Goal: Download file/media

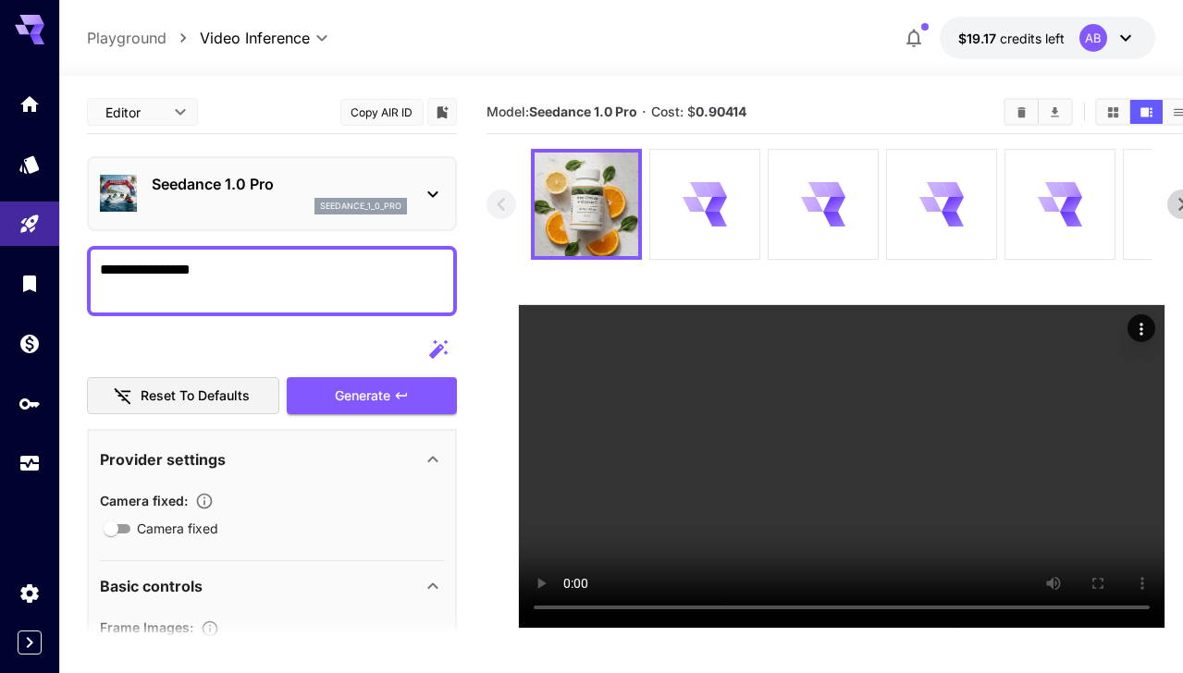
scroll to position [693, 0]
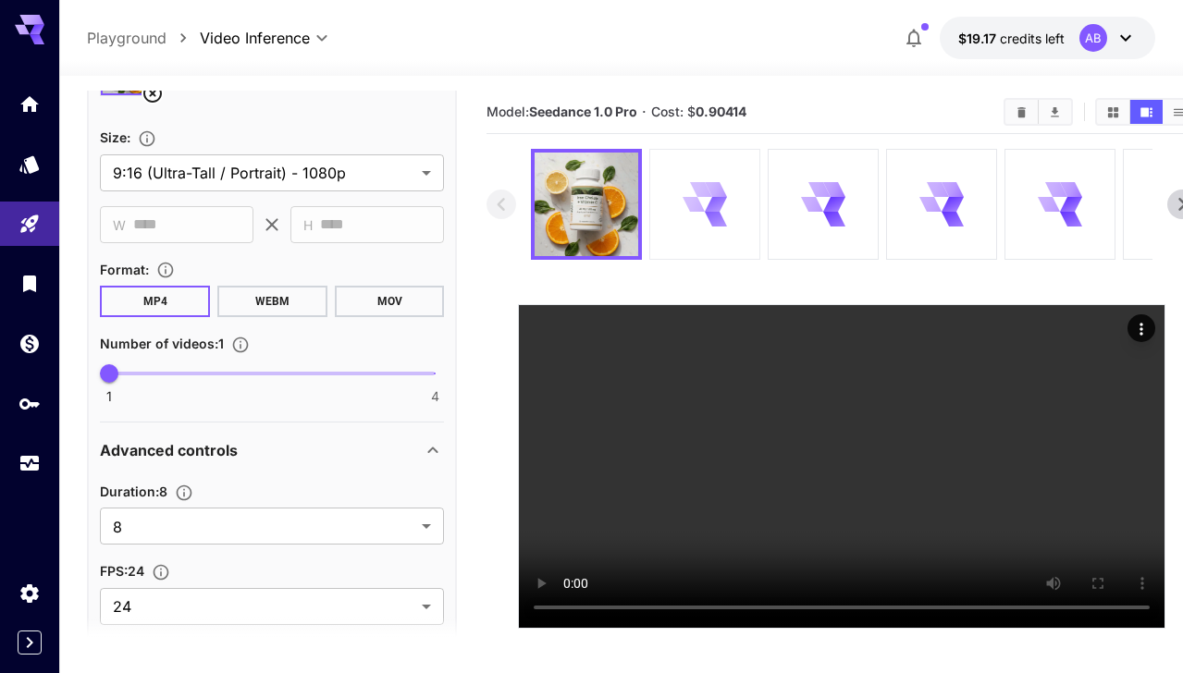
click at [712, 192] on icon at bounding box center [716, 189] width 22 height 15
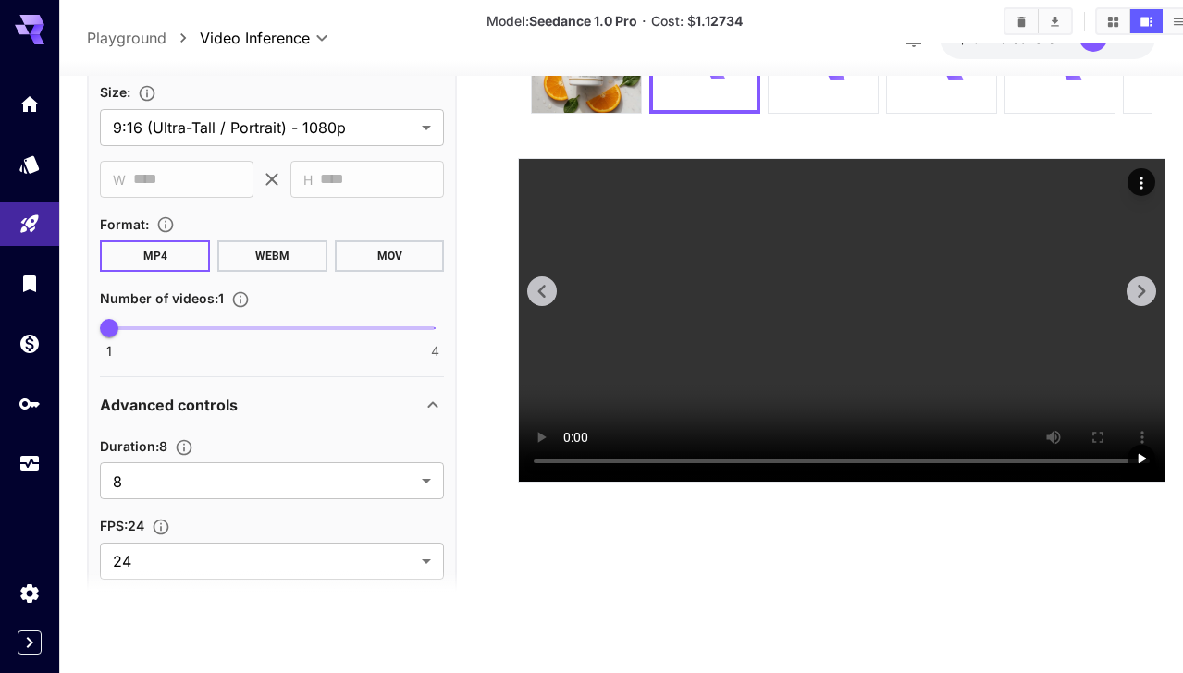
scroll to position [0, 0]
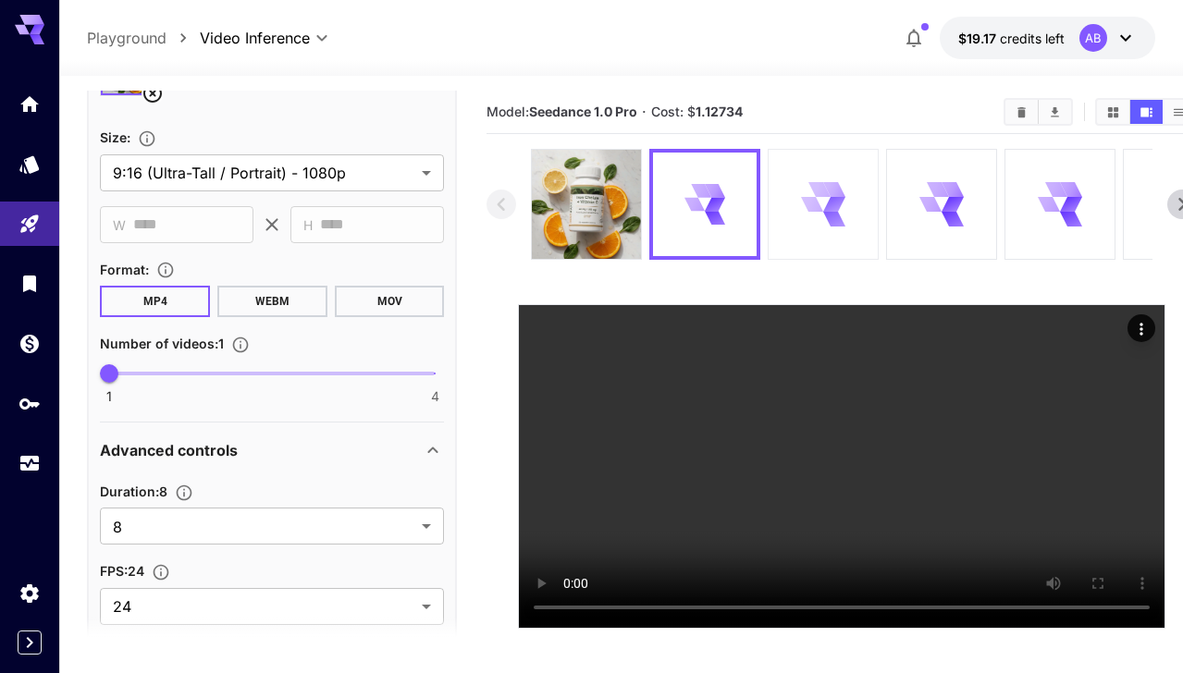
click at [800, 195] on div at bounding box center [822, 204] width 109 height 109
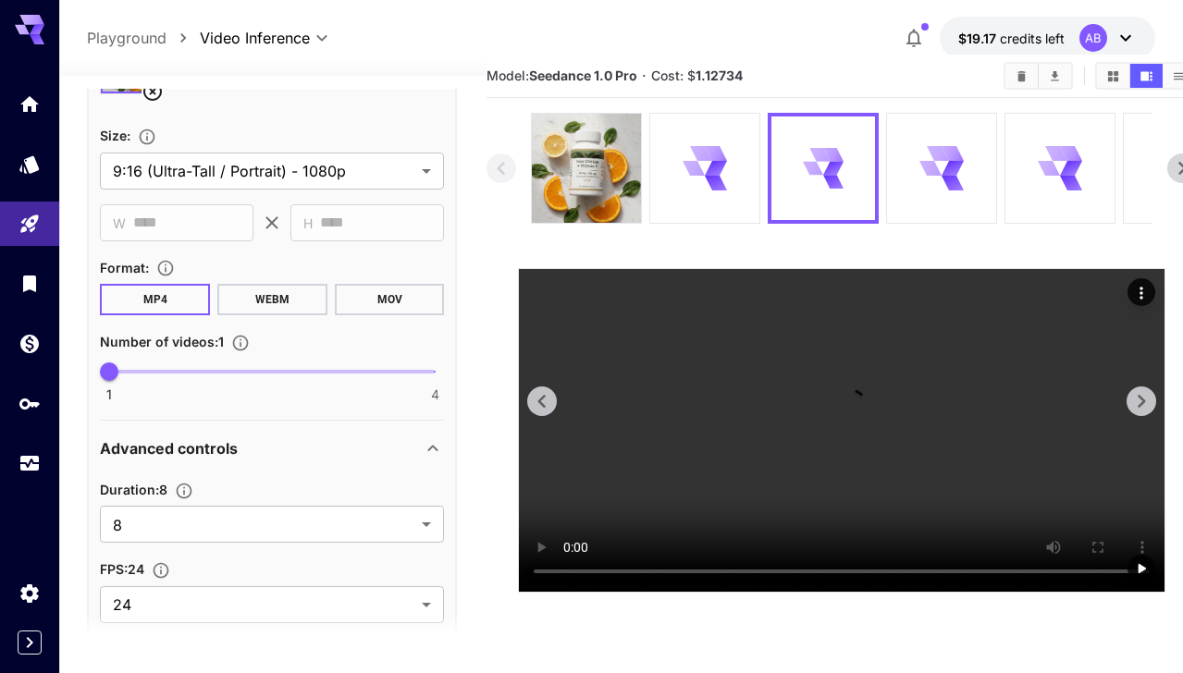
scroll to position [43, 0]
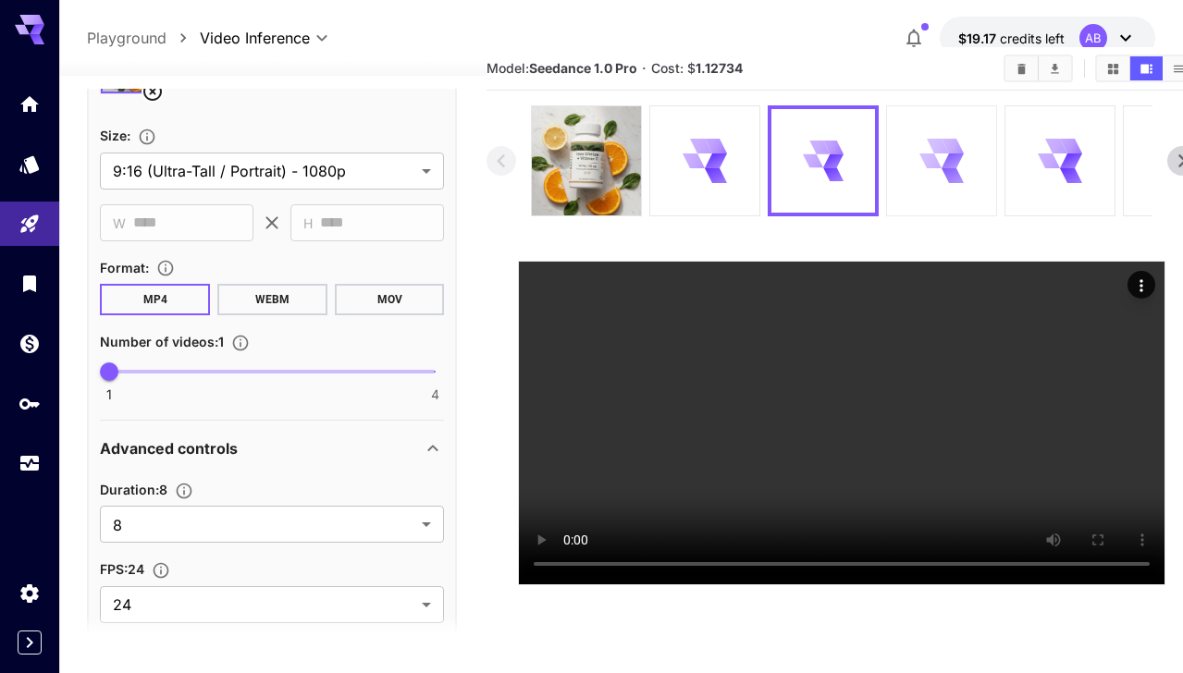
click at [901, 142] on div at bounding box center [941, 160] width 109 height 109
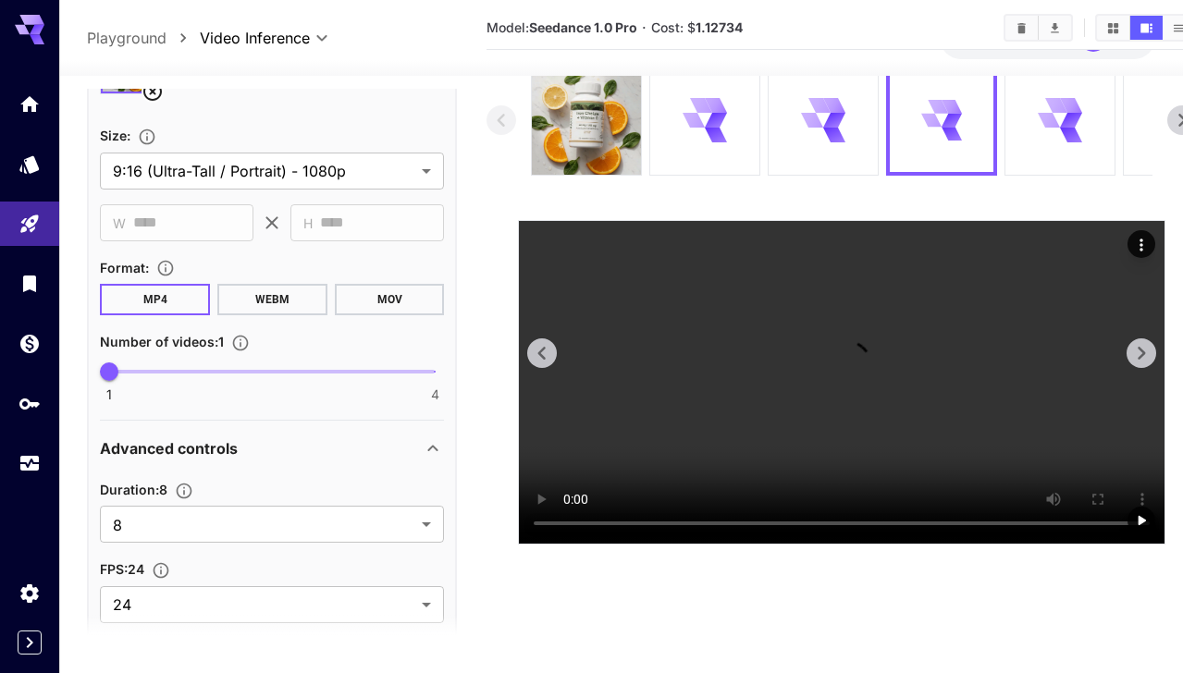
scroll to position [50, 0]
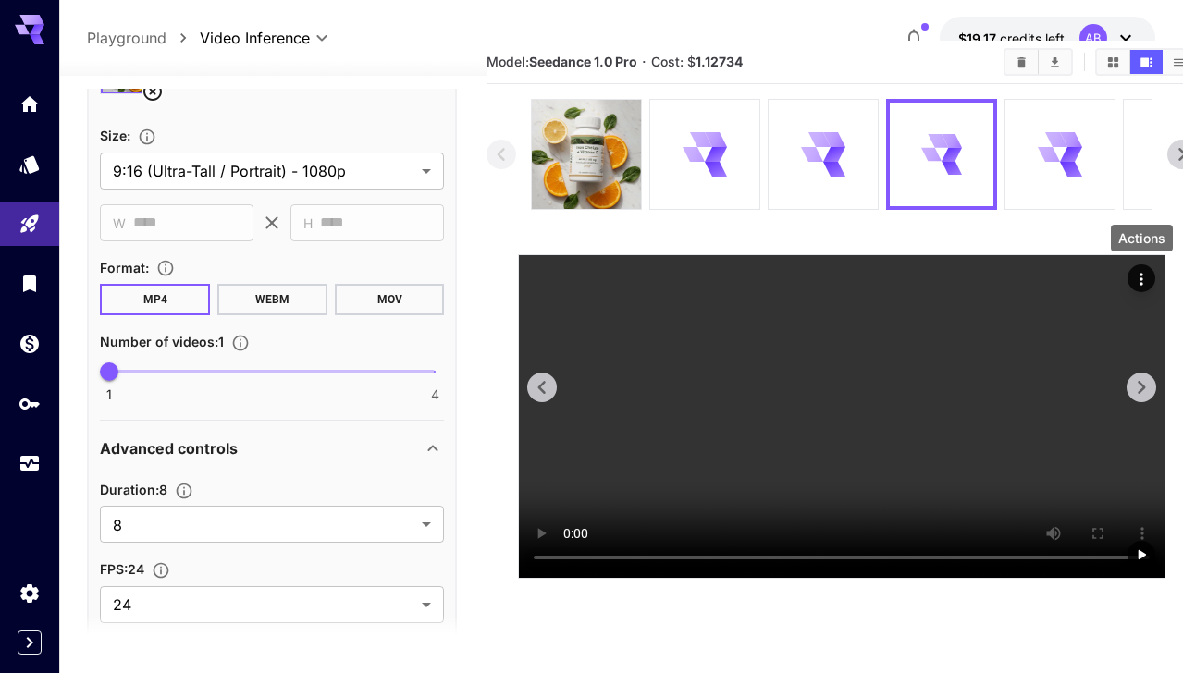
click at [1145, 280] on icon "Actions" at bounding box center [1141, 279] width 18 height 18
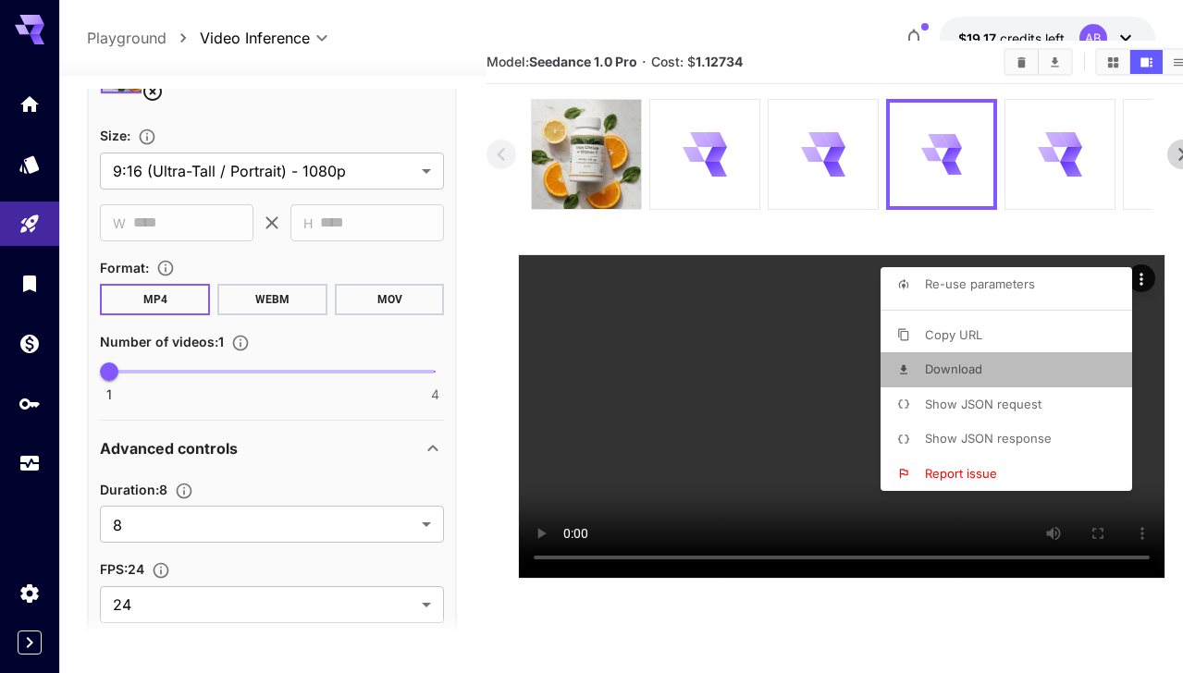
click at [990, 374] on li "Download" at bounding box center [1011, 369] width 263 height 35
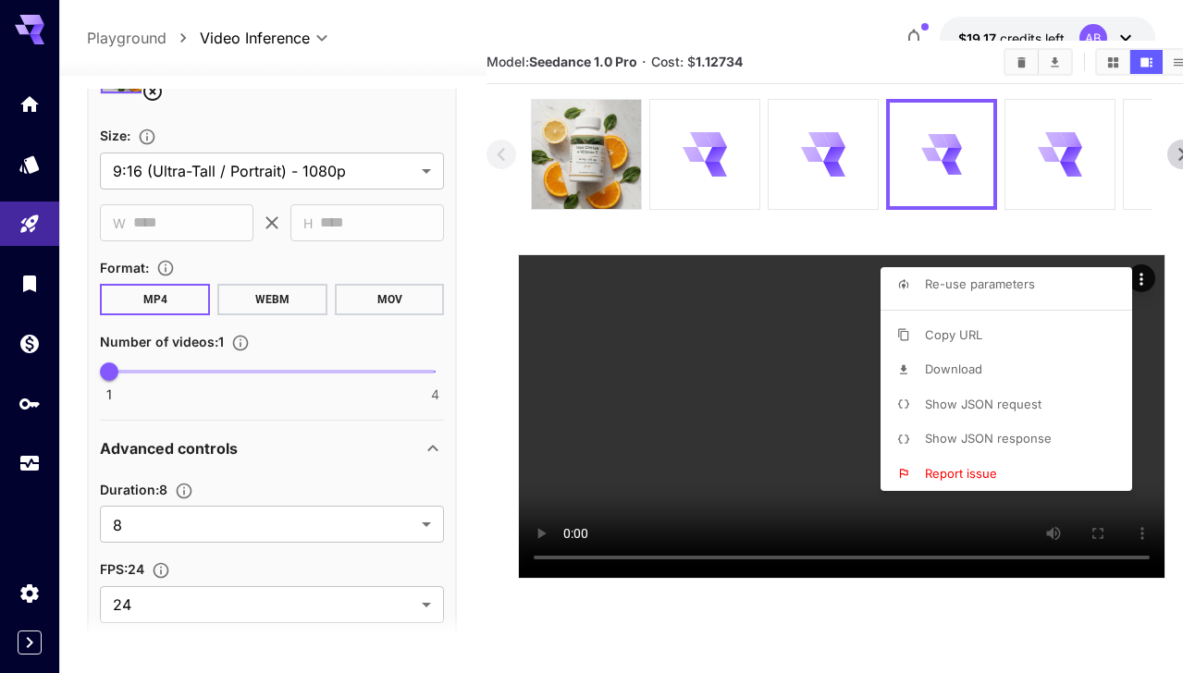
click at [826, 117] on div at bounding box center [591, 336] width 1183 height 673
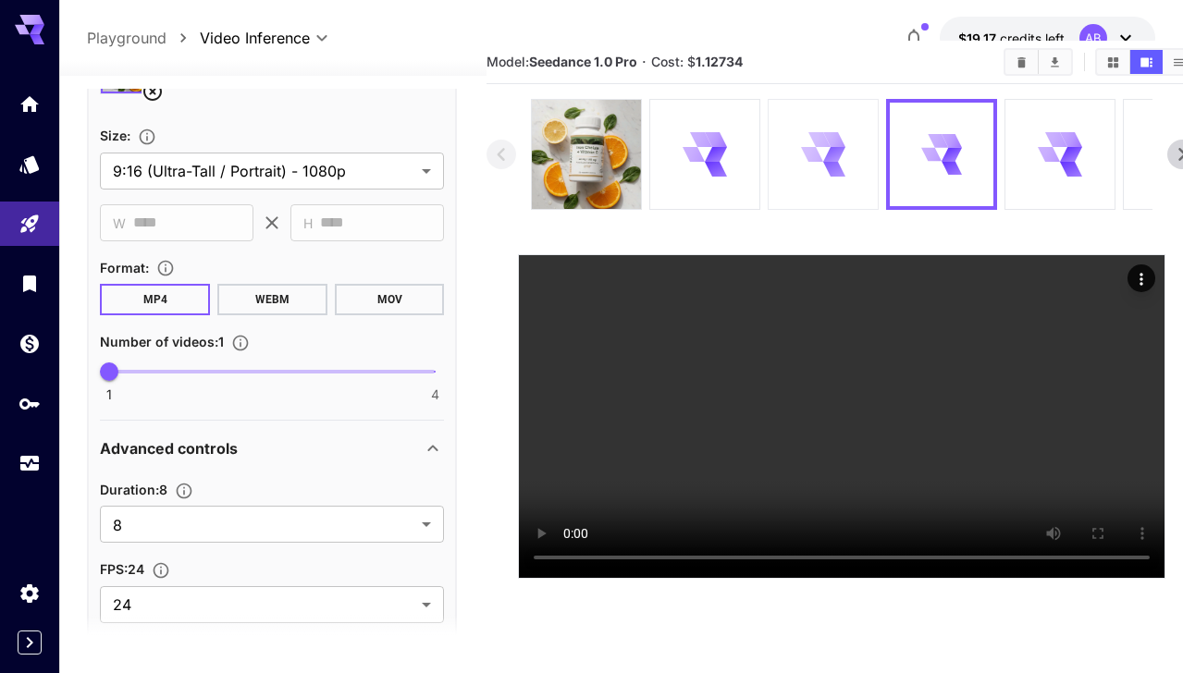
click at [825, 138] on icon at bounding box center [820, 139] width 22 height 15
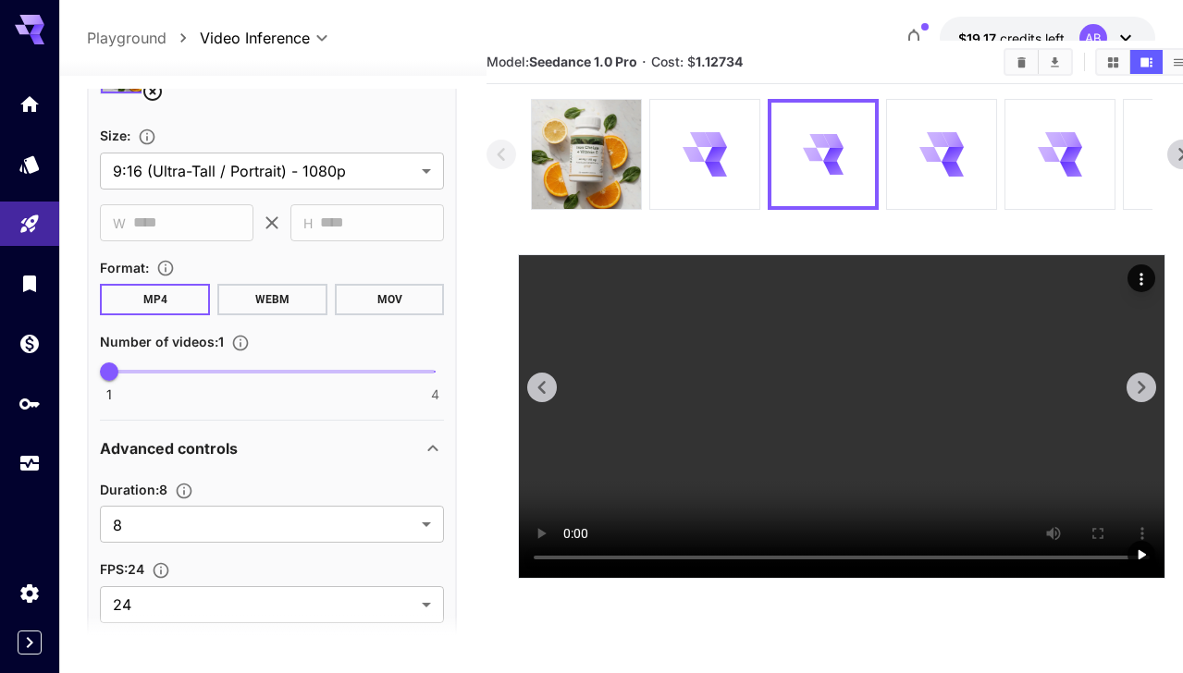
click at [1144, 279] on icon "Actions" at bounding box center [1141, 279] width 18 height 18
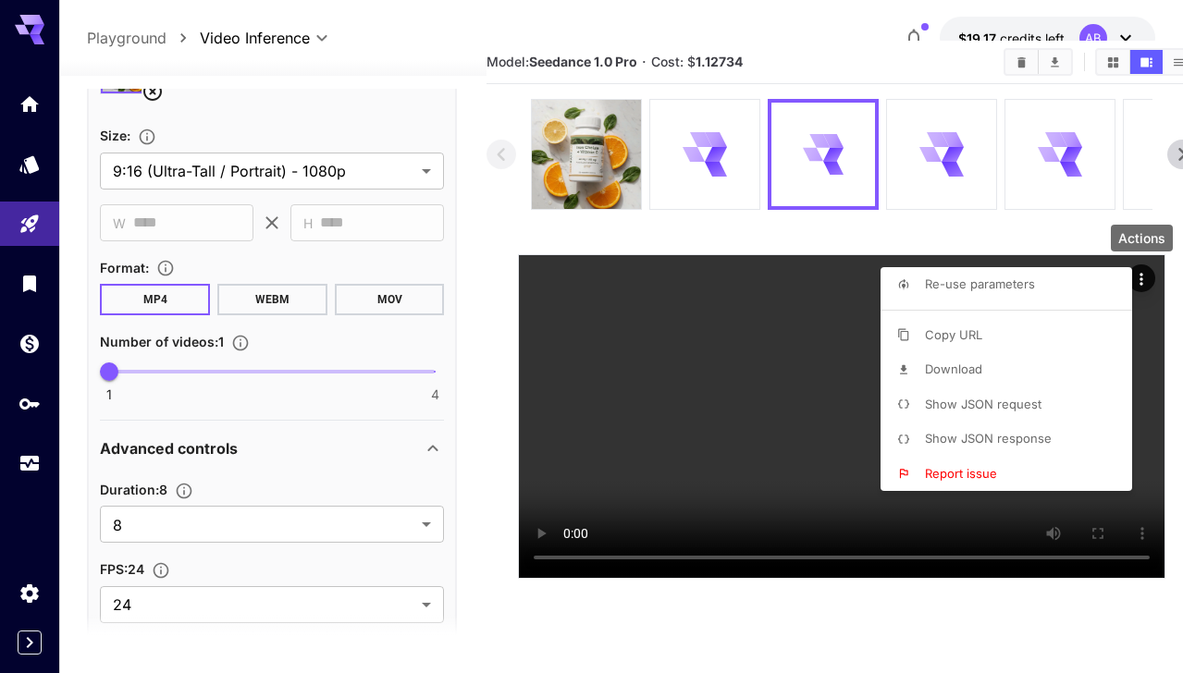
click at [1072, 171] on div at bounding box center [591, 336] width 1183 height 673
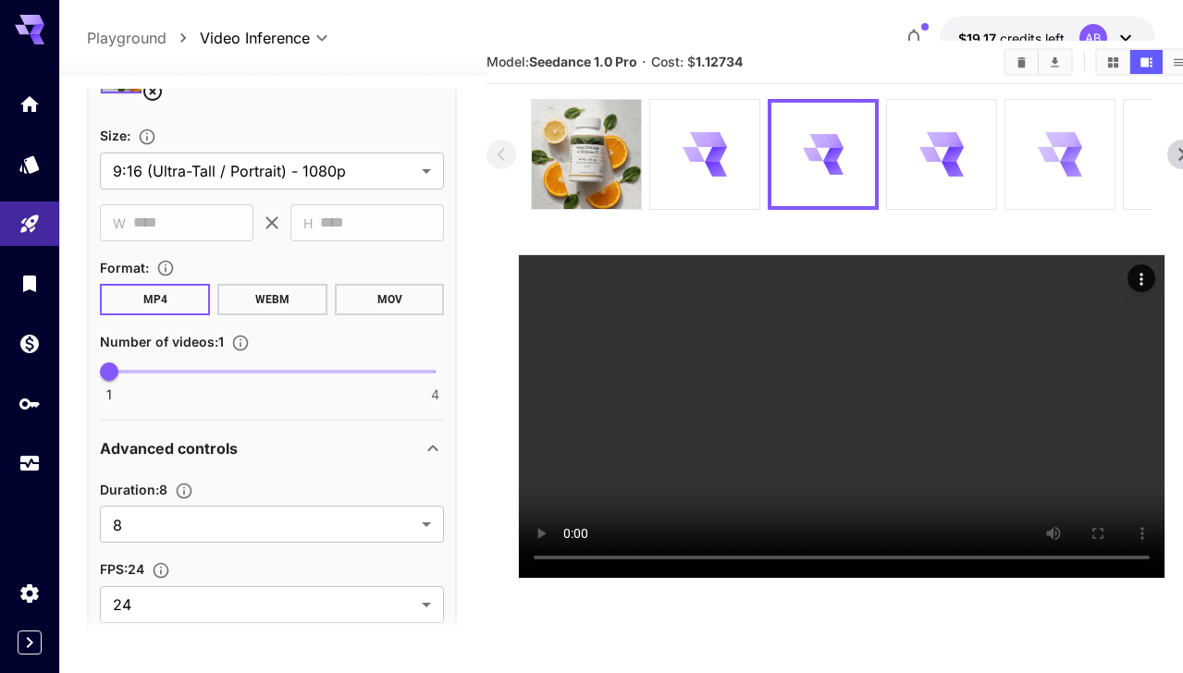
click at [1055, 155] on icon at bounding box center [1049, 154] width 22 height 15
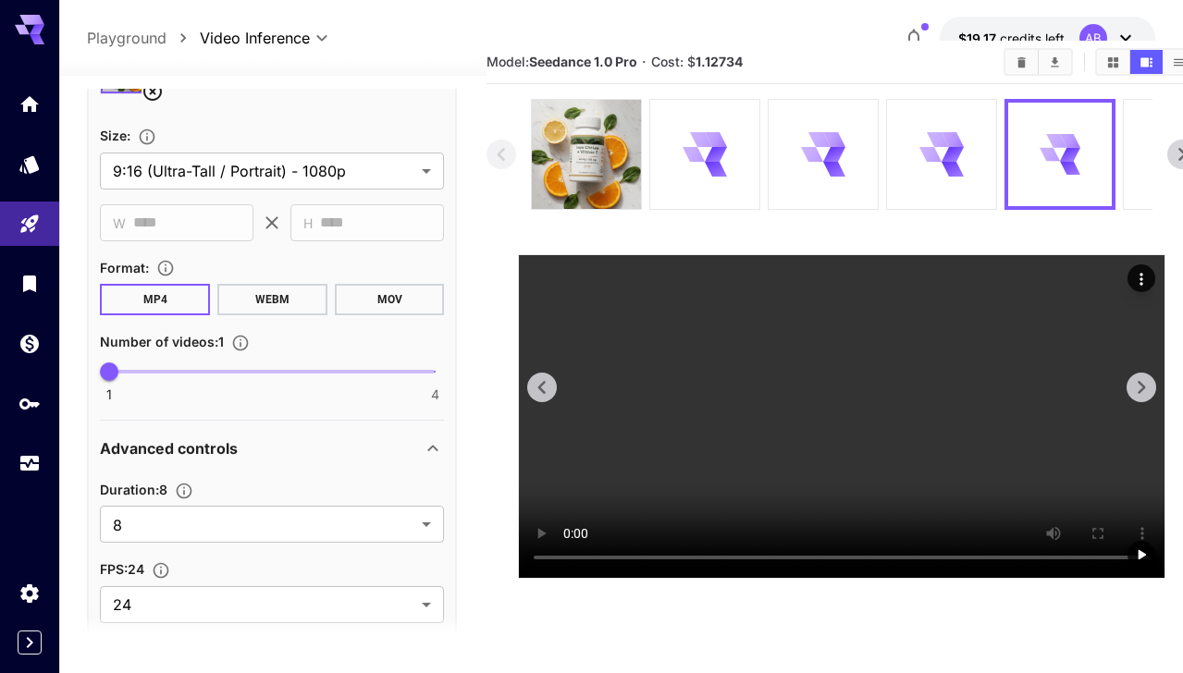
click at [1147, 282] on icon "Actions" at bounding box center [1141, 279] width 18 height 18
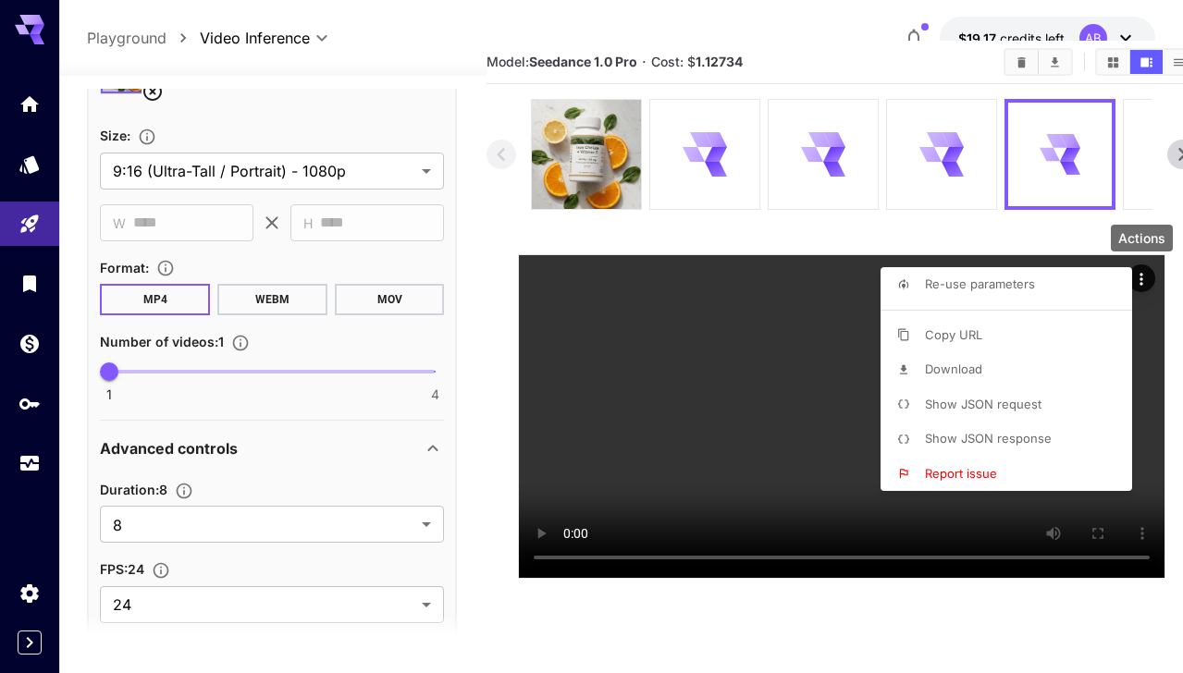
click at [1039, 364] on li "Download" at bounding box center [1011, 369] width 263 height 35
click at [942, 152] on div at bounding box center [591, 336] width 1183 height 673
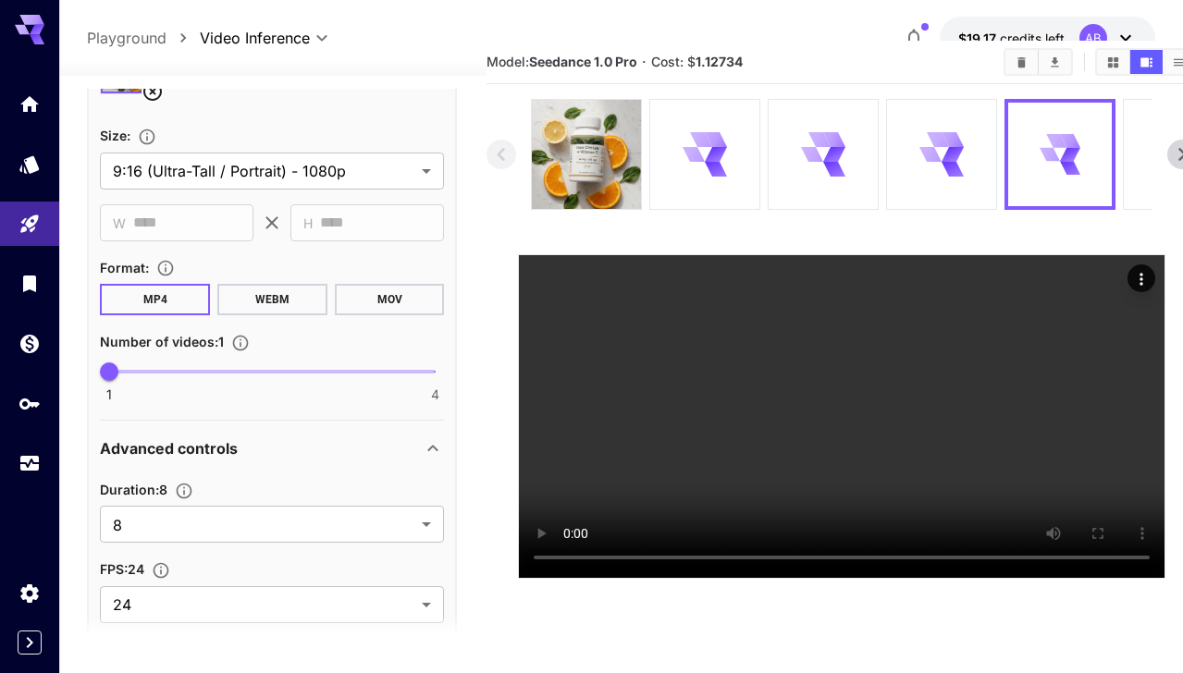
click at [942, 152] on icon at bounding box center [941, 153] width 43 height 43
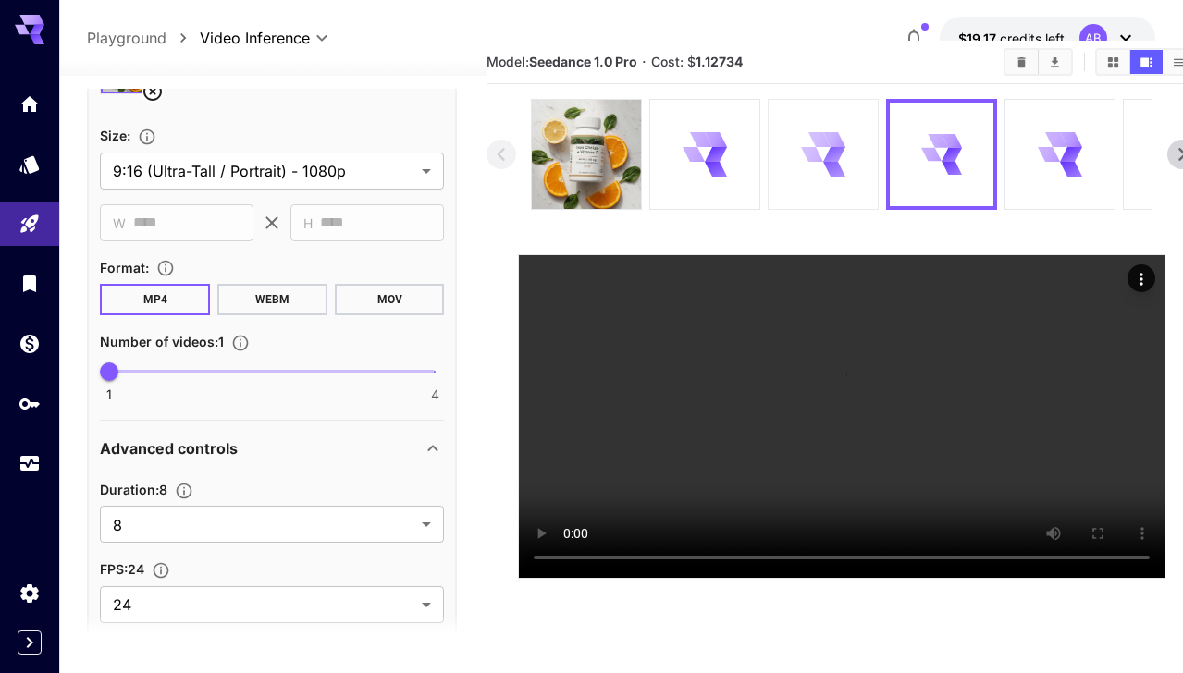
click at [828, 157] on icon at bounding box center [834, 154] width 22 height 15
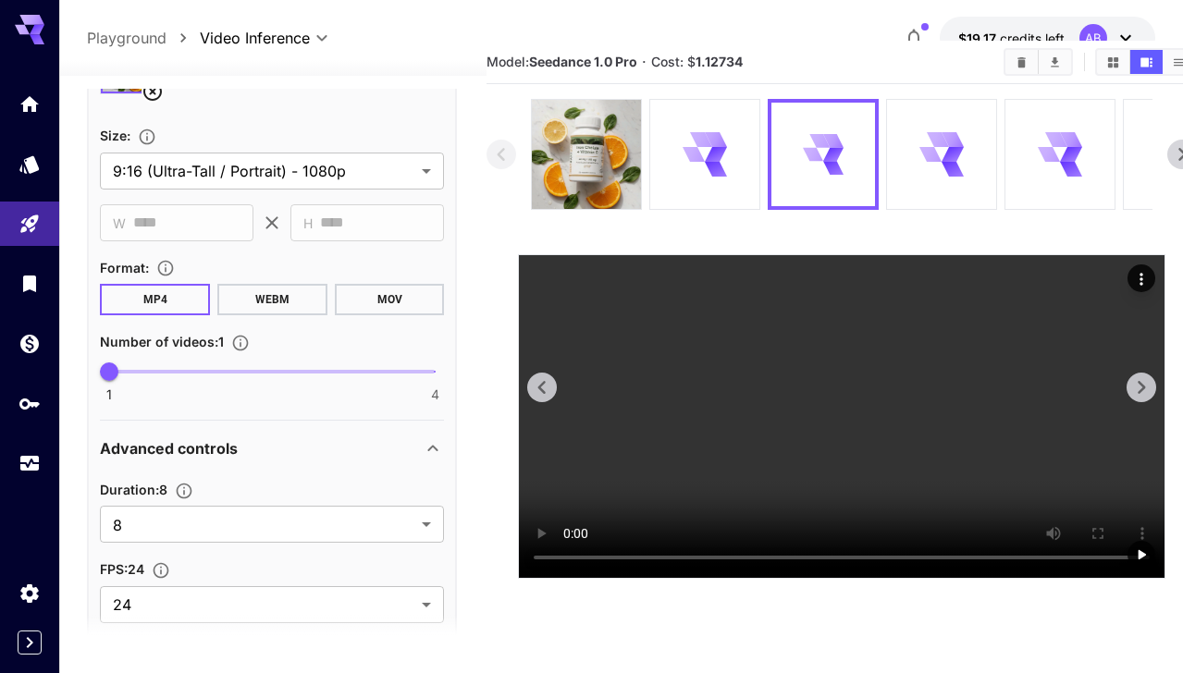
click at [1137, 274] on icon "Actions" at bounding box center [1141, 279] width 18 height 18
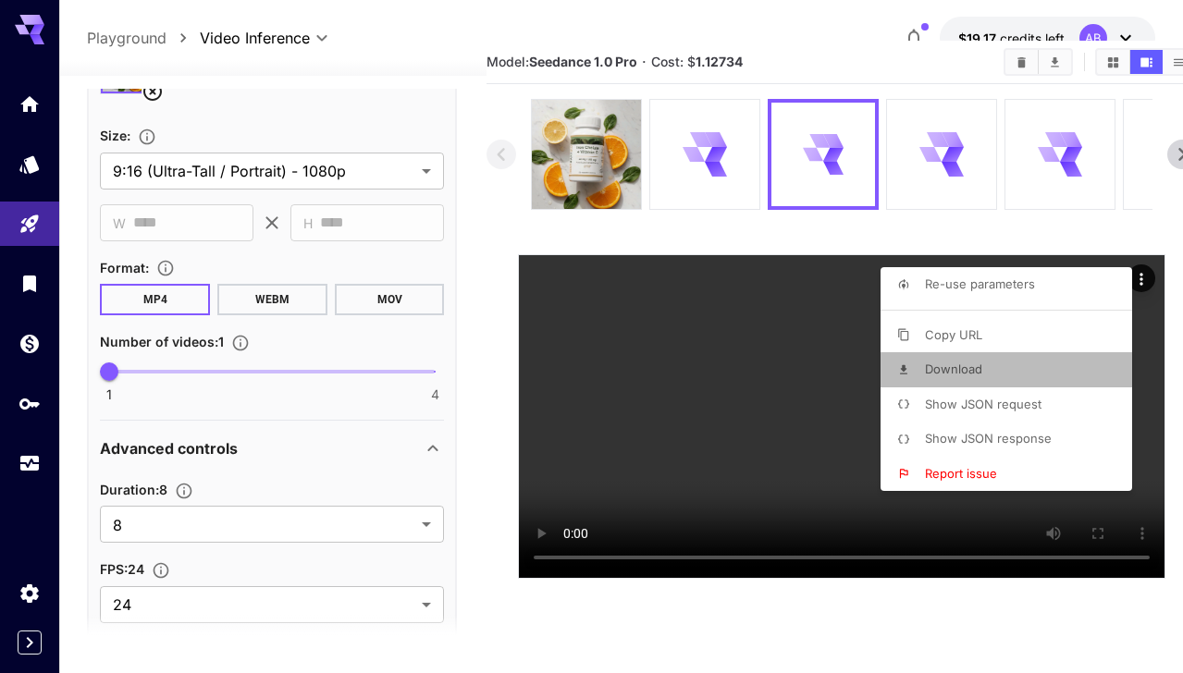
click at [1032, 365] on li "Download" at bounding box center [1011, 369] width 263 height 35
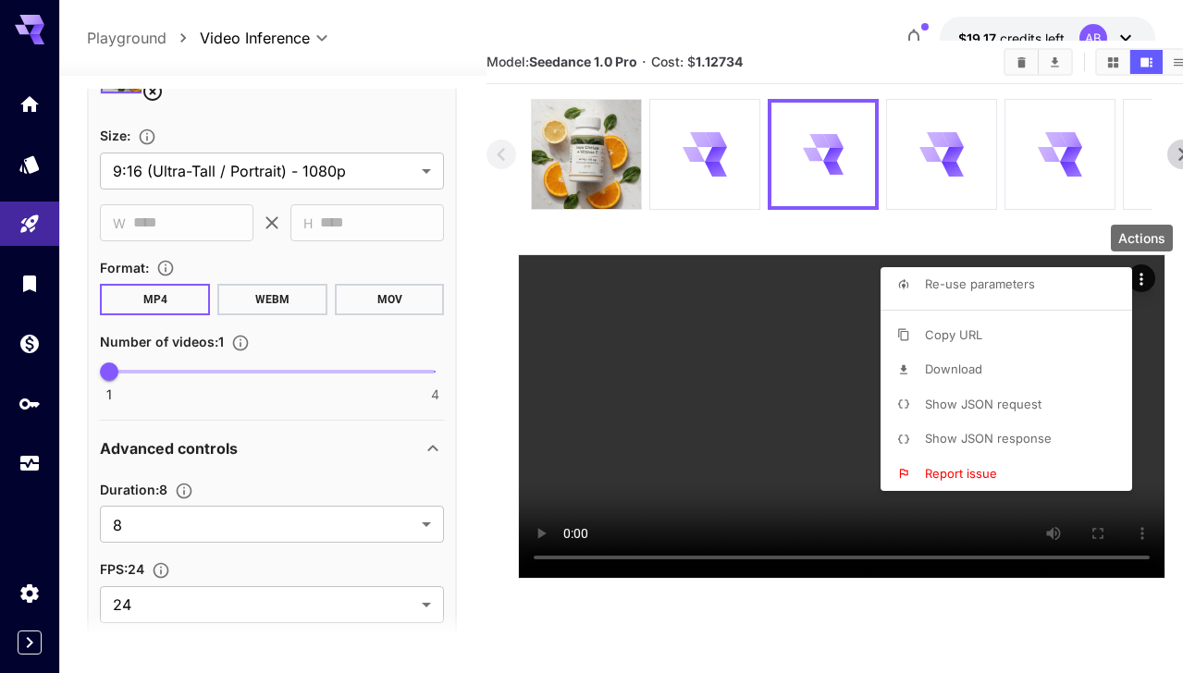
click at [681, 178] on div at bounding box center [591, 336] width 1183 height 673
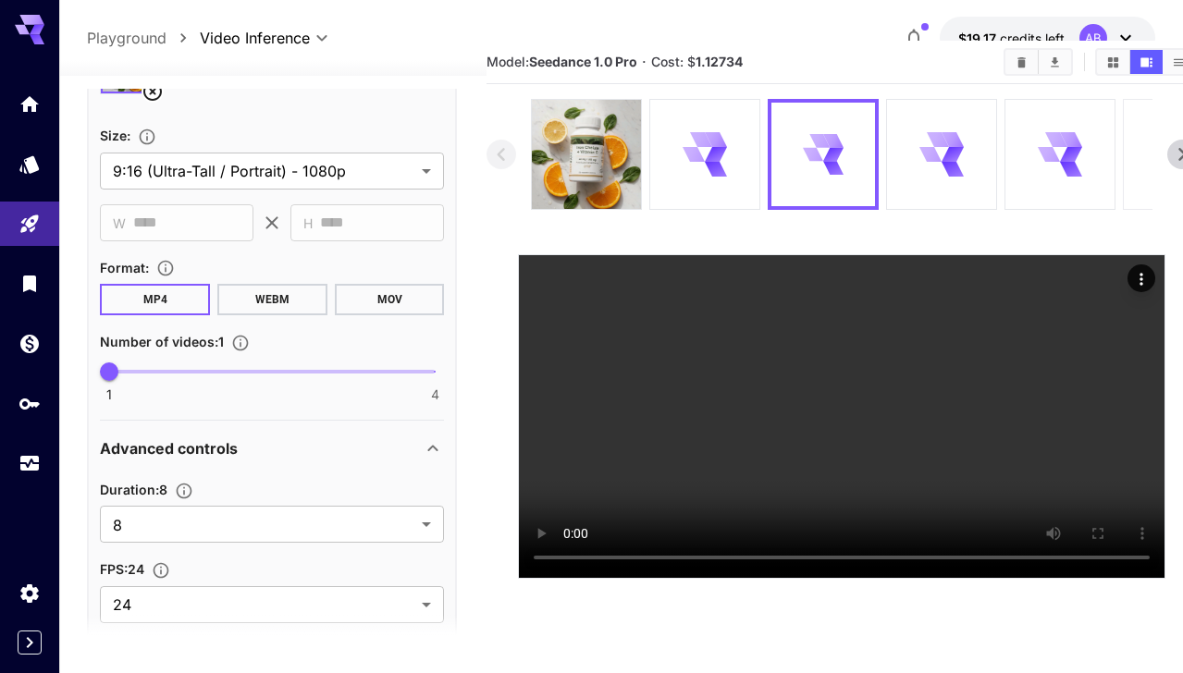
click at [1132, 140] on div at bounding box center [1177, 154] width 109 height 109
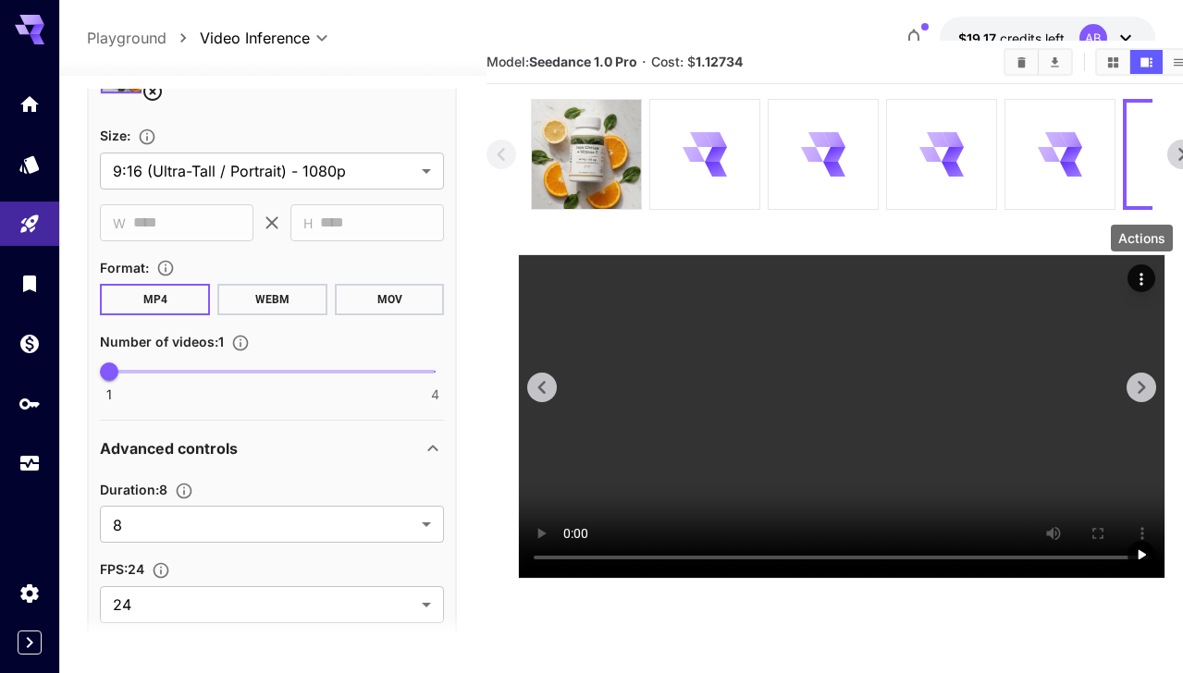
click at [1134, 276] on icon "Actions" at bounding box center [1141, 279] width 18 height 18
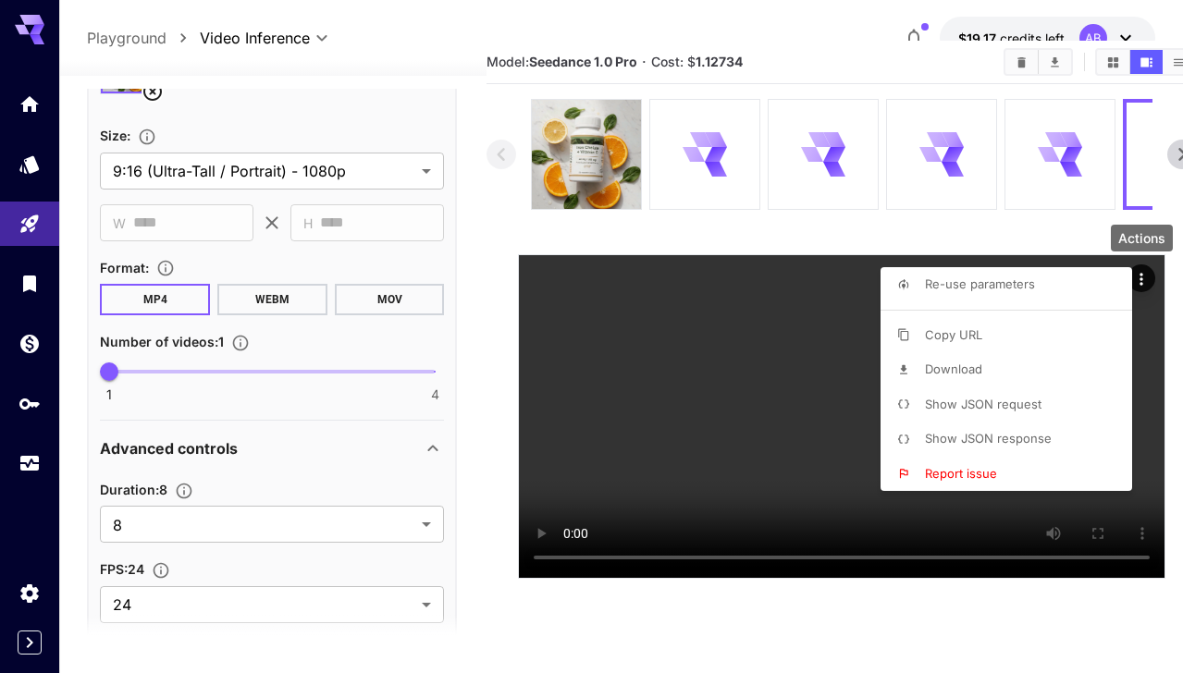
click at [997, 372] on li "Download" at bounding box center [1011, 369] width 263 height 35
click at [594, 165] on div at bounding box center [591, 336] width 1183 height 673
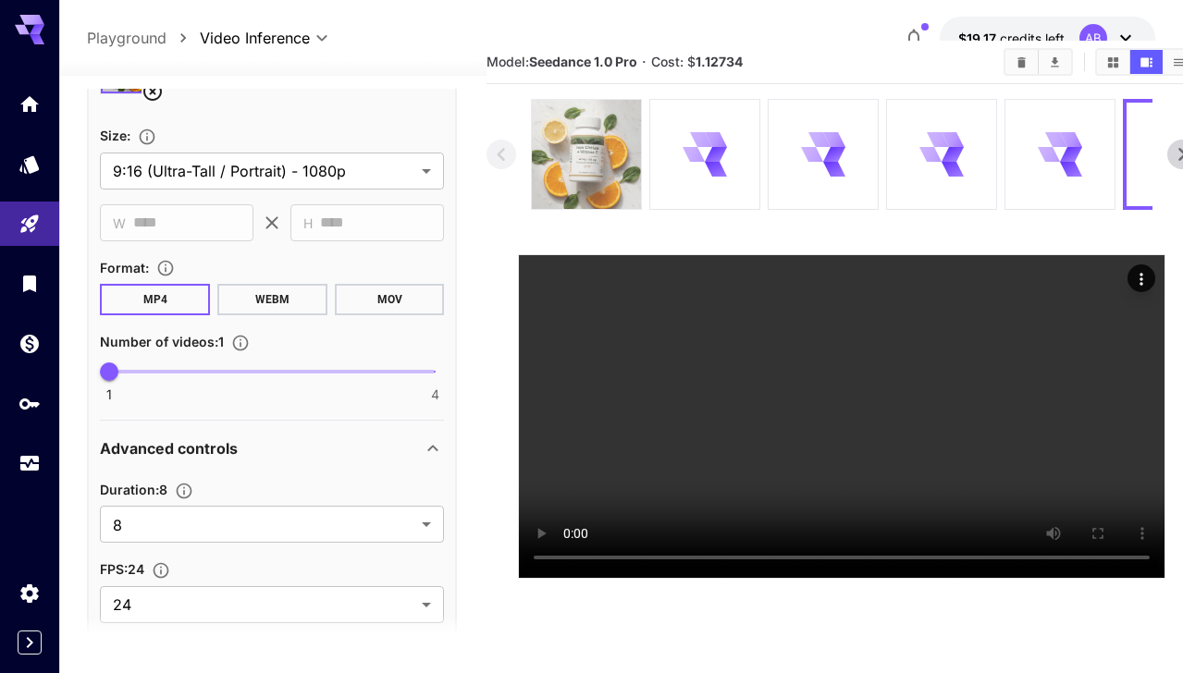
click at [583, 158] on img at bounding box center [586, 154] width 109 height 109
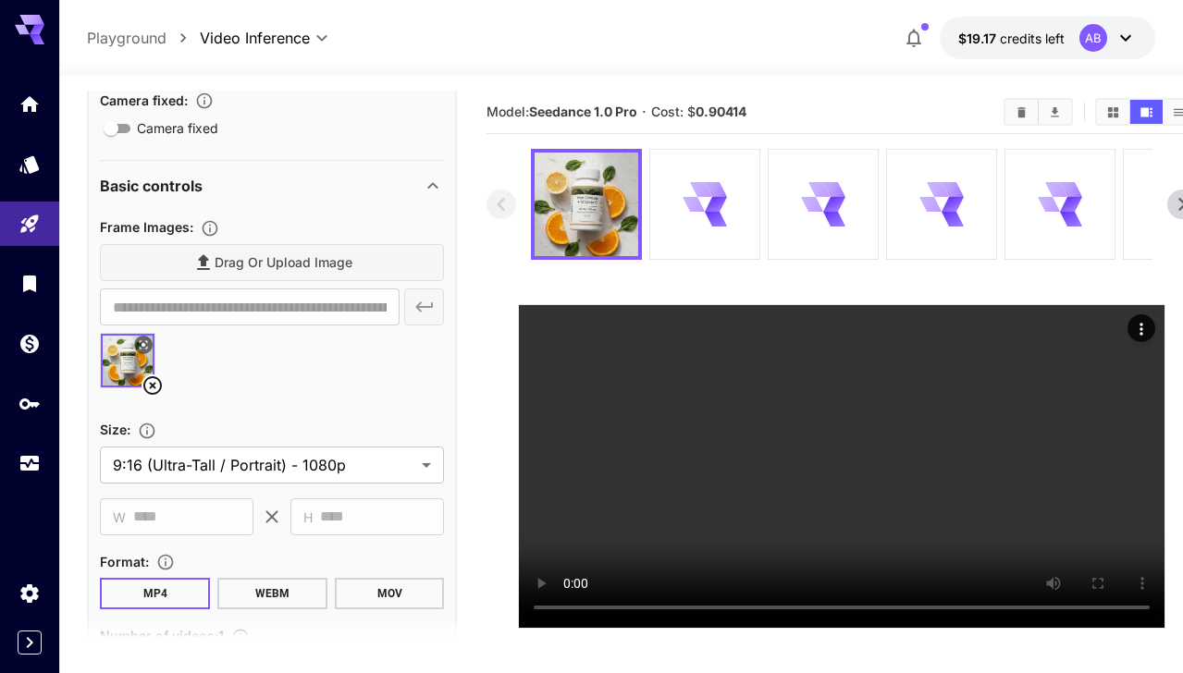
scroll to position [0, 0]
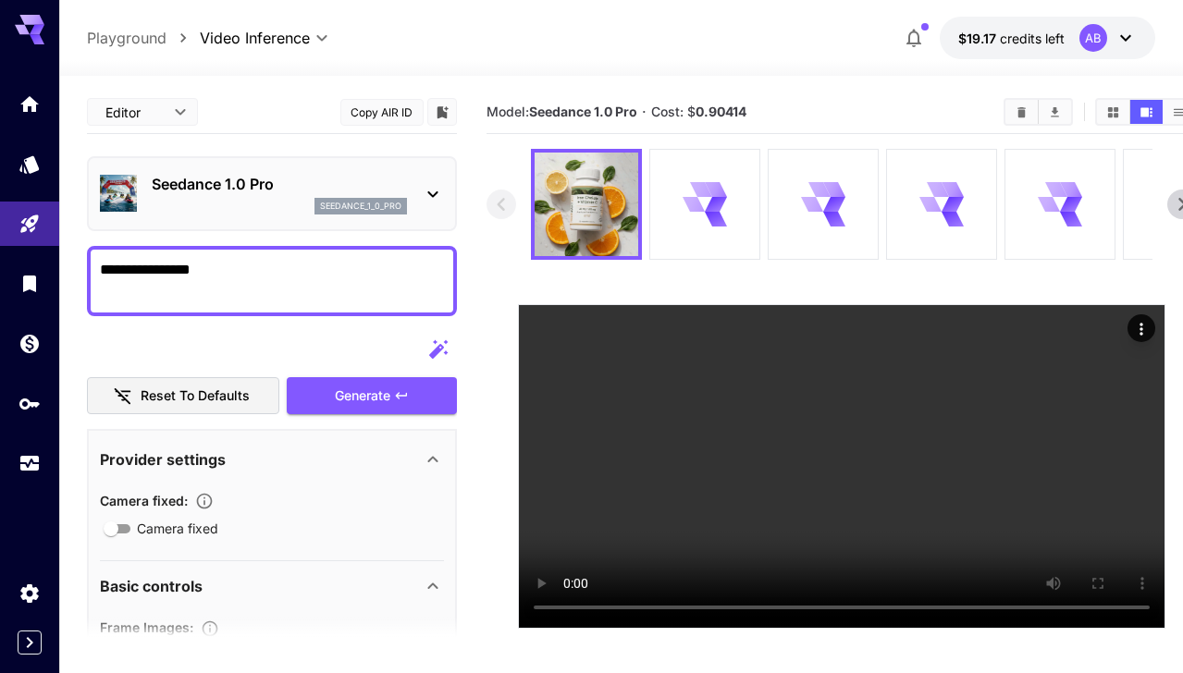
click at [296, 268] on textarea "**********" at bounding box center [272, 281] width 344 height 44
paste textarea "**********"
type textarea "**********"
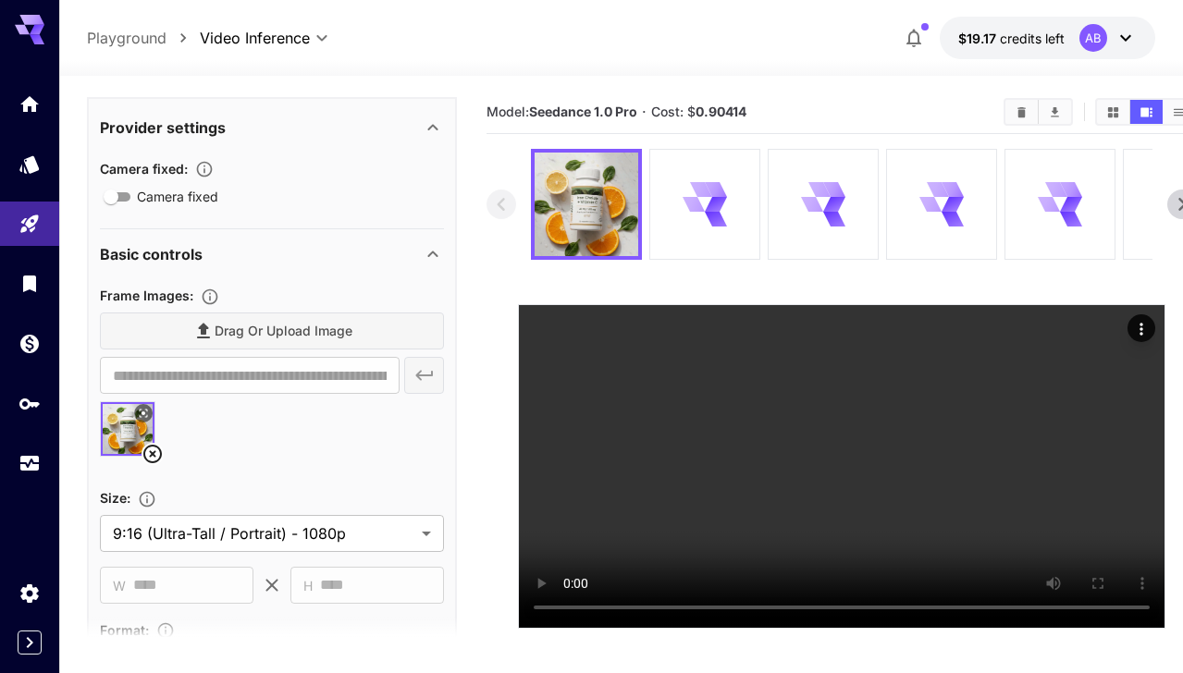
scroll to position [408, 0]
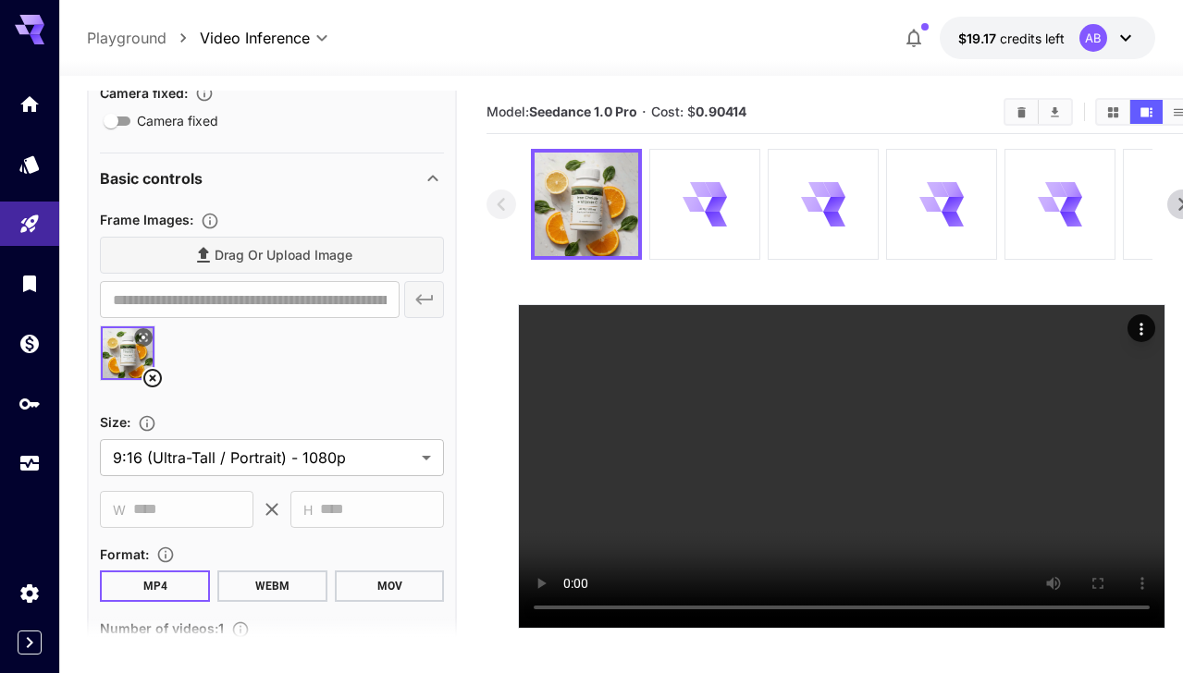
click at [157, 379] on icon at bounding box center [152, 378] width 22 height 22
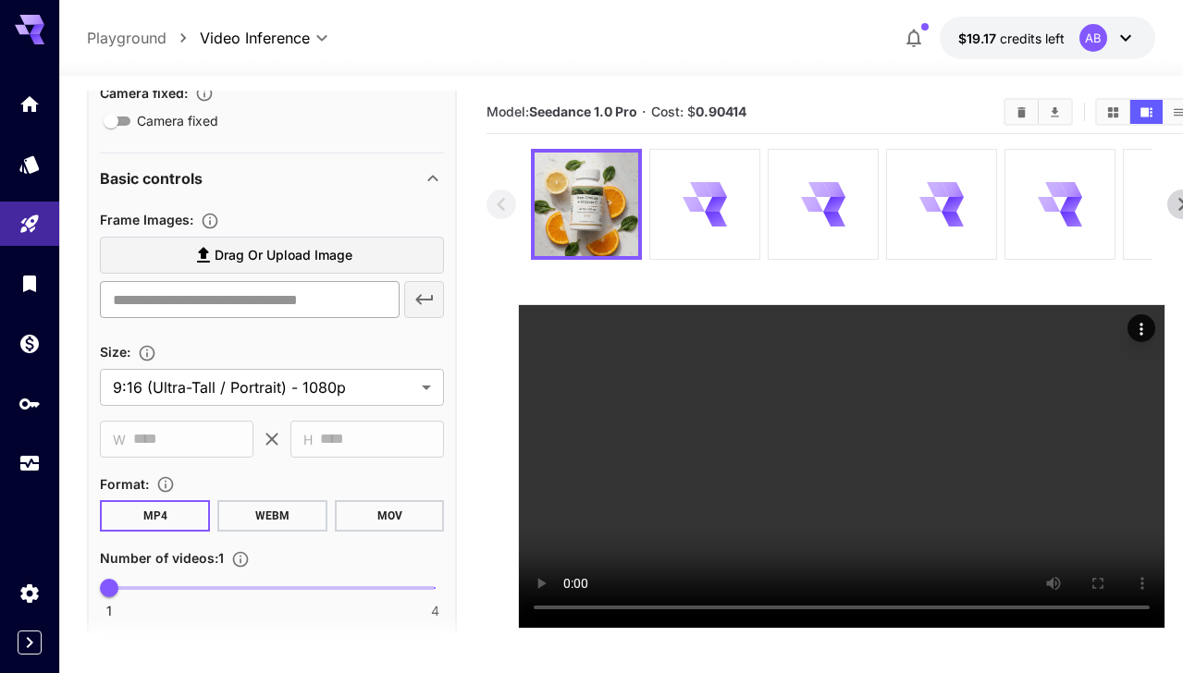
click at [248, 303] on input "text" at bounding box center [249, 299] width 299 height 37
paste input "**********"
type input "**********"
click at [441, 302] on button "button" at bounding box center [424, 299] width 41 height 37
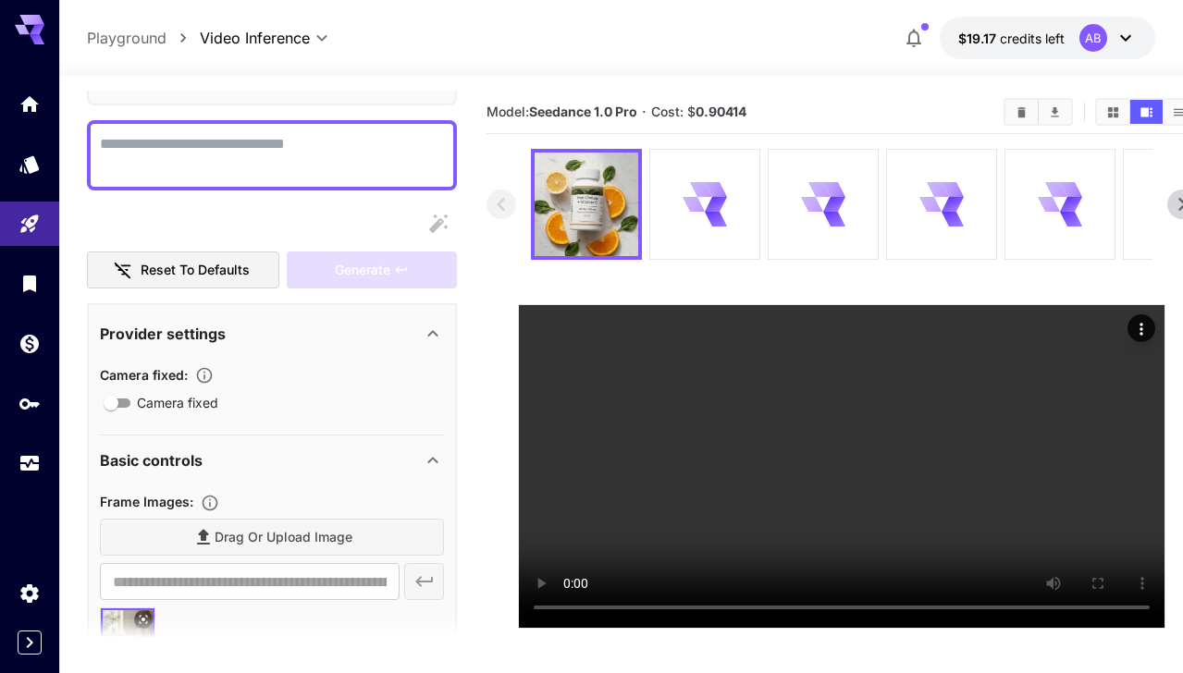
scroll to position [6, 0]
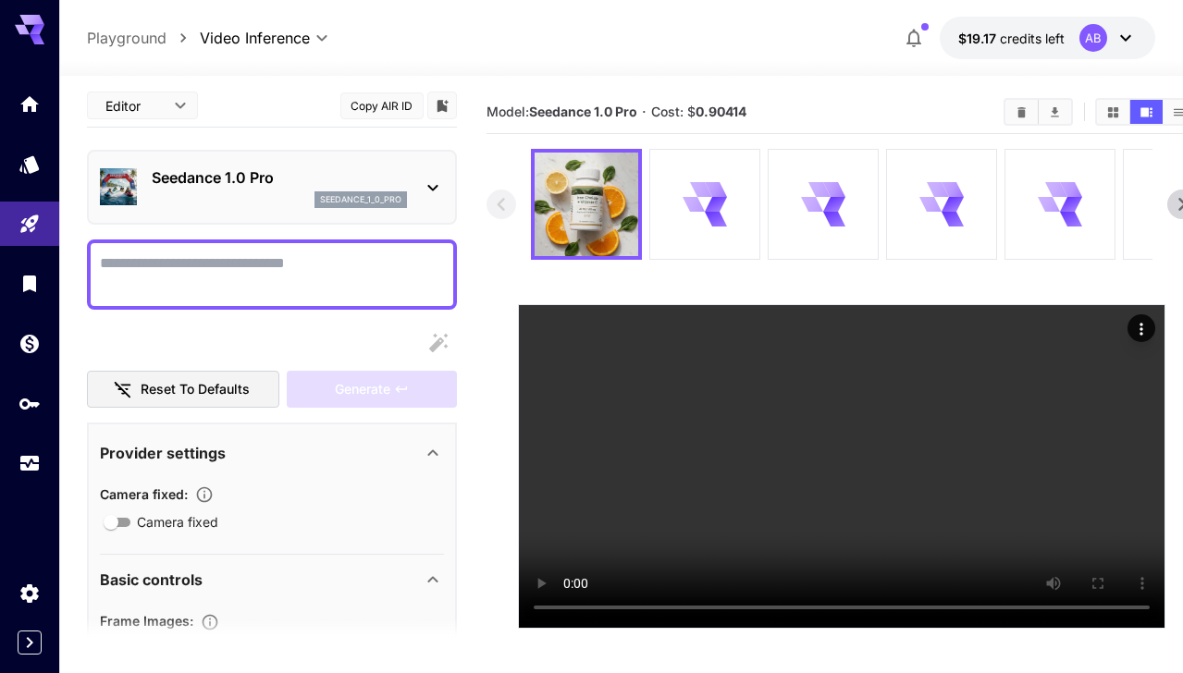
click at [353, 280] on textarea "Camera fixed" at bounding box center [272, 274] width 344 height 44
type textarea "*"
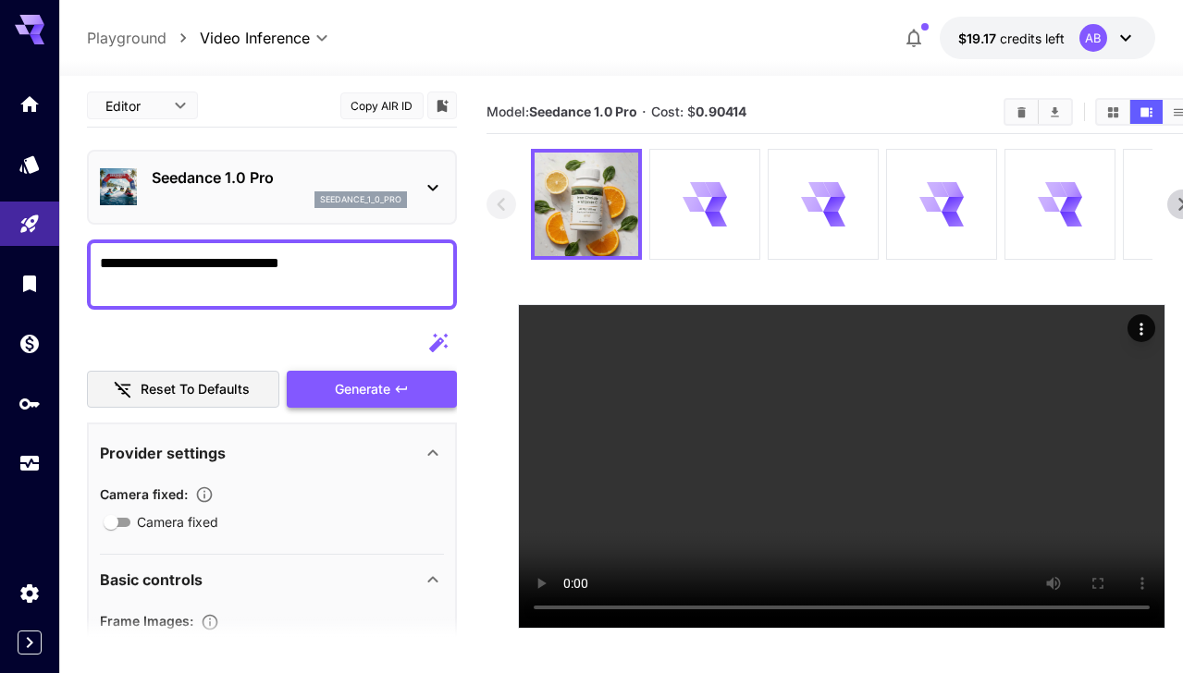
type textarea "**********"
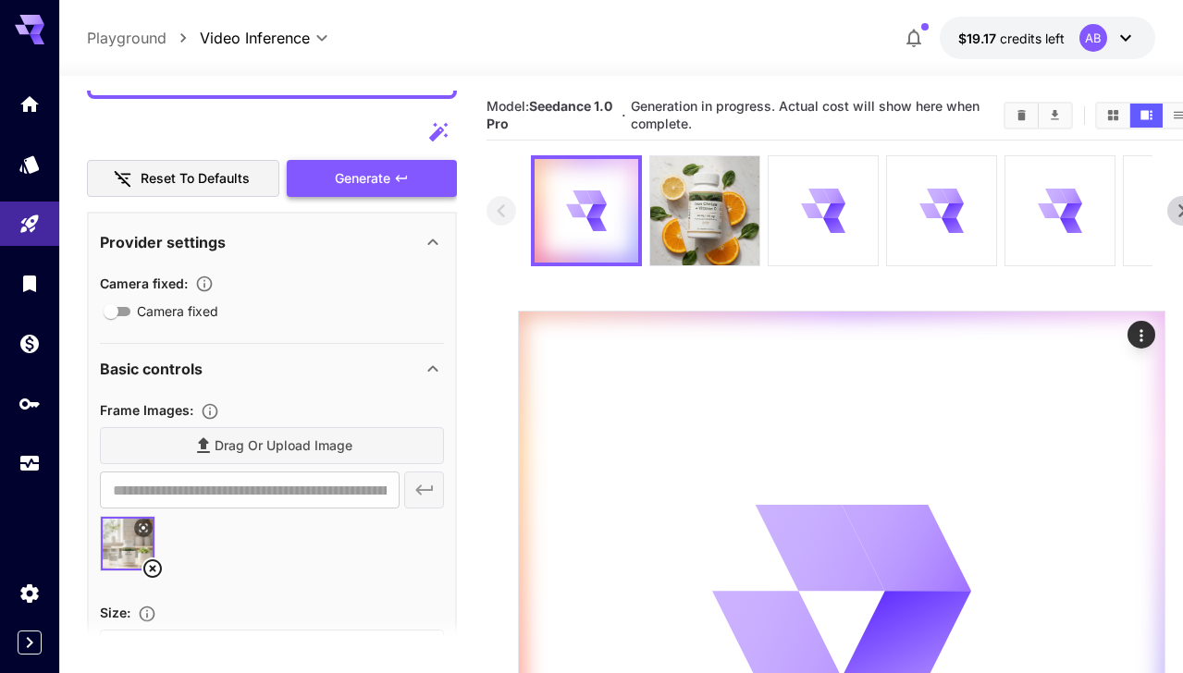
scroll to position [402, 0]
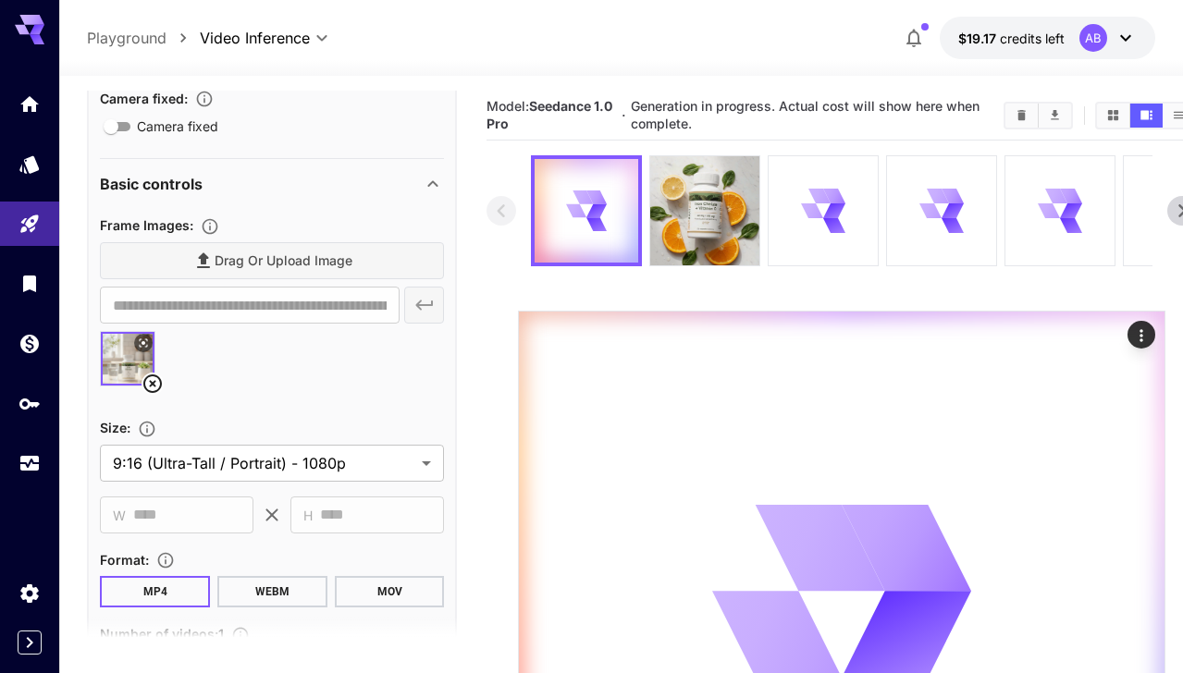
click at [153, 375] on icon at bounding box center [152, 383] width 18 height 18
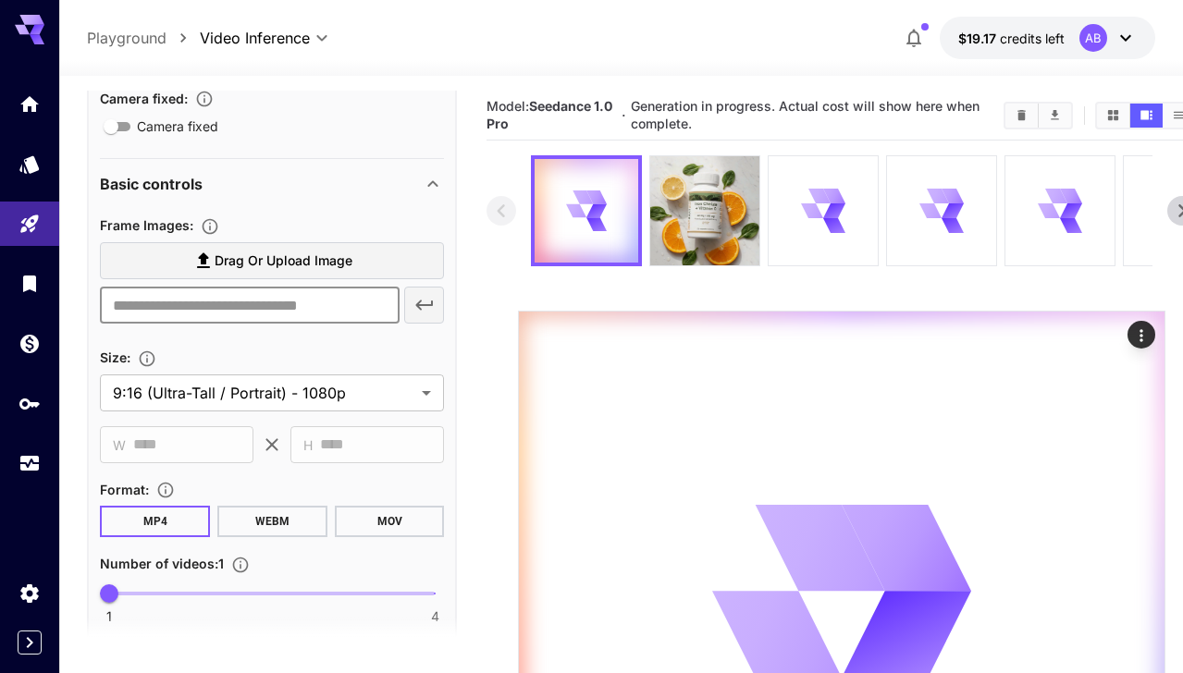
click at [226, 306] on input "text" at bounding box center [249, 305] width 299 height 37
paste input "**********"
type input "**********"
click at [432, 301] on icon "button" at bounding box center [424, 305] width 22 height 22
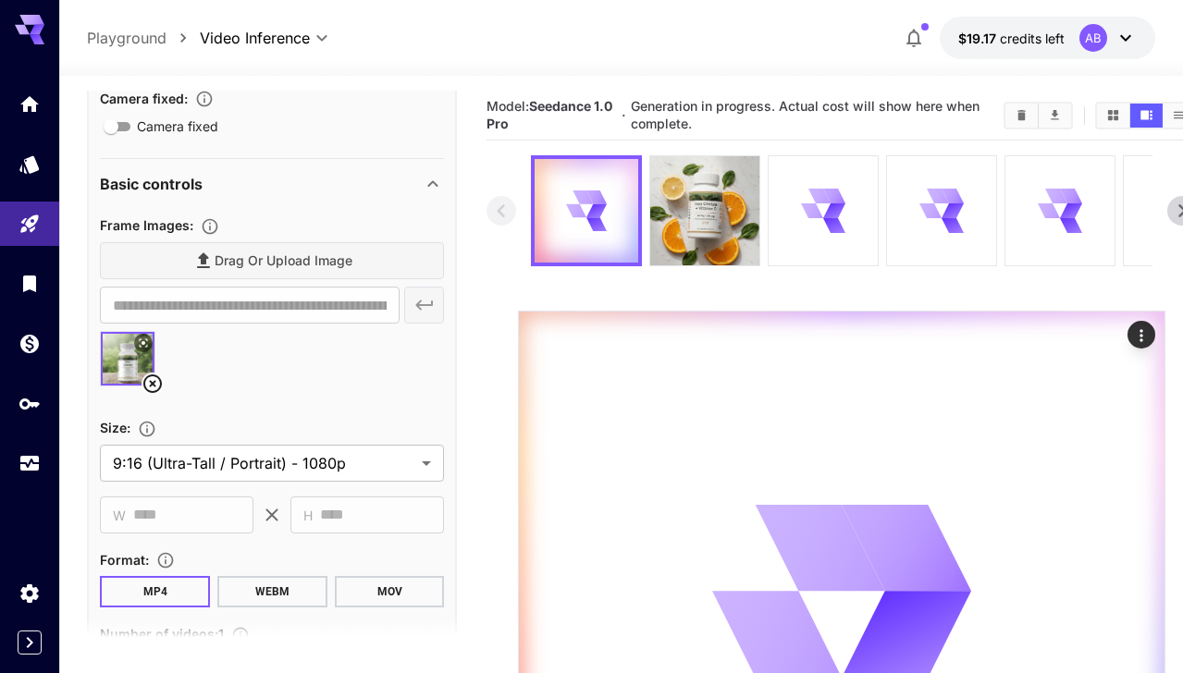
scroll to position [0, 0]
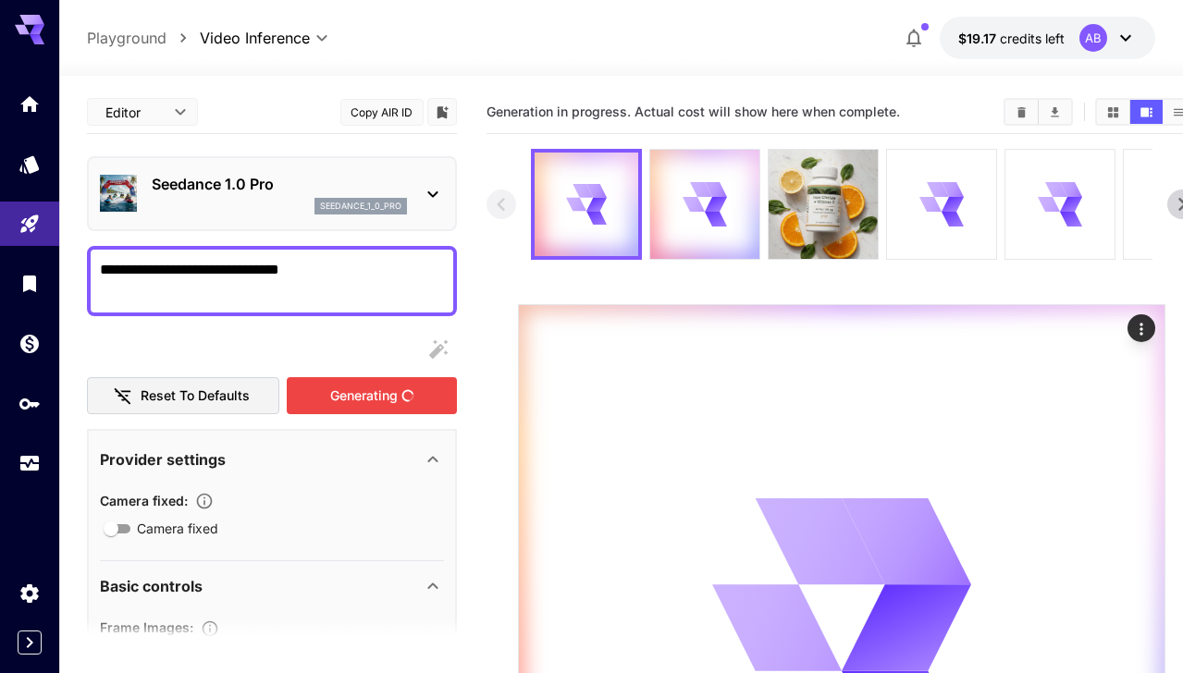
click at [386, 389] on div "Generating" at bounding box center [372, 396] width 170 height 38
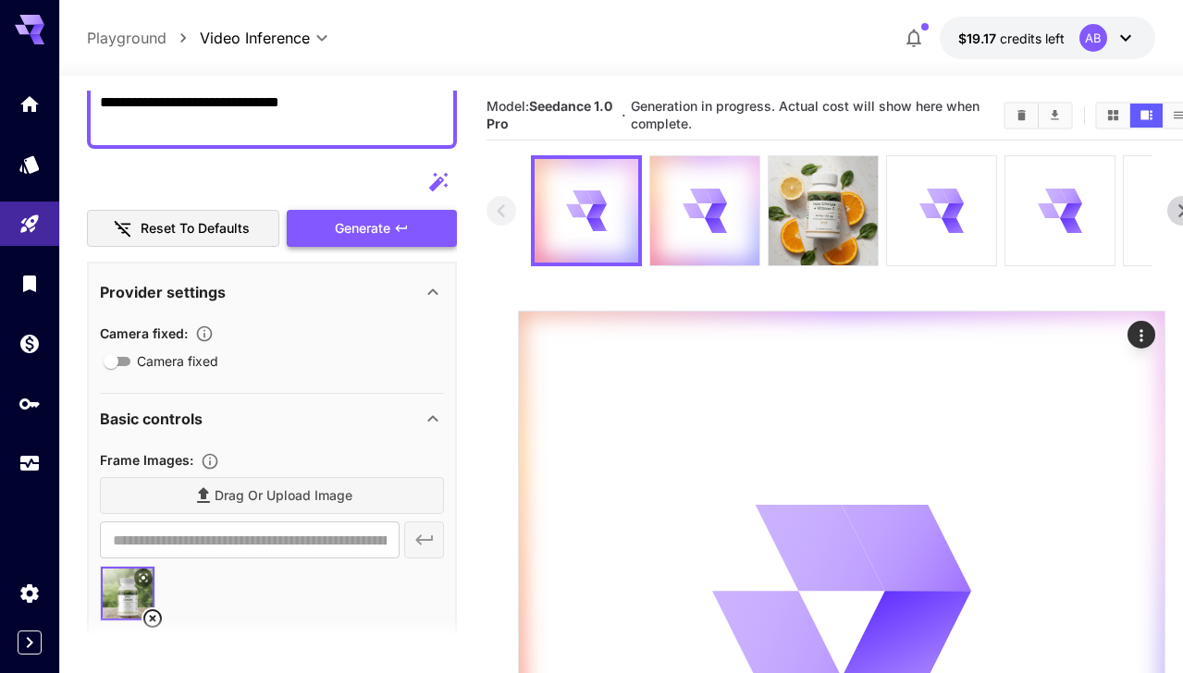
scroll to position [225, 0]
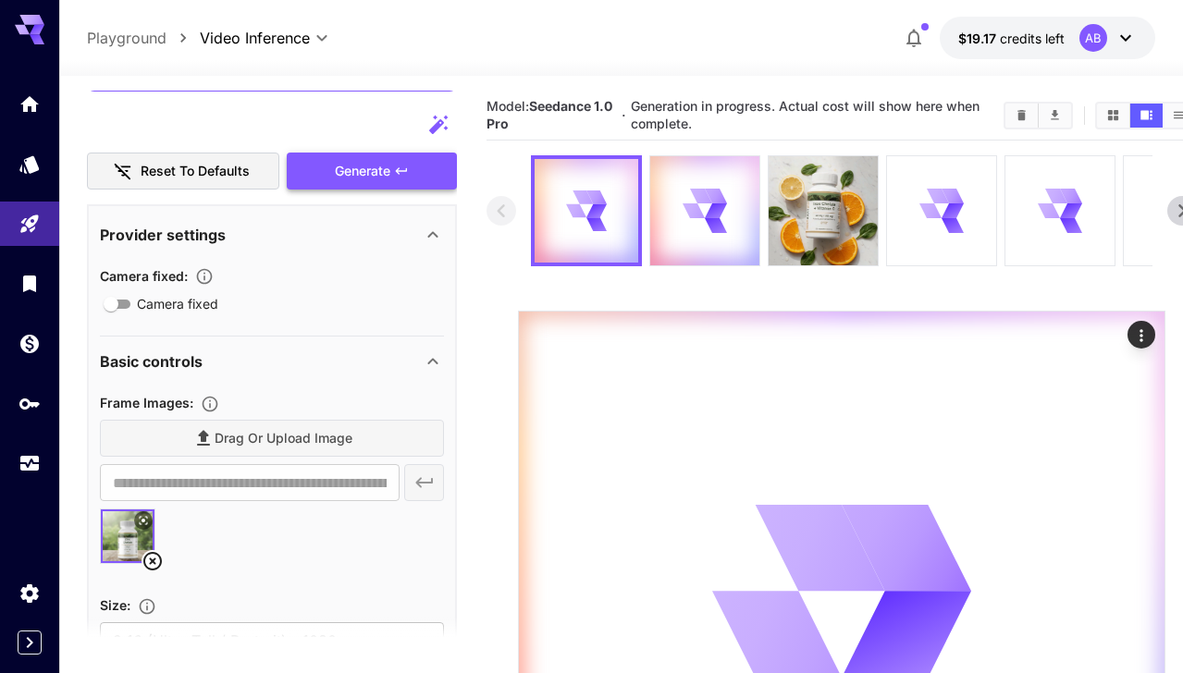
click at [153, 564] on icon at bounding box center [152, 561] width 22 height 22
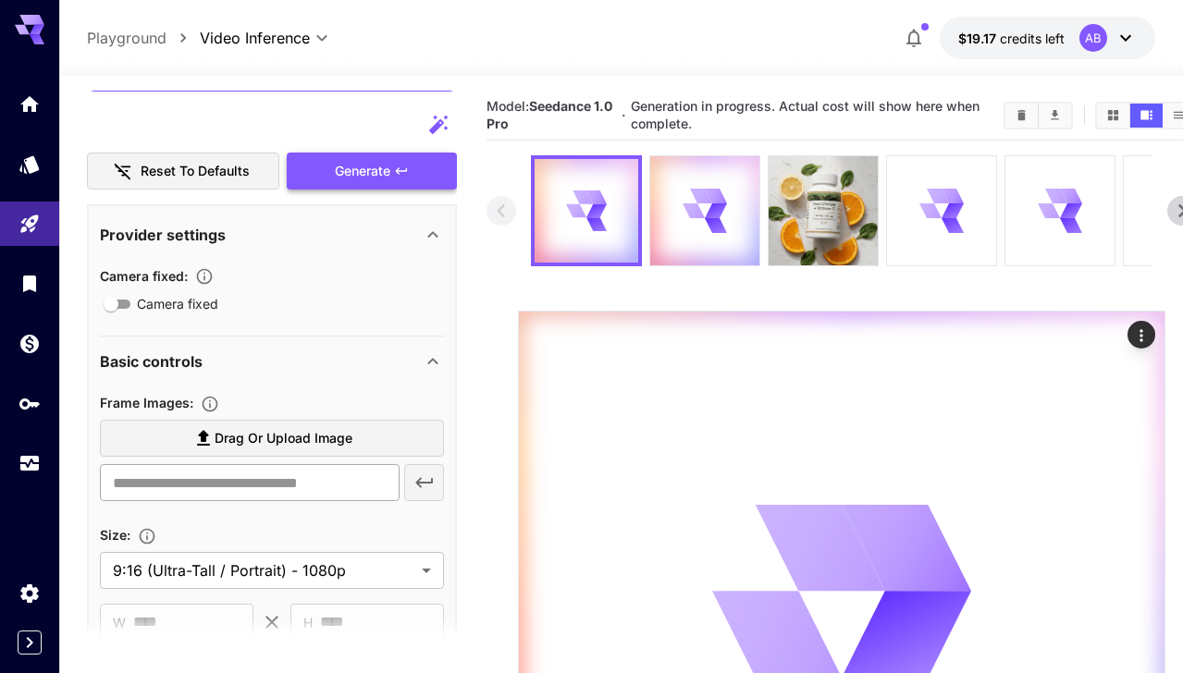
click at [225, 484] on input "text" at bounding box center [249, 482] width 299 height 37
paste input "**********"
type input "**********"
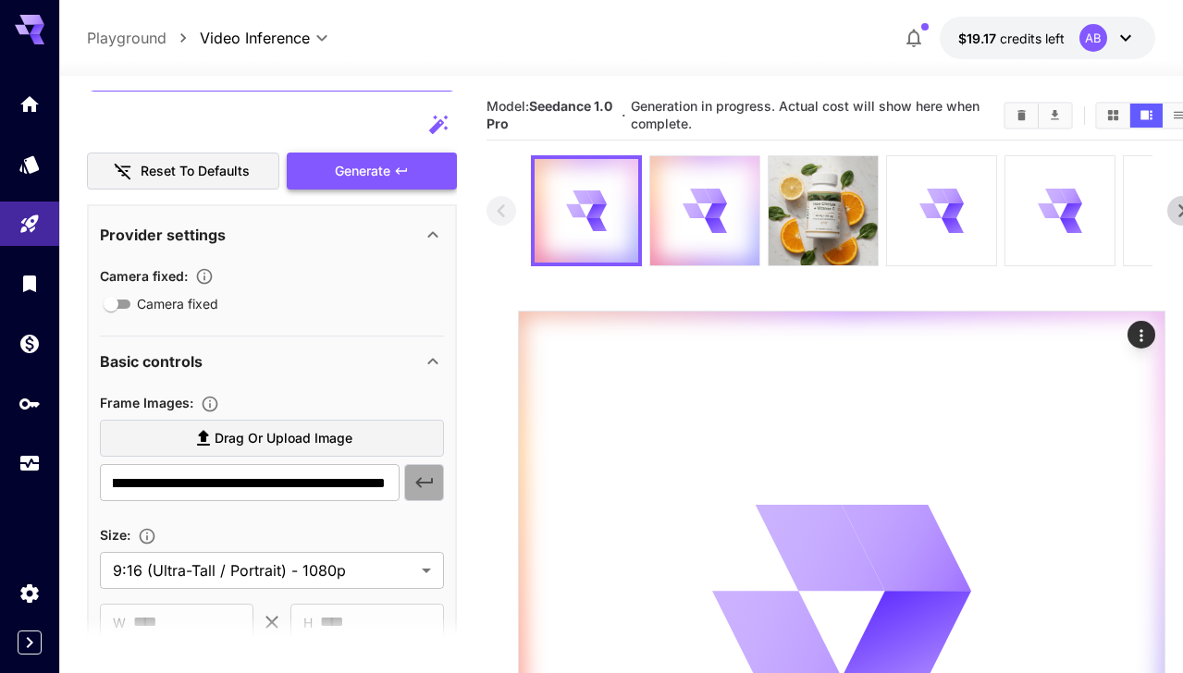
click at [412, 479] on button "button" at bounding box center [424, 482] width 41 height 37
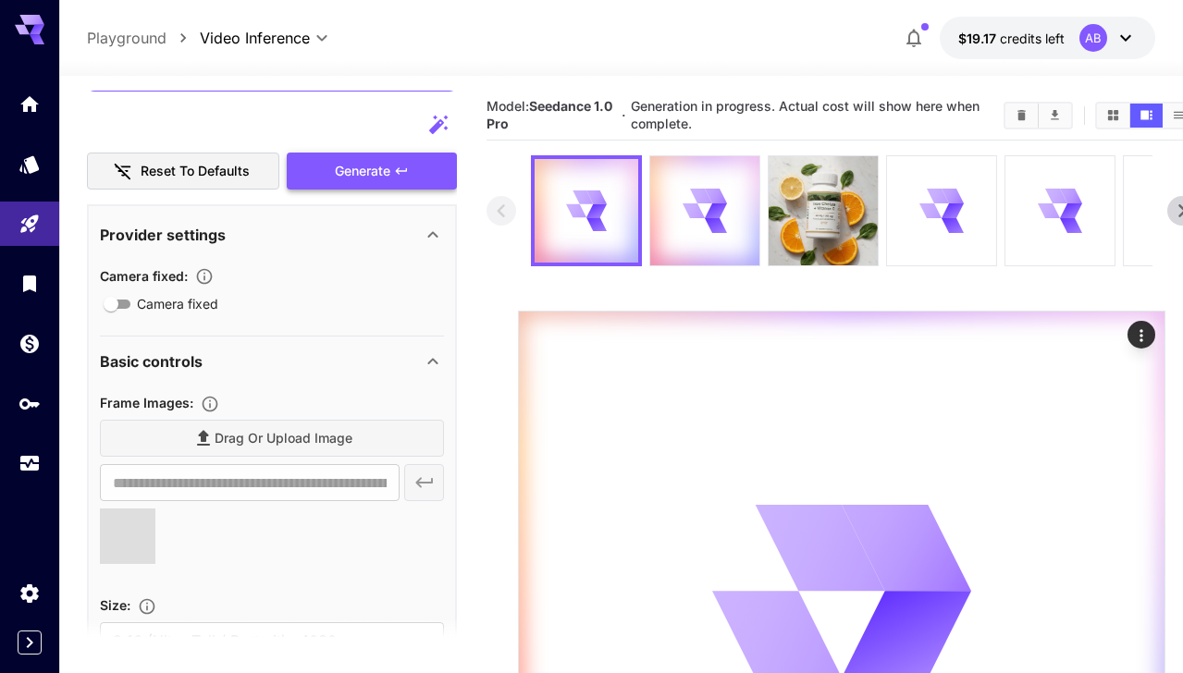
scroll to position [0, 0]
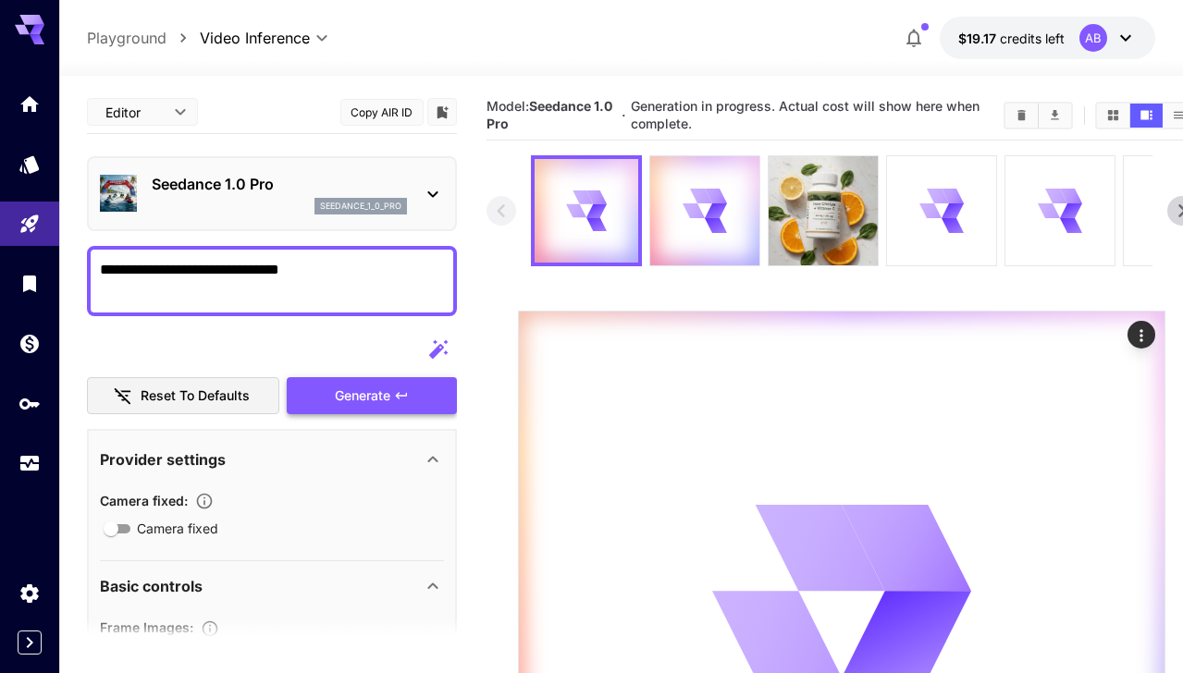
drag, startPoint x: 344, startPoint y: 264, endPoint x: 222, endPoint y: 269, distance: 122.2
click at [222, 271] on textarea "**********" at bounding box center [272, 281] width 344 height 44
type textarea "**********"
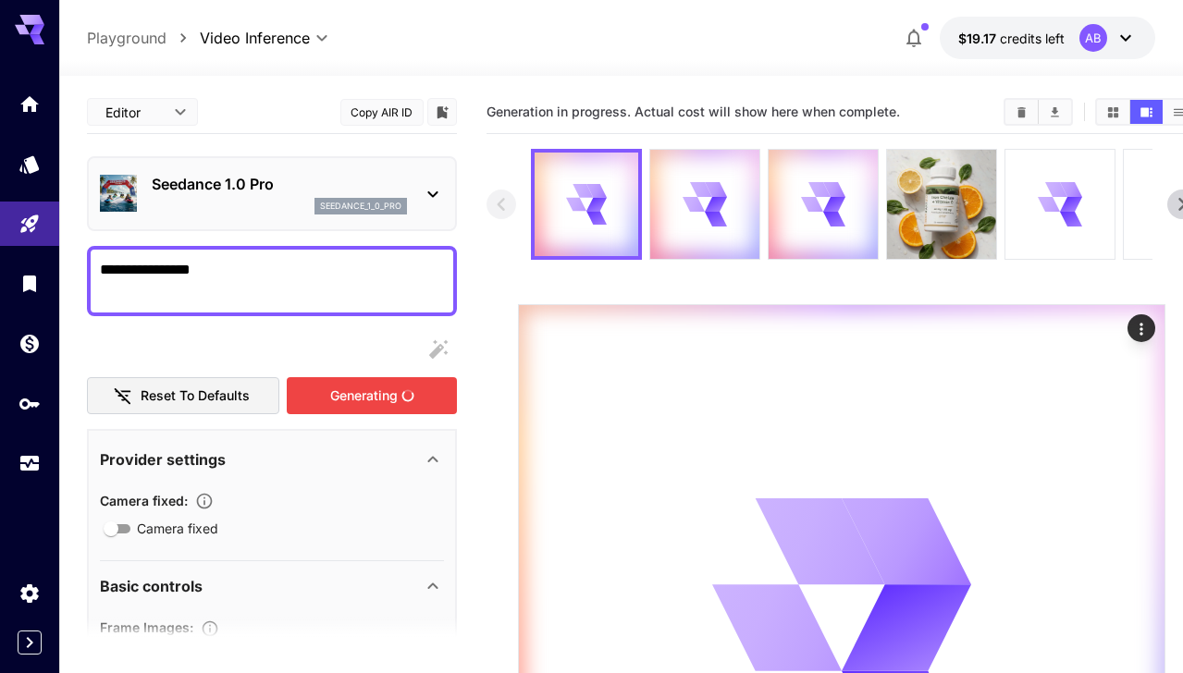
click at [335, 390] on div "Generating" at bounding box center [372, 396] width 170 height 38
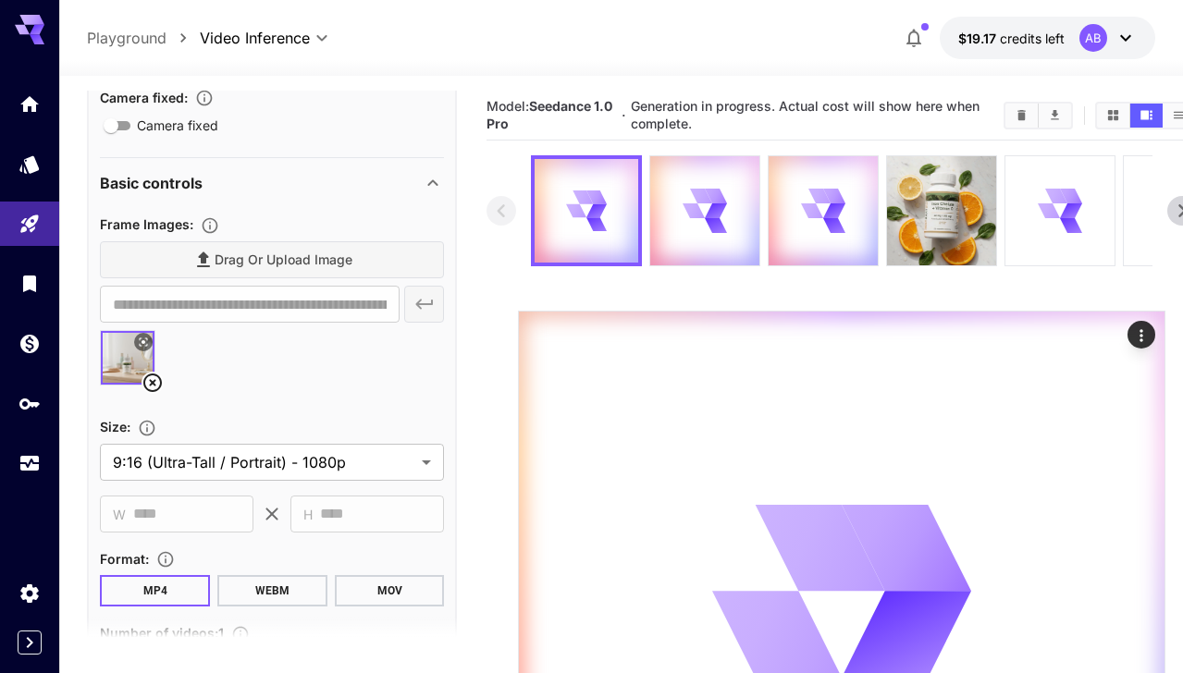
scroll to position [422, 0]
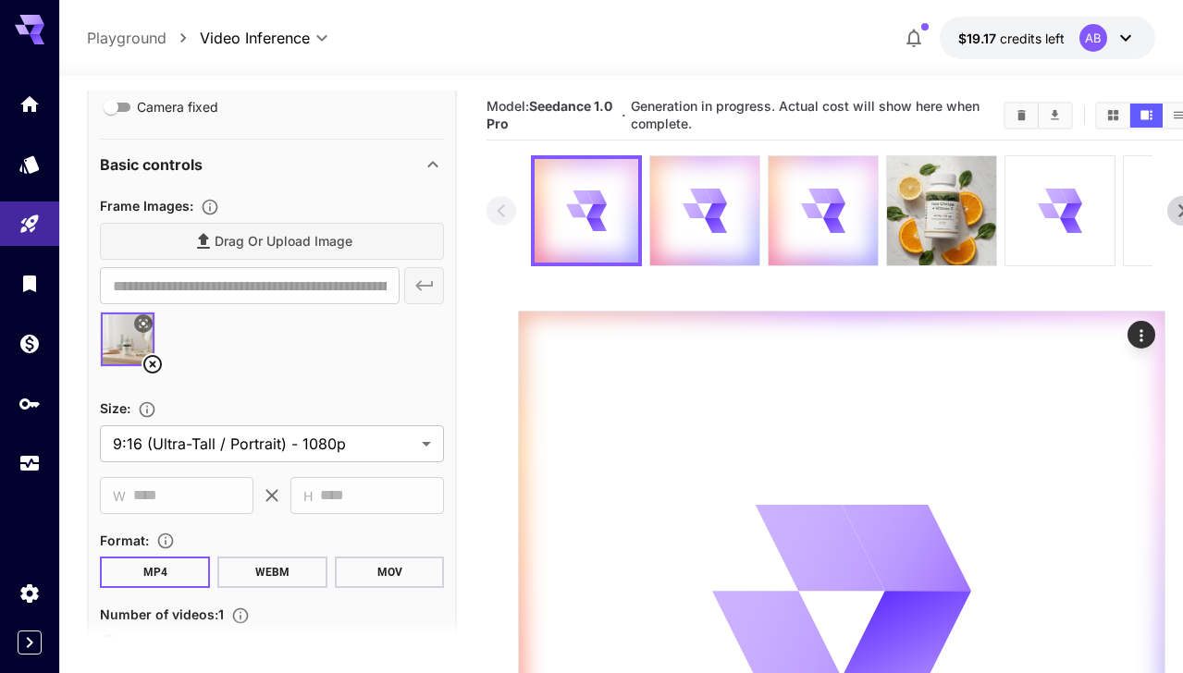
click at [158, 364] on icon at bounding box center [152, 364] width 22 height 22
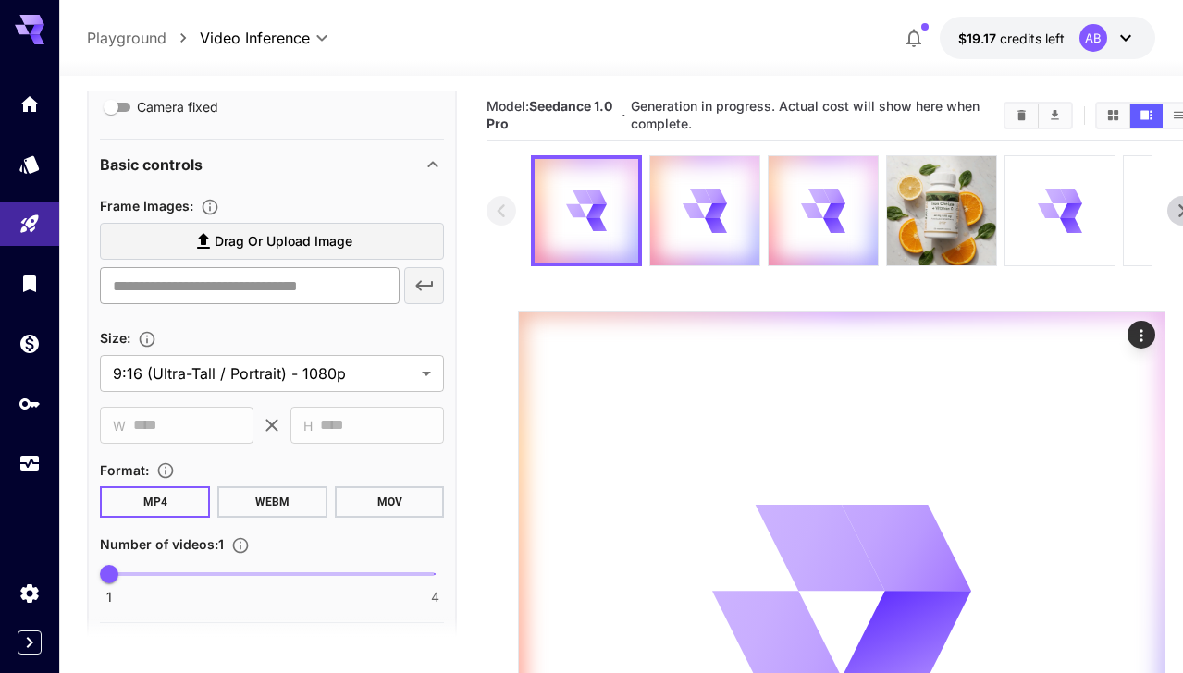
click at [225, 288] on input "text" at bounding box center [249, 285] width 299 height 37
paste input "**********"
type input "**********"
click at [419, 291] on icon "button" at bounding box center [424, 286] width 22 height 22
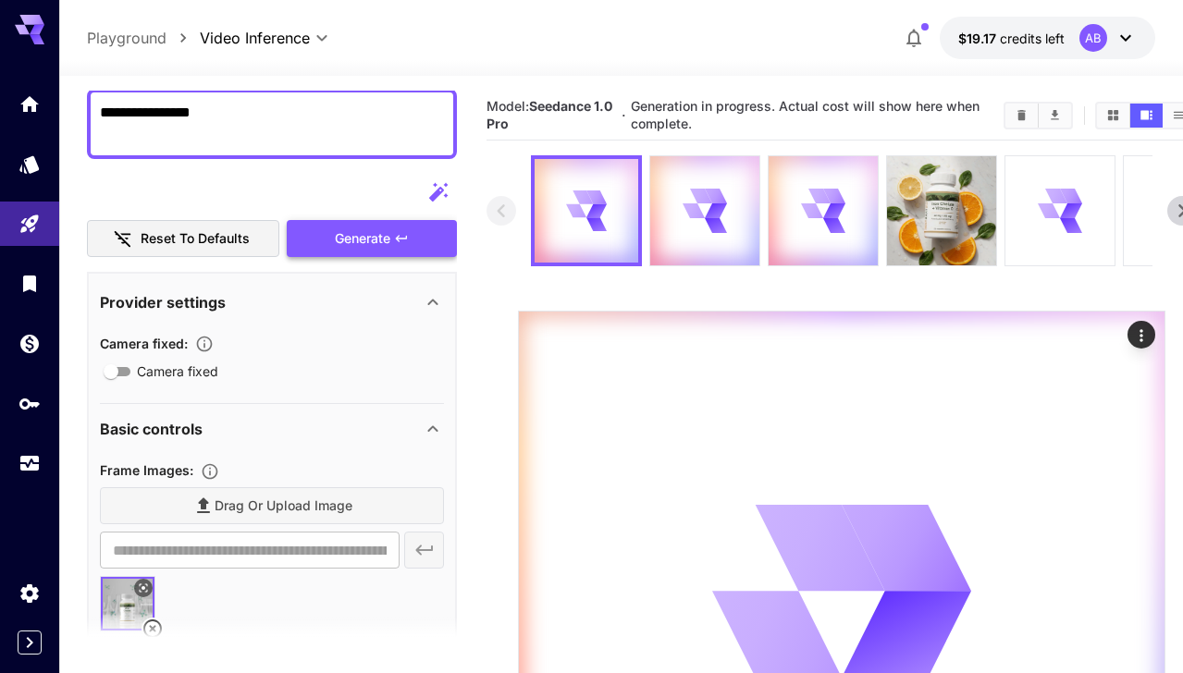
scroll to position [0, 0]
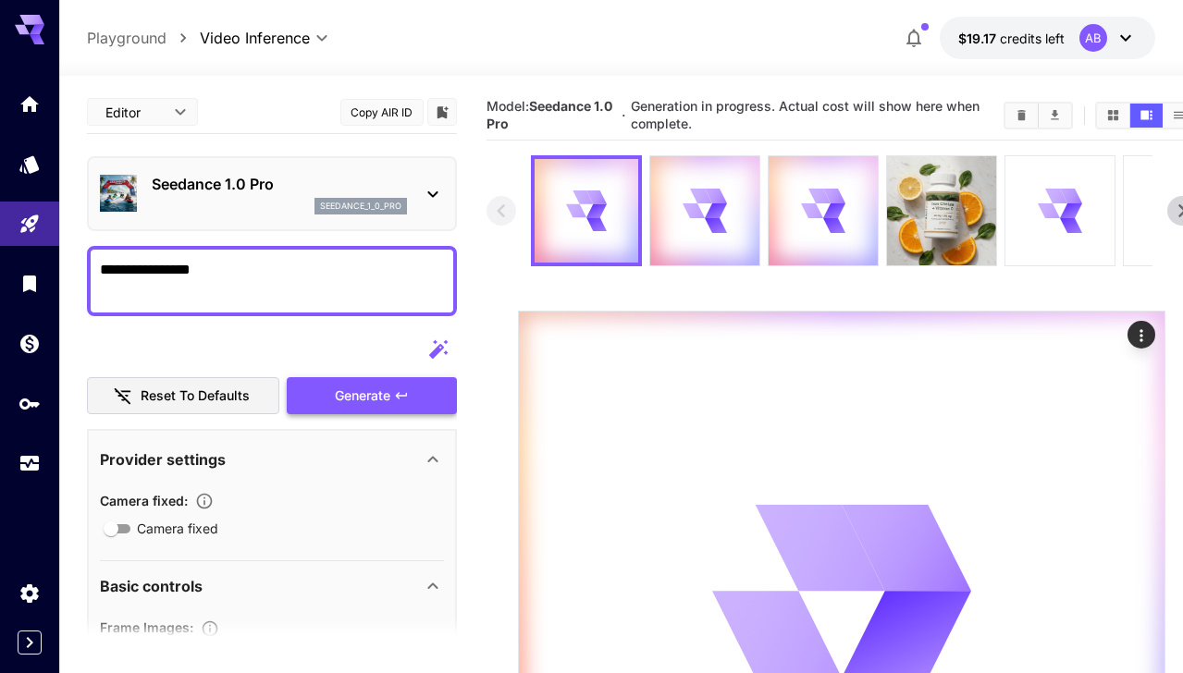
click at [319, 280] on textarea "**********" at bounding box center [272, 281] width 344 height 44
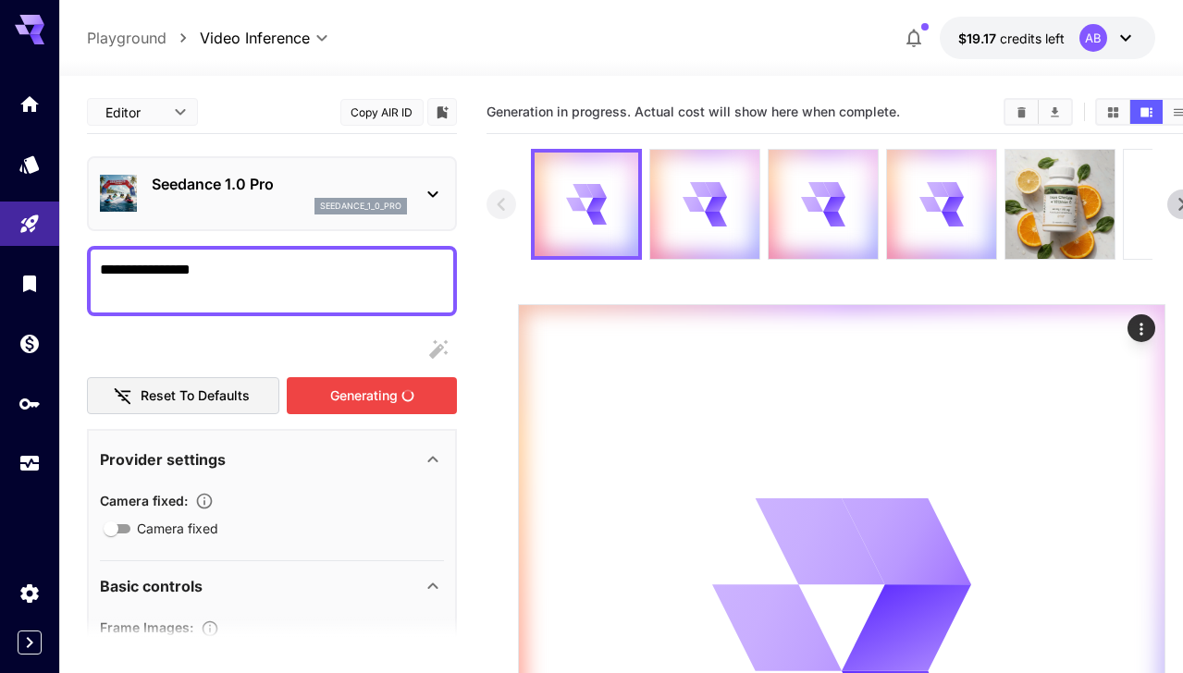
click at [381, 392] on div "Generating" at bounding box center [372, 396] width 170 height 38
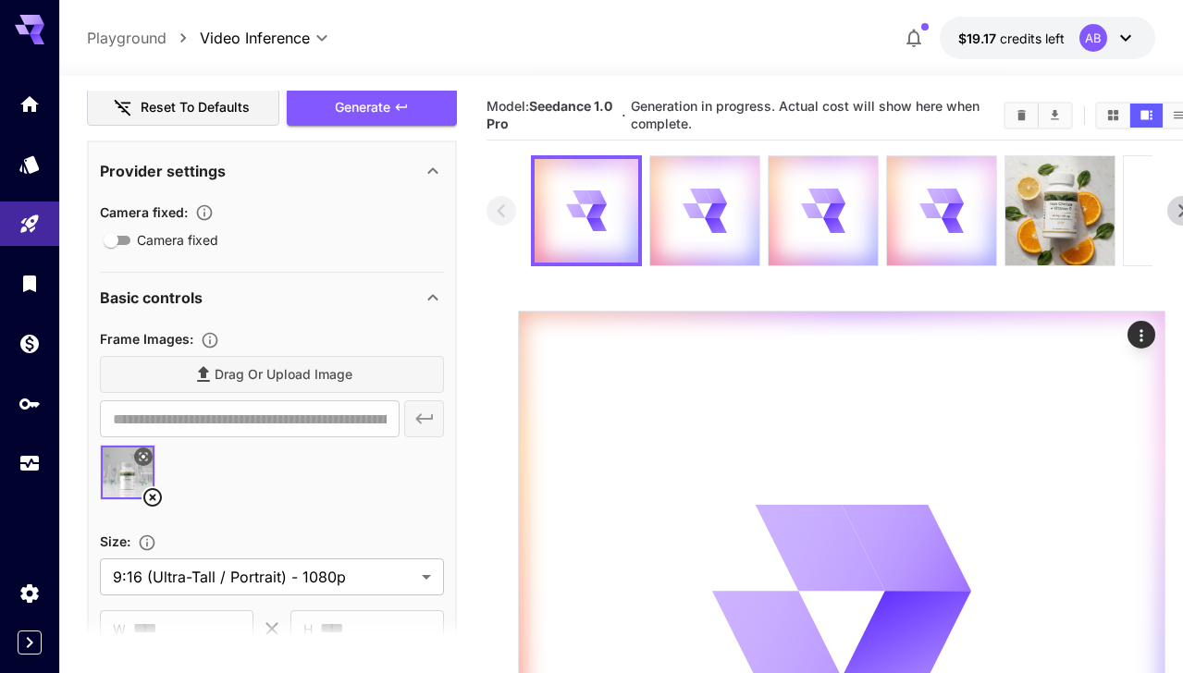
scroll to position [392, 0]
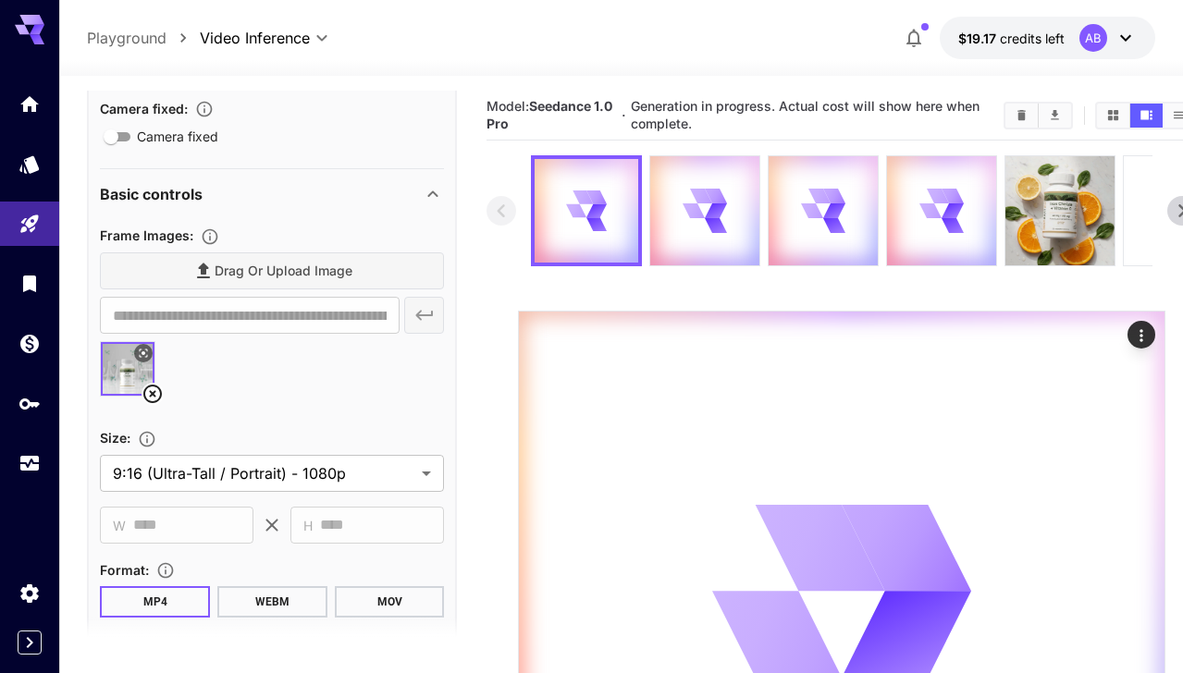
click at [160, 390] on icon at bounding box center [152, 394] width 18 height 18
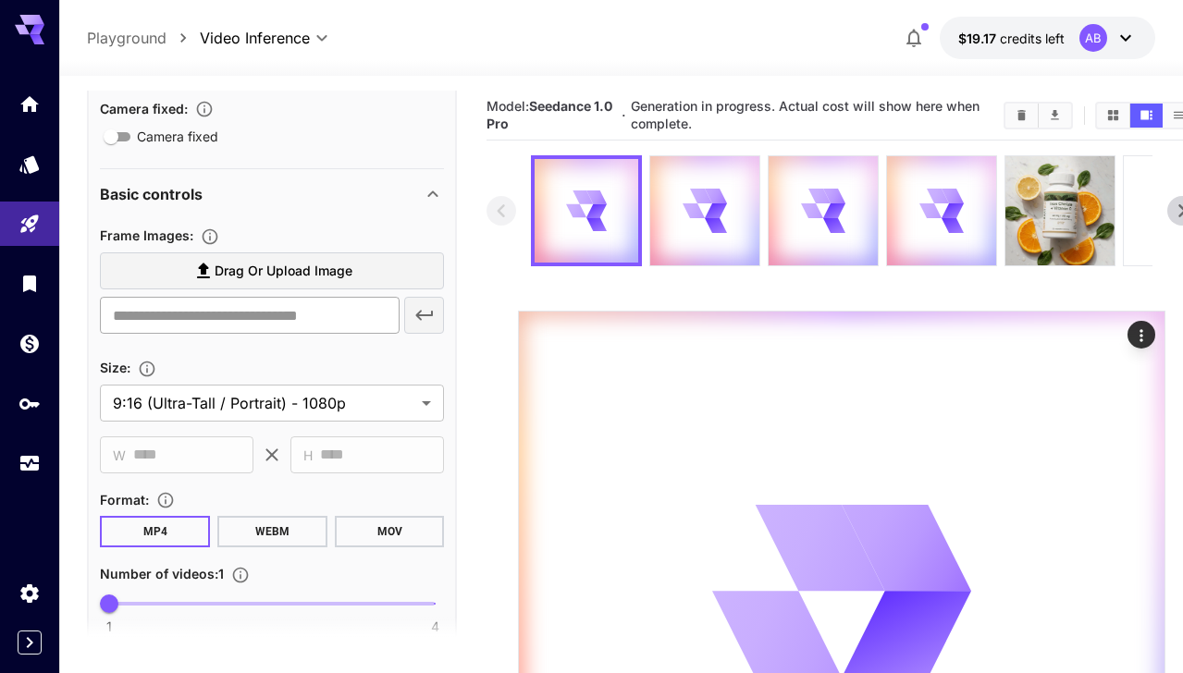
click at [255, 322] on input "text" at bounding box center [249, 315] width 299 height 37
paste input "**********"
type input "**********"
click at [435, 318] on button "button" at bounding box center [424, 315] width 41 height 37
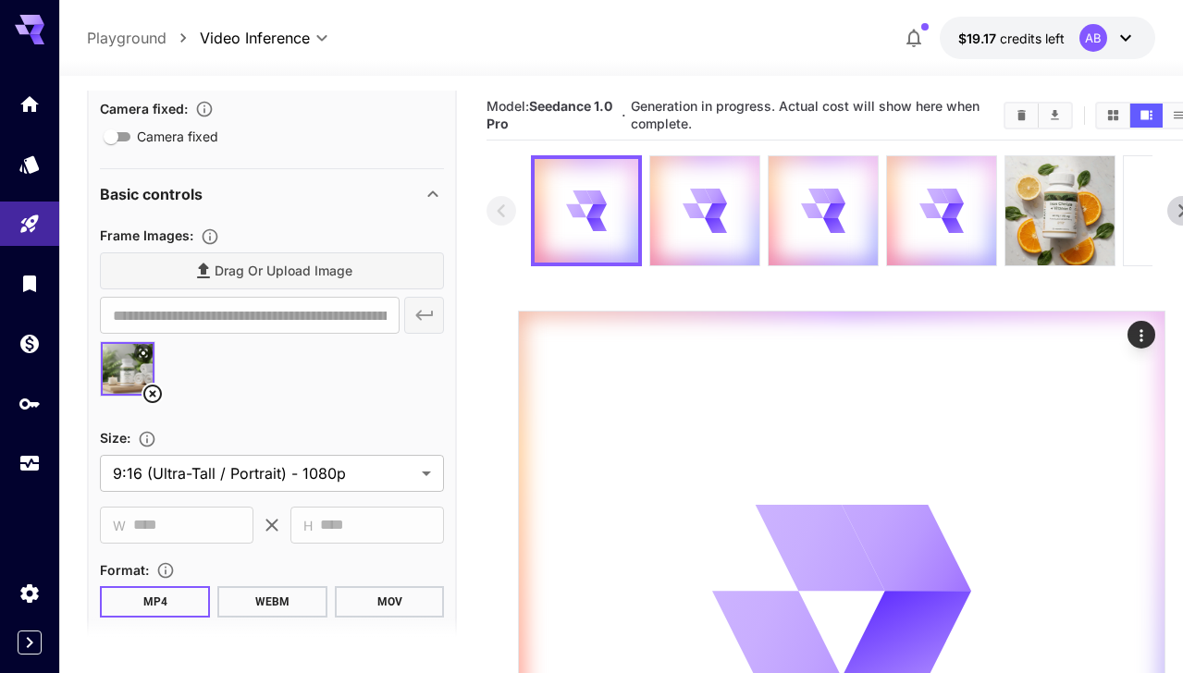
scroll to position [0, 0]
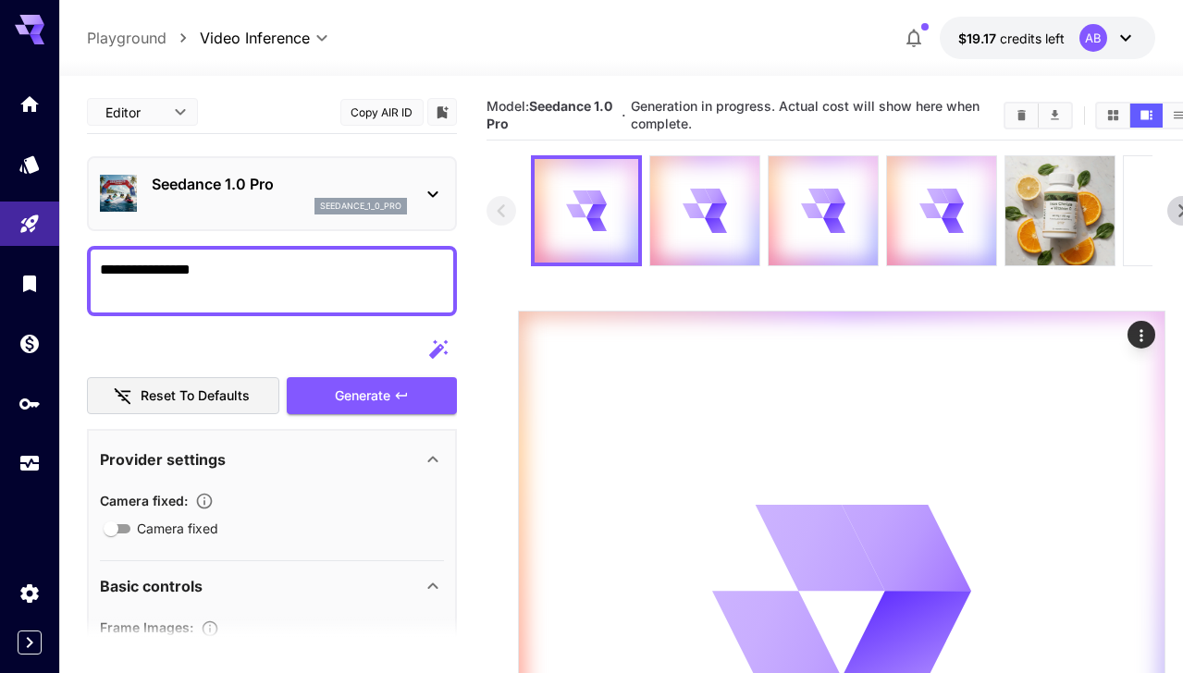
click at [344, 246] on div "**********" at bounding box center [272, 281] width 370 height 70
click at [325, 261] on textarea "**********" at bounding box center [272, 281] width 344 height 44
type textarea "**********"
click at [424, 383] on div "Generate" at bounding box center [372, 396] width 170 height 38
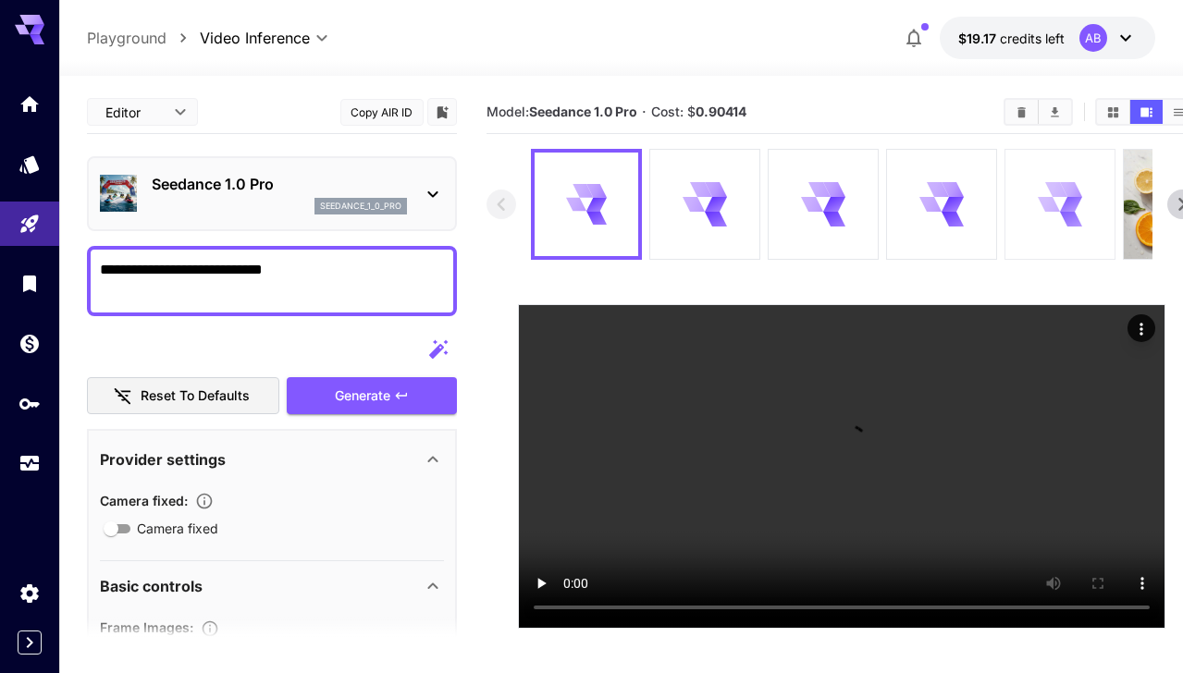
click at [1037, 228] on div at bounding box center [1059, 204] width 109 height 109
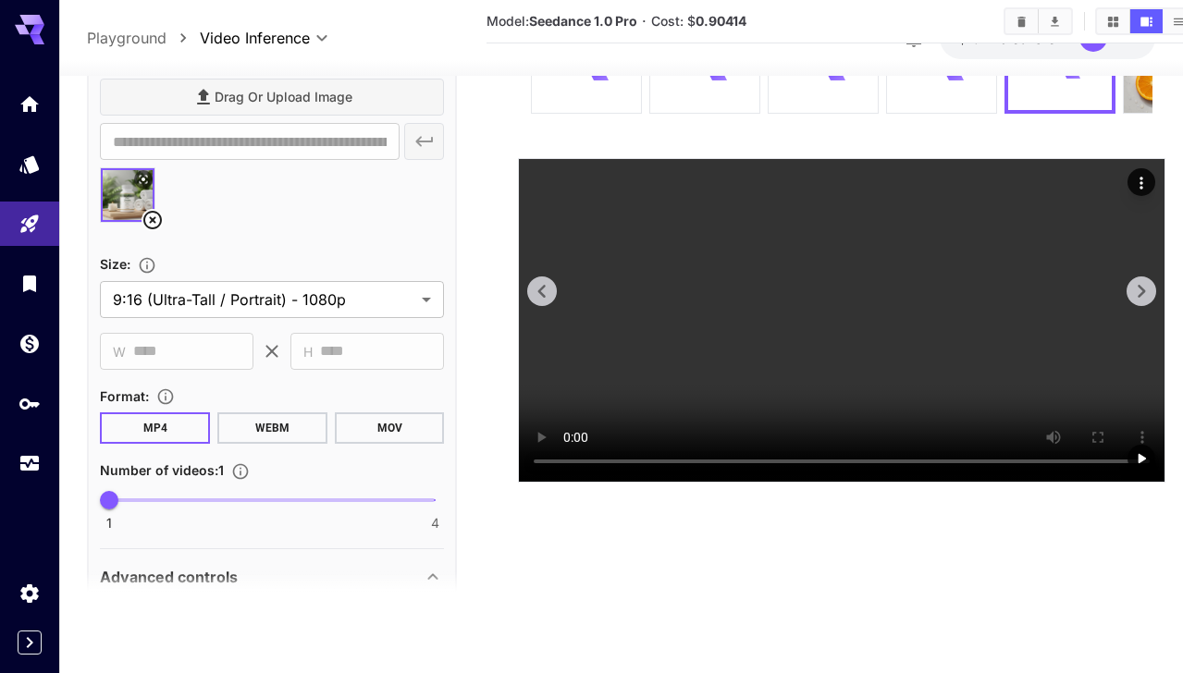
scroll to position [430, 0]
click at [767, 404] on video at bounding box center [841, 320] width 645 height 323
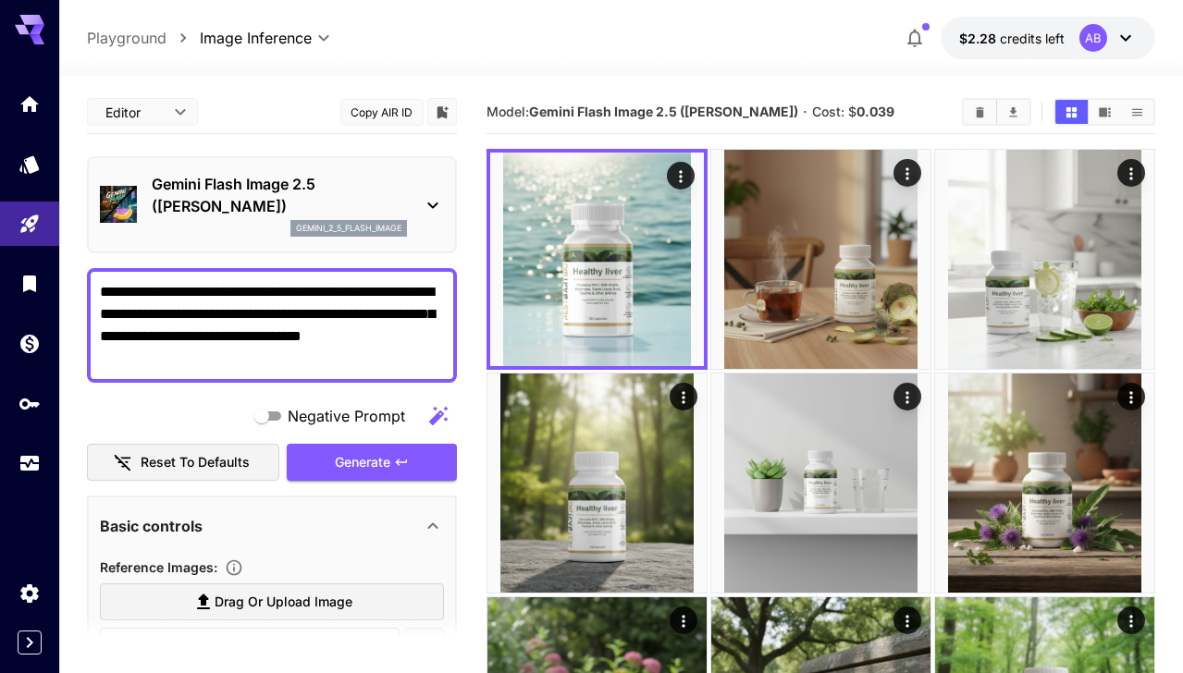
click at [357, 305] on textarea "**********" at bounding box center [272, 325] width 344 height 89
paste textarea "**********"
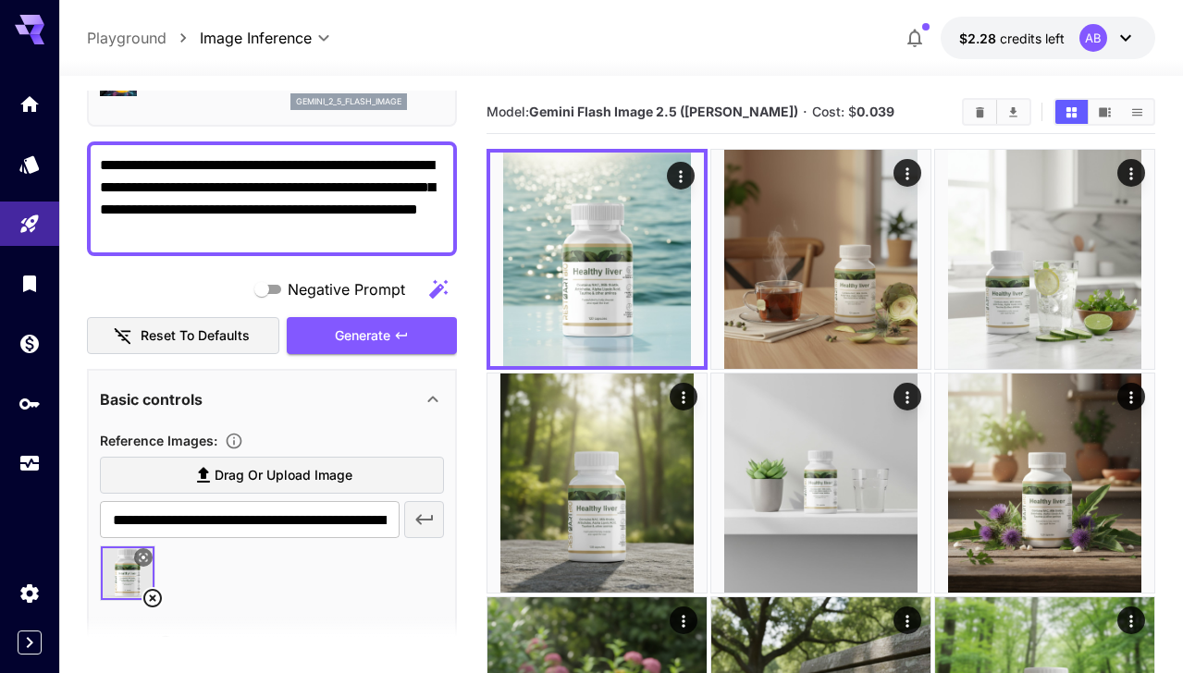
scroll to position [236, 0]
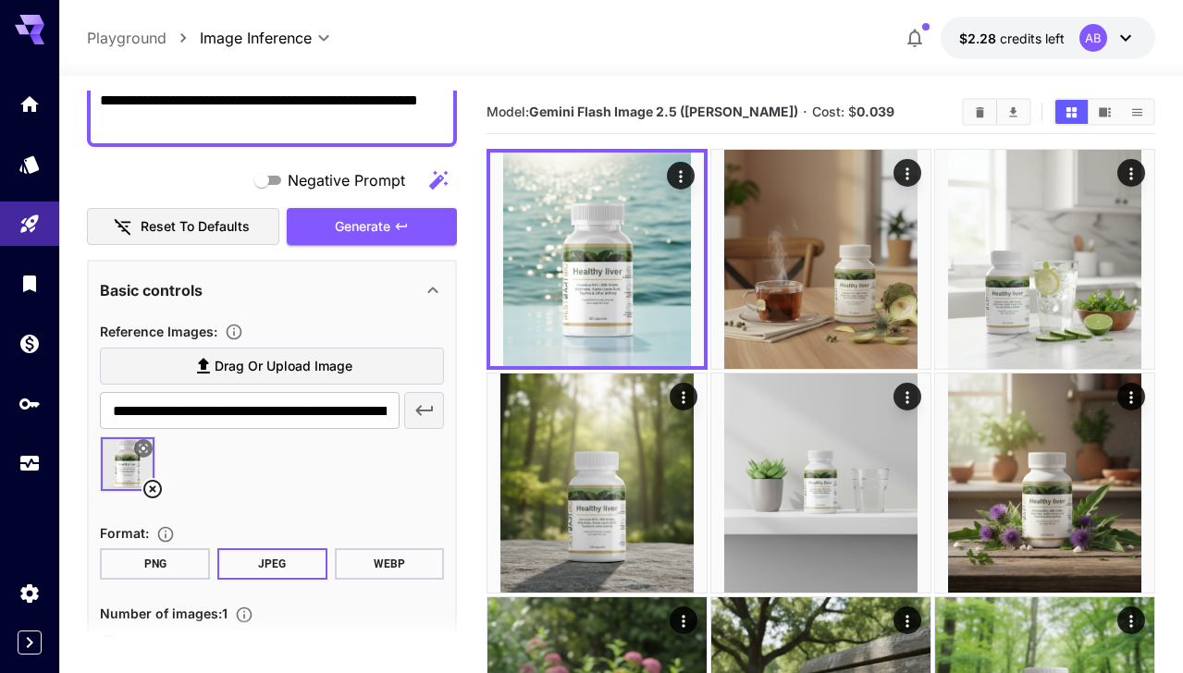
type textarea "**********"
click at [150, 492] on icon at bounding box center [152, 489] width 18 height 18
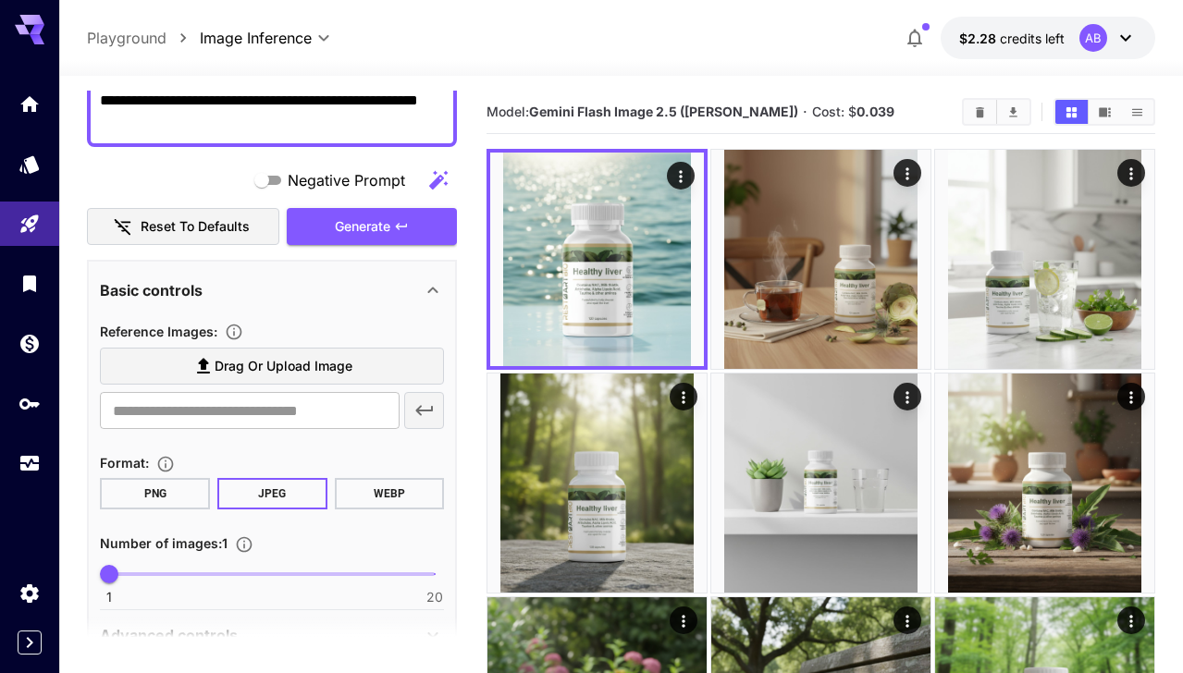
click at [300, 370] on span "Drag or upload image" at bounding box center [284, 366] width 138 height 23
click at [0, 0] on input "Drag or upload image" at bounding box center [0, 0] width 0 height 0
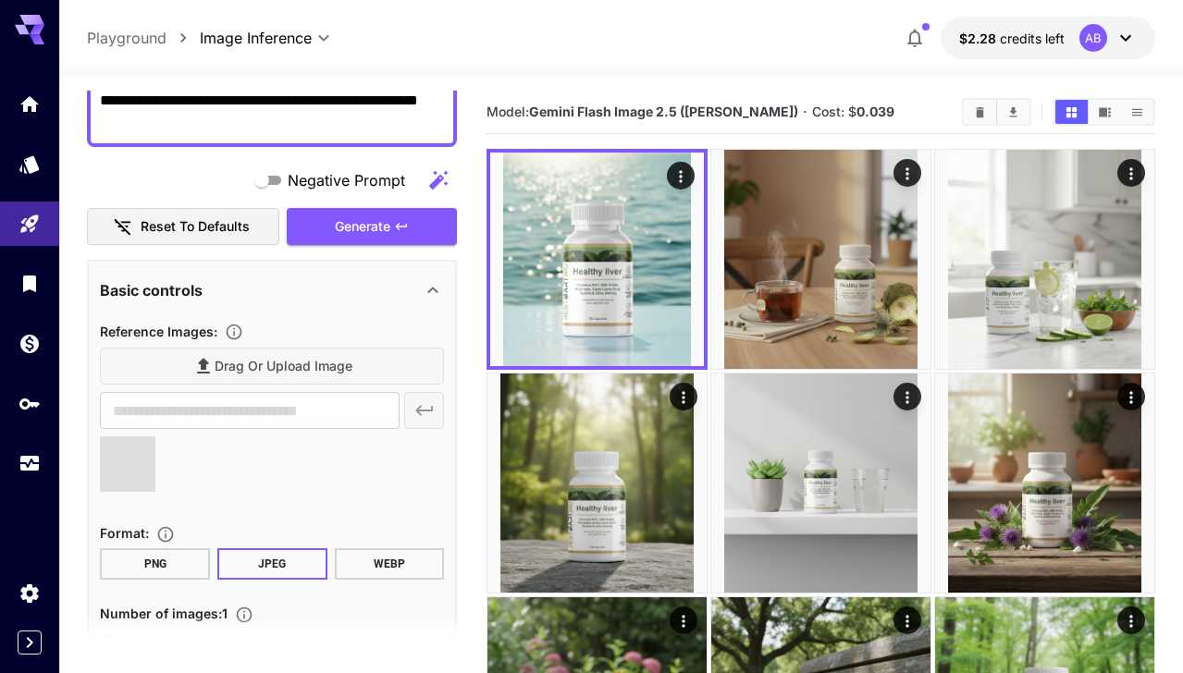
type input "**********"
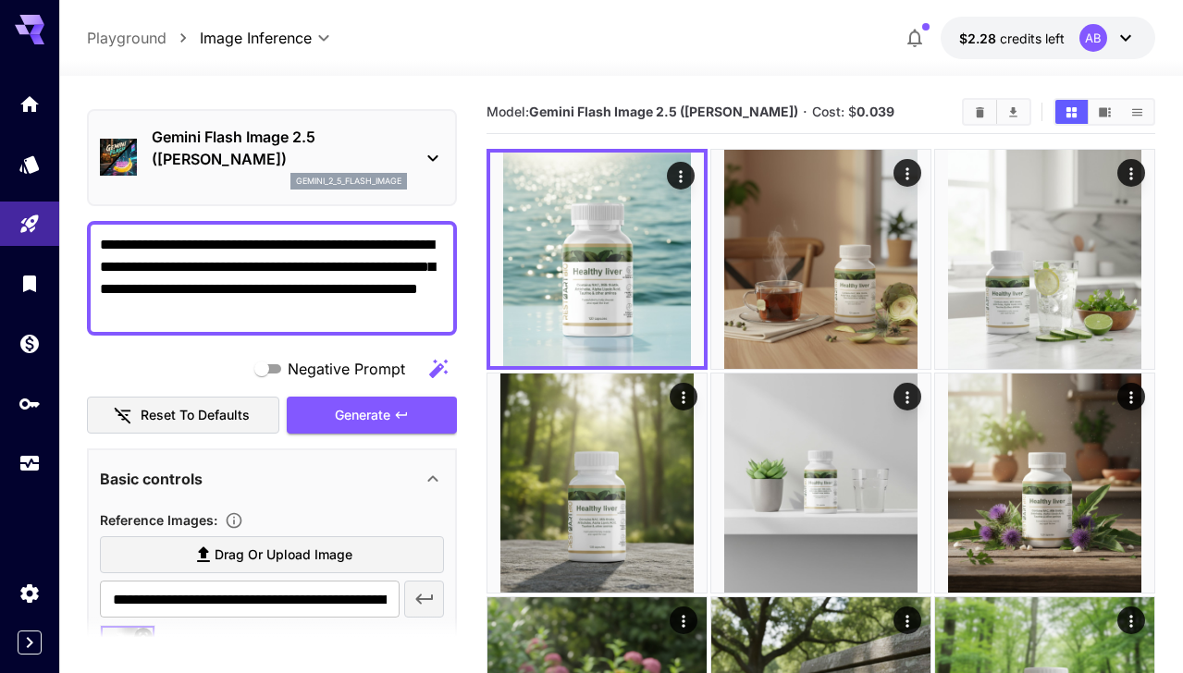
scroll to position [0, 0]
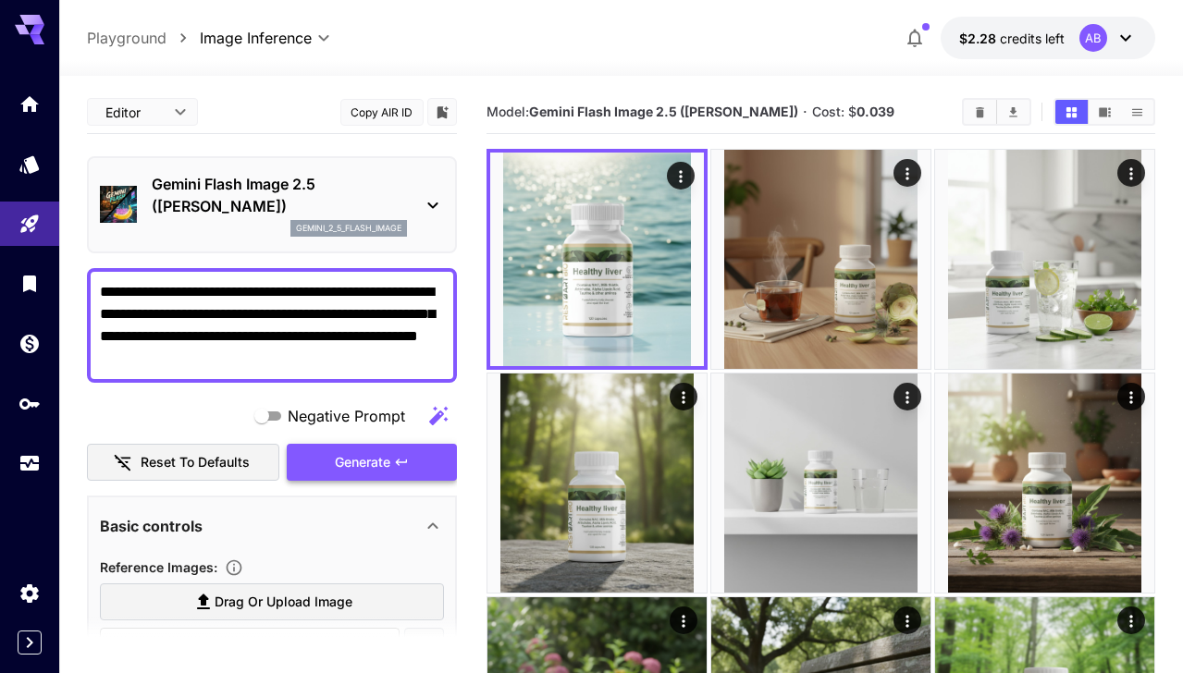
click at [393, 468] on button "Generate" at bounding box center [372, 463] width 170 height 38
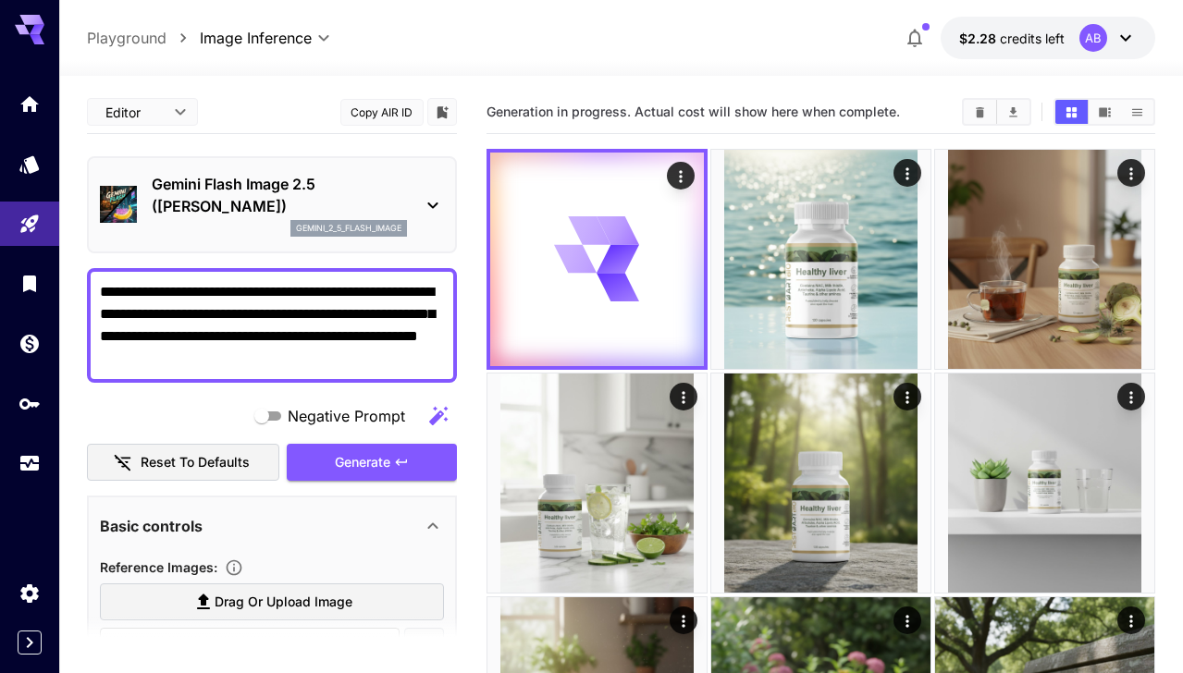
click at [416, 362] on textarea "**********" at bounding box center [272, 325] width 344 height 89
paste textarea
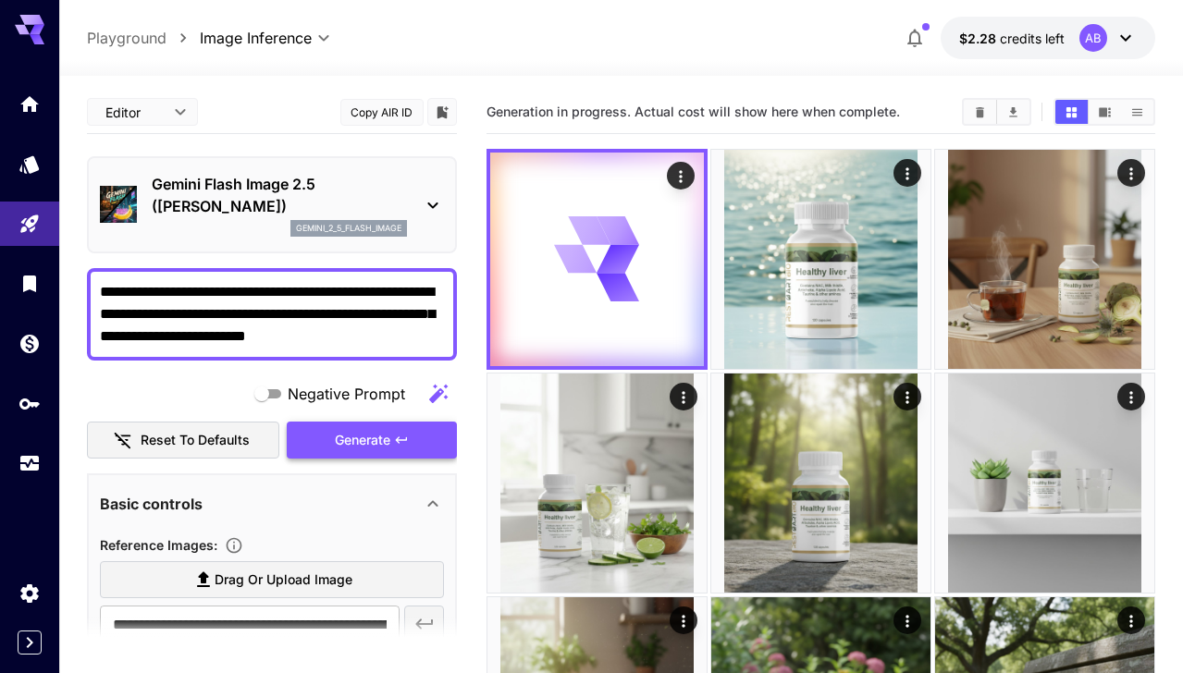
click at [406, 451] on button "Generate" at bounding box center [372, 441] width 170 height 38
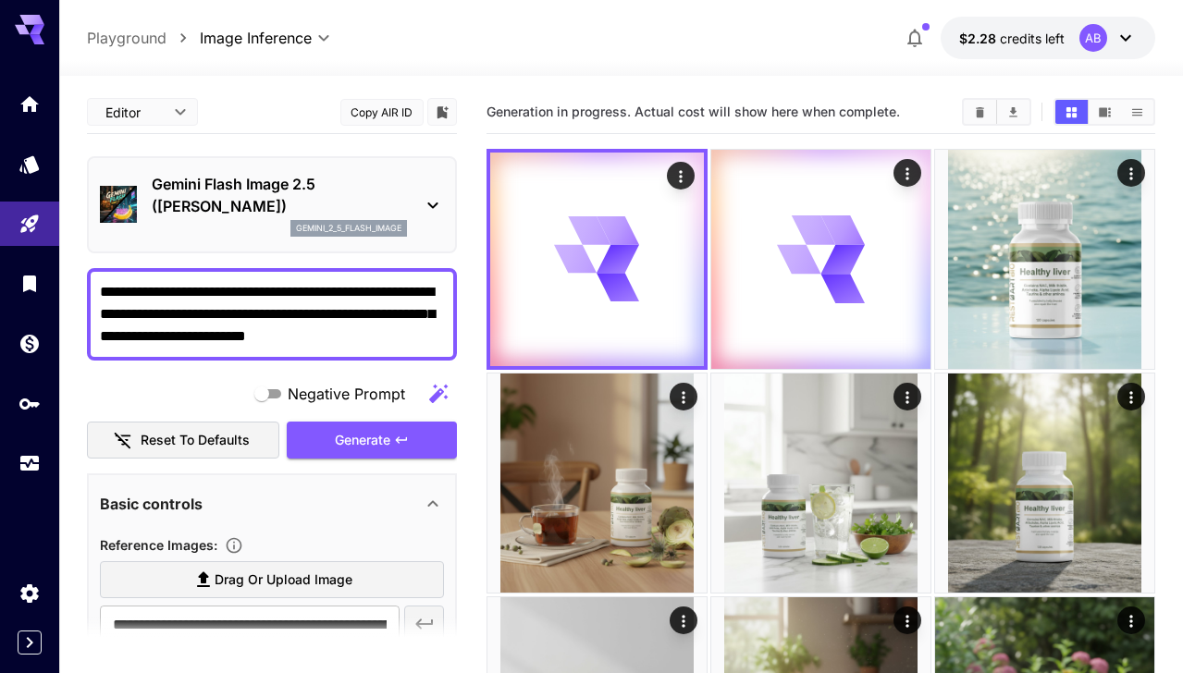
click at [389, 334] on textarea "**********" at bounding box center [272, 314] width 344 height 67
paste textarea "**********"
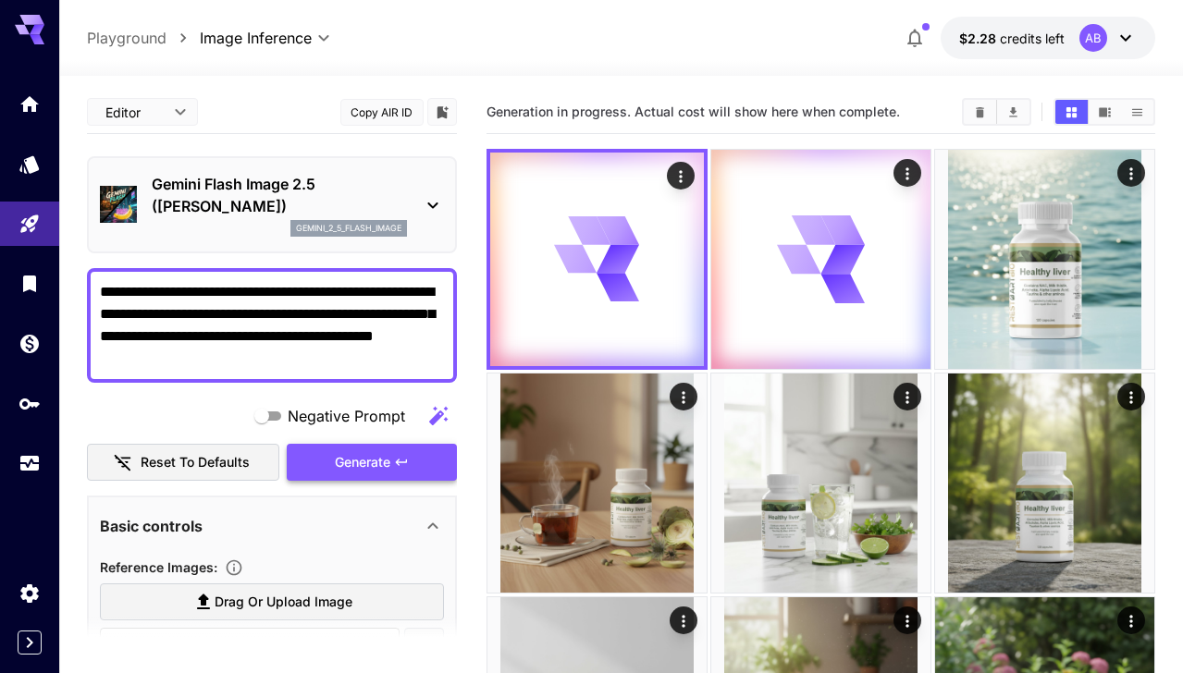
click at [424, 460] on button "Generate" at bounding box center [372, 463] width 170 height 38
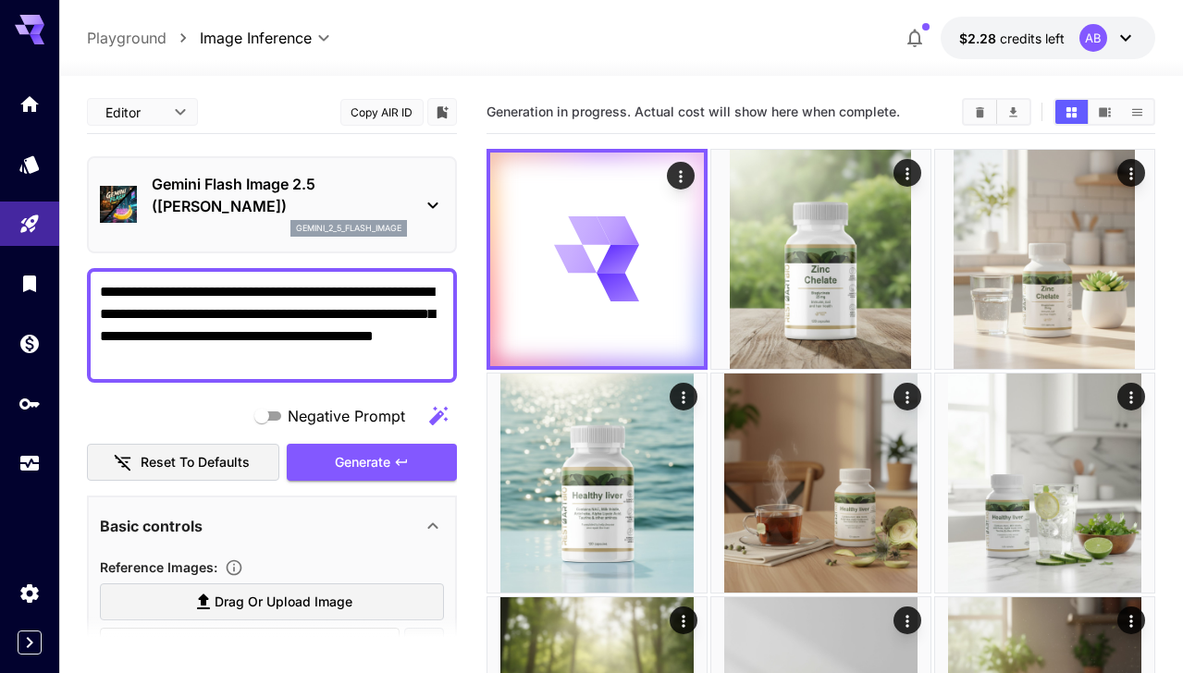
click at [325, 318] on textarea "**********" at bounding box center [272, 325] width 344 height 89
paste textarea
click at [367, 465] on span "Generate" at bounding box center [362, 462] width 55 height 23
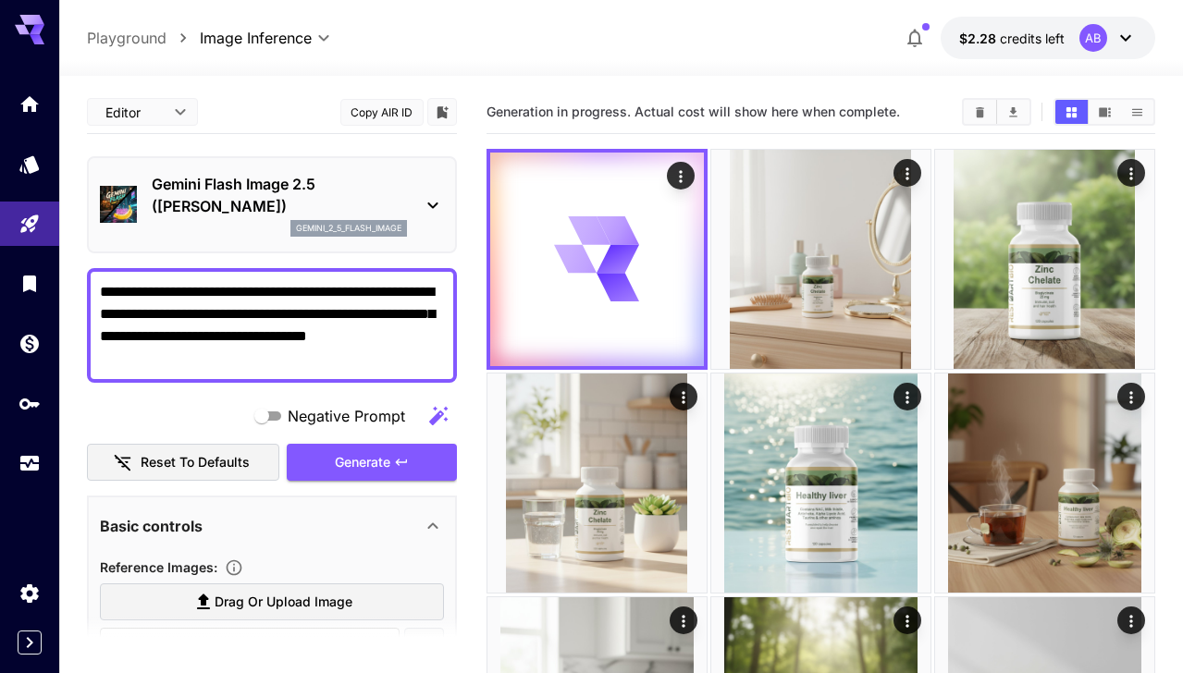
click at [301, 320] on textarea "**********" at bounding box center [272, 325] width 344 height 89
paste textarea
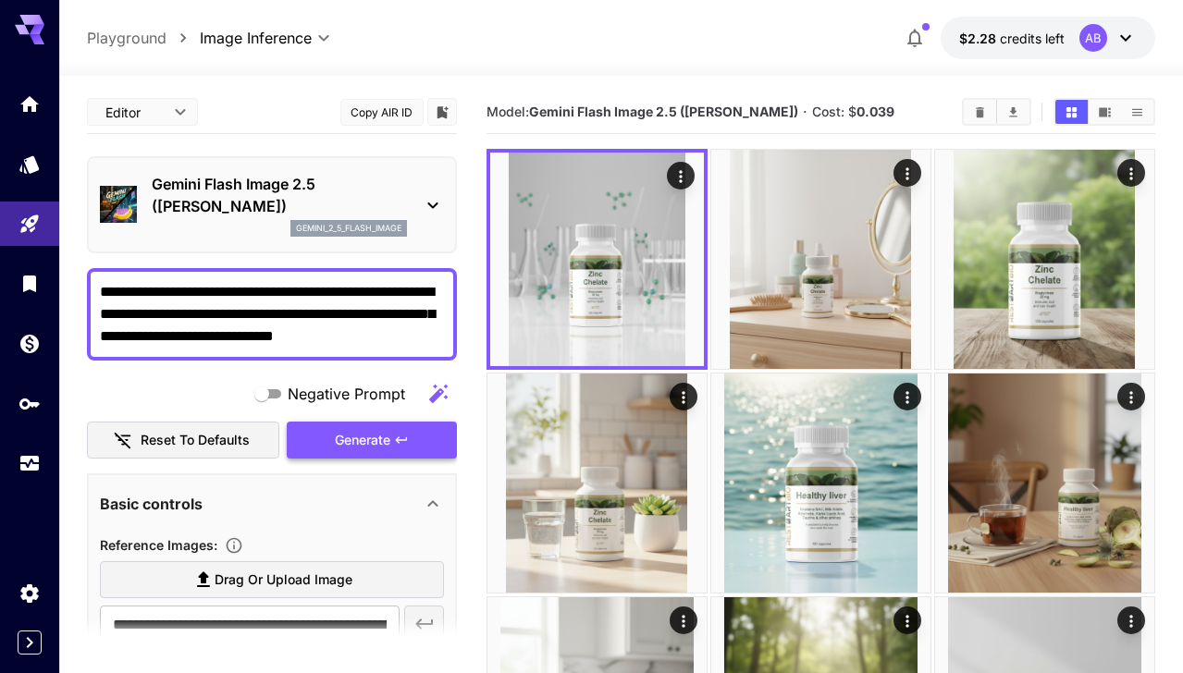
click at [365, 443] on span "Generate" at bounding box center [362, 440] width 55 height 23
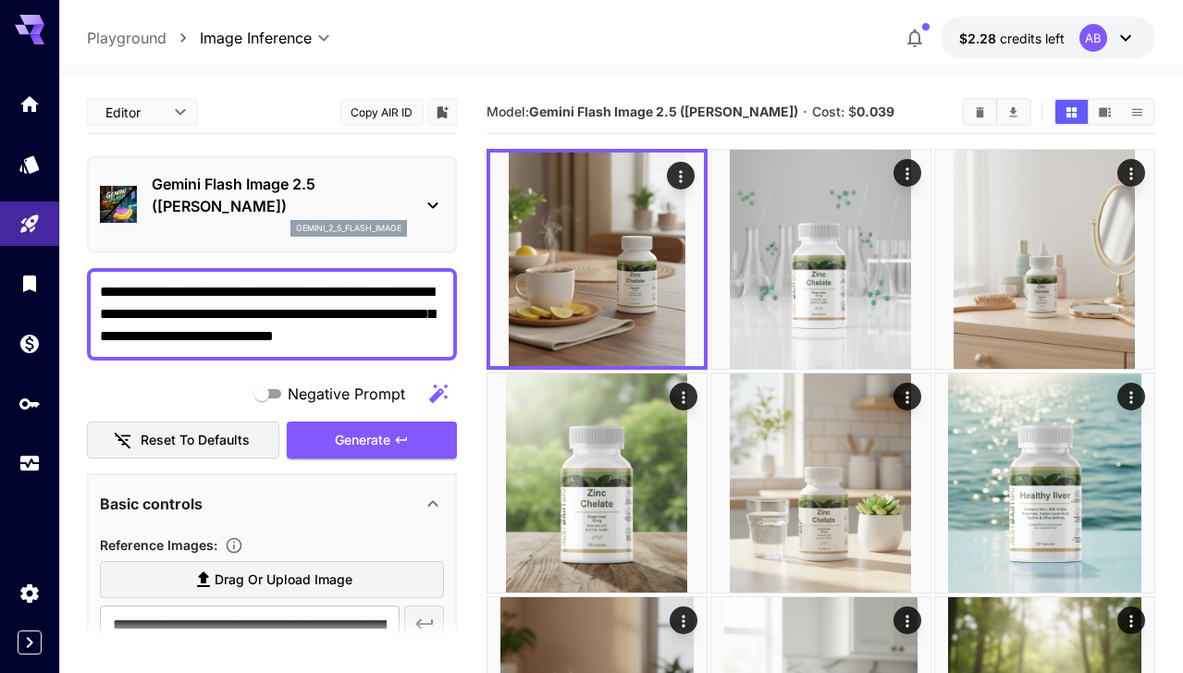
click at [390, 313] on textarea "**********" at bounding box center [272, 314] width 344 height 67
paste textarea "*****"
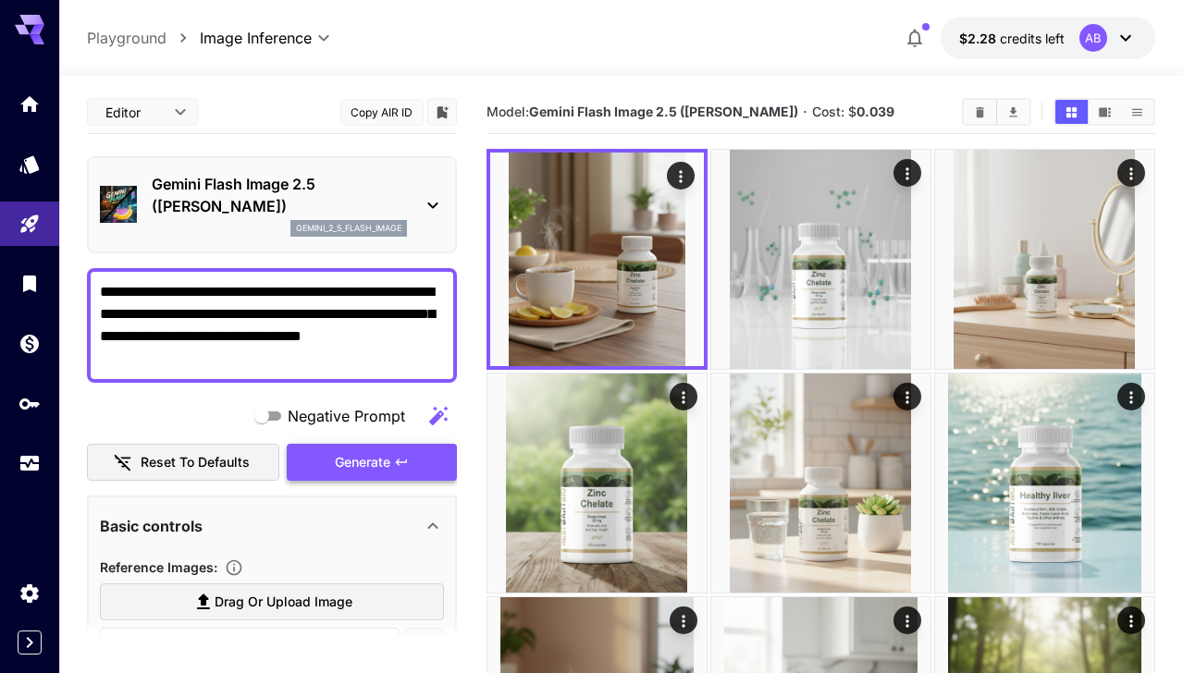
type textarea "**********"
click at [416, 456] on button "Generate" at bounding box center [372, 463] width 170 height 38
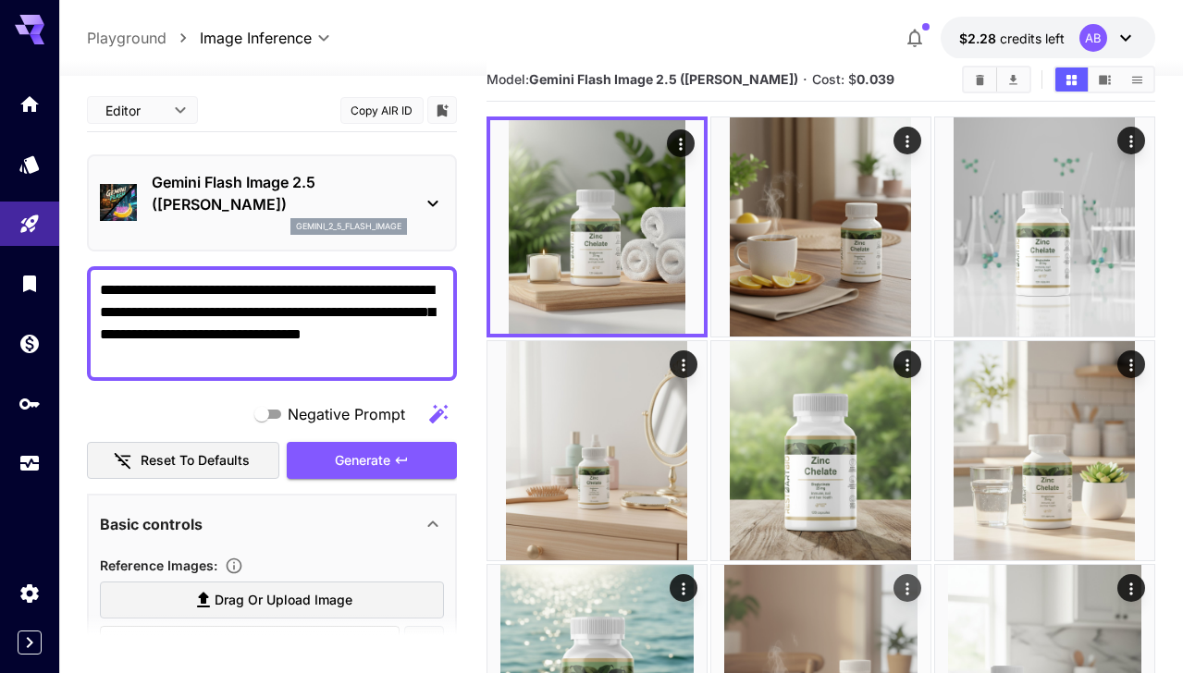
scroll to position [31, 0]
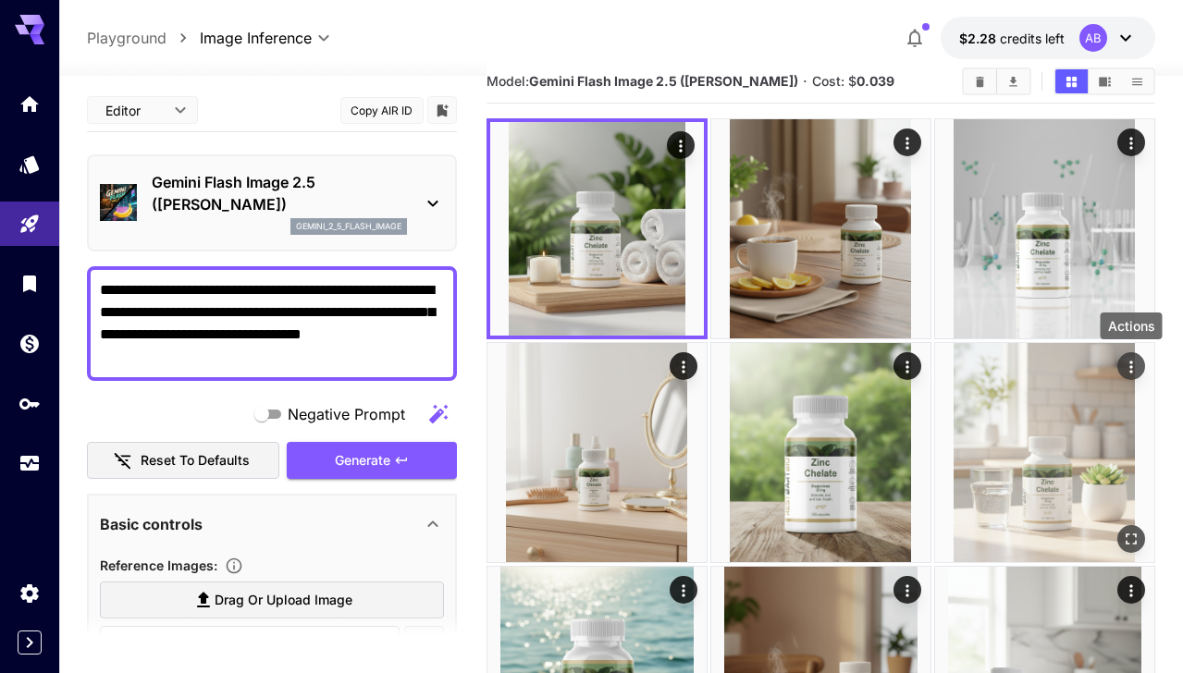
click at [1132, 363] on icon "Actions" at bounding box center [1131, 367] width 18 height 18
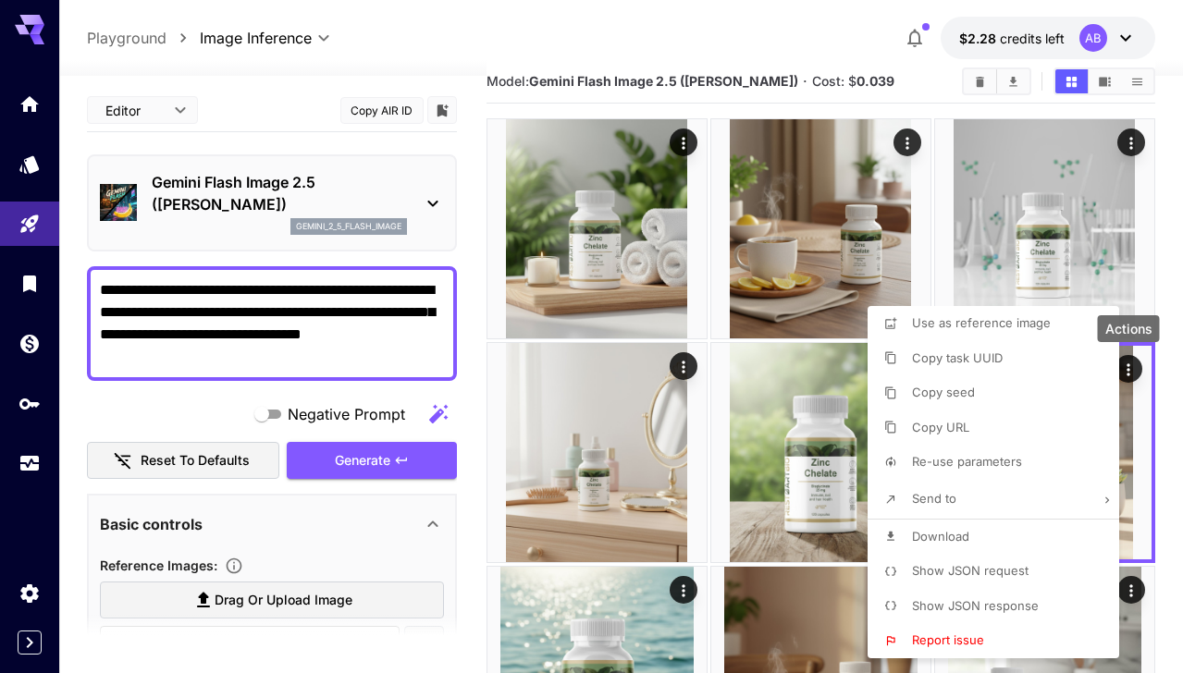
click at [999, 425] on li "Copy URL" at bounding box center [998, 428] width 263 height 35
click at [478, 451] on div at bounding box center [591, 336] width 1183 height 673
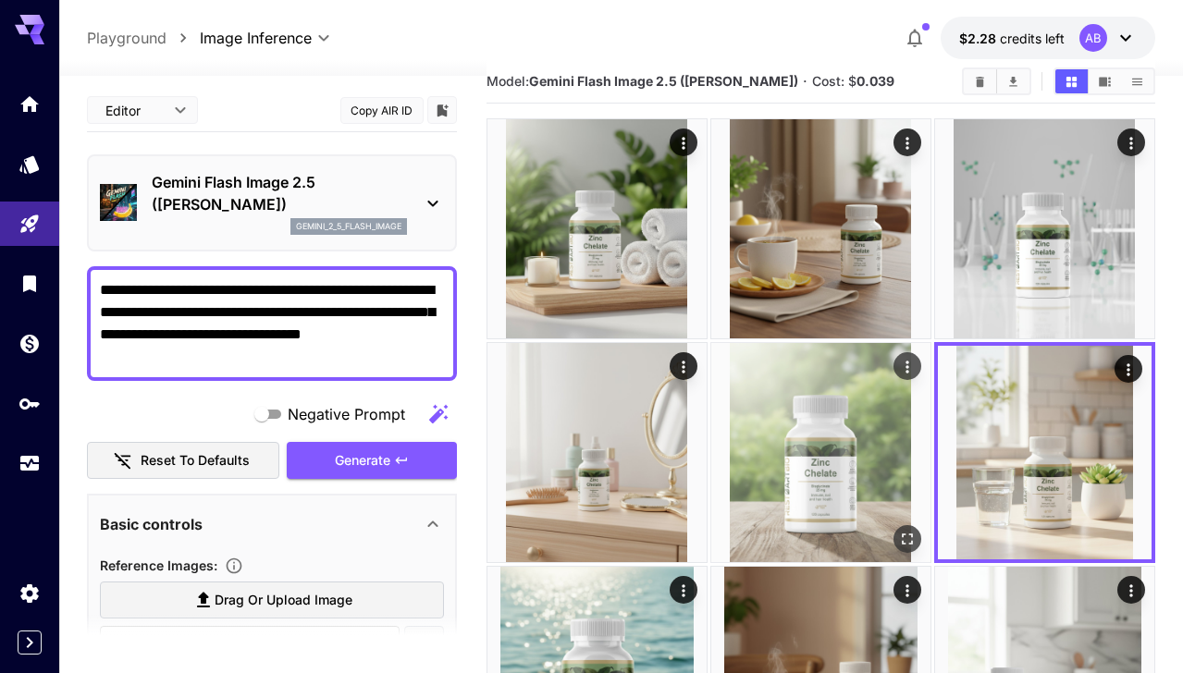
click at [904, 367] on icon "Actions" at bounding box center [907, 367] width 18 height 18
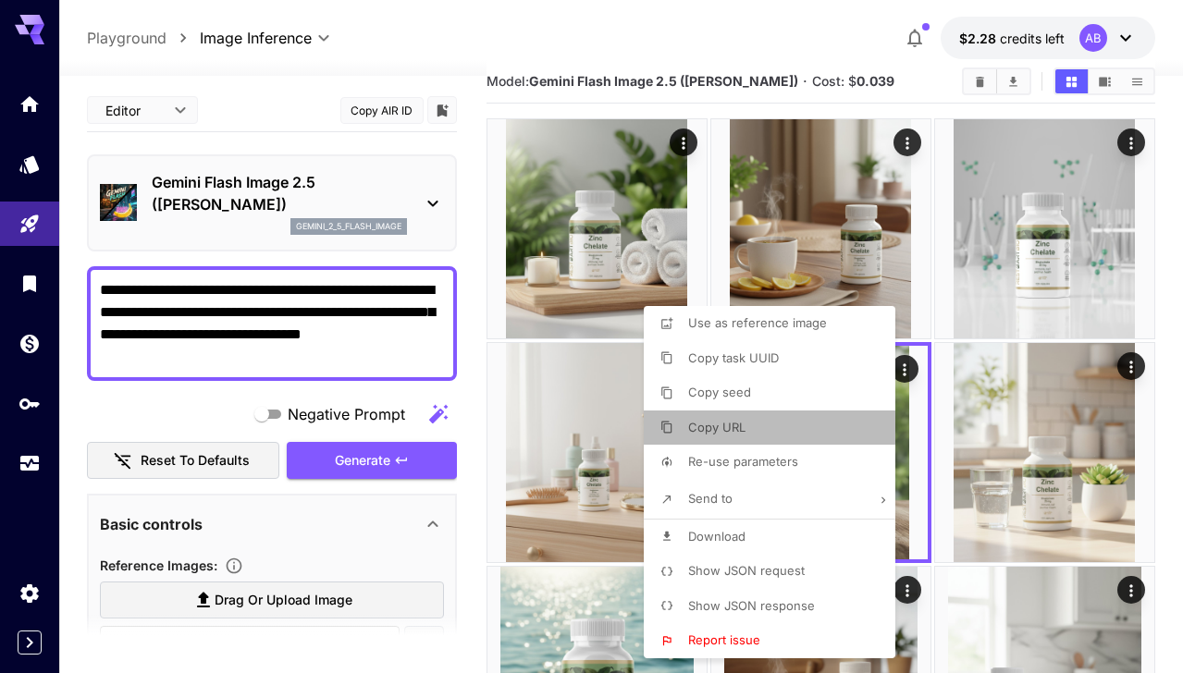
click at [810, 421] on li "Copy URL" at bounding box center [775, 428] width 263 height 35
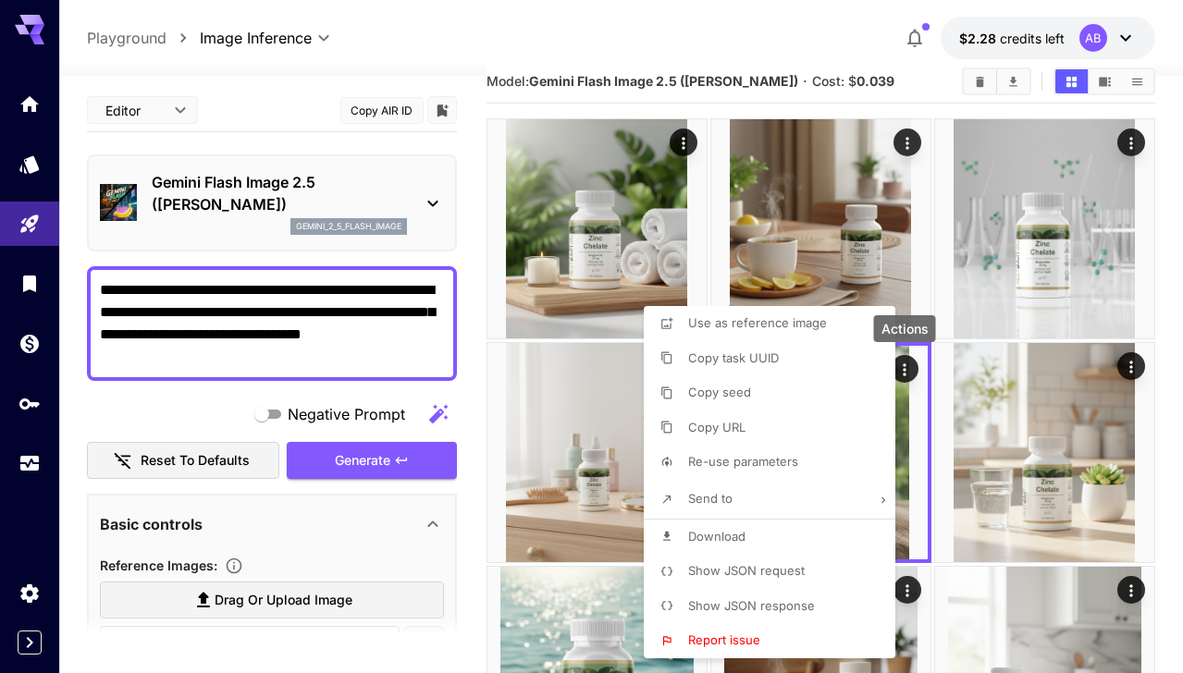
click at [595, 424] on div at bounding box center [591, 336] width 1183 height 673
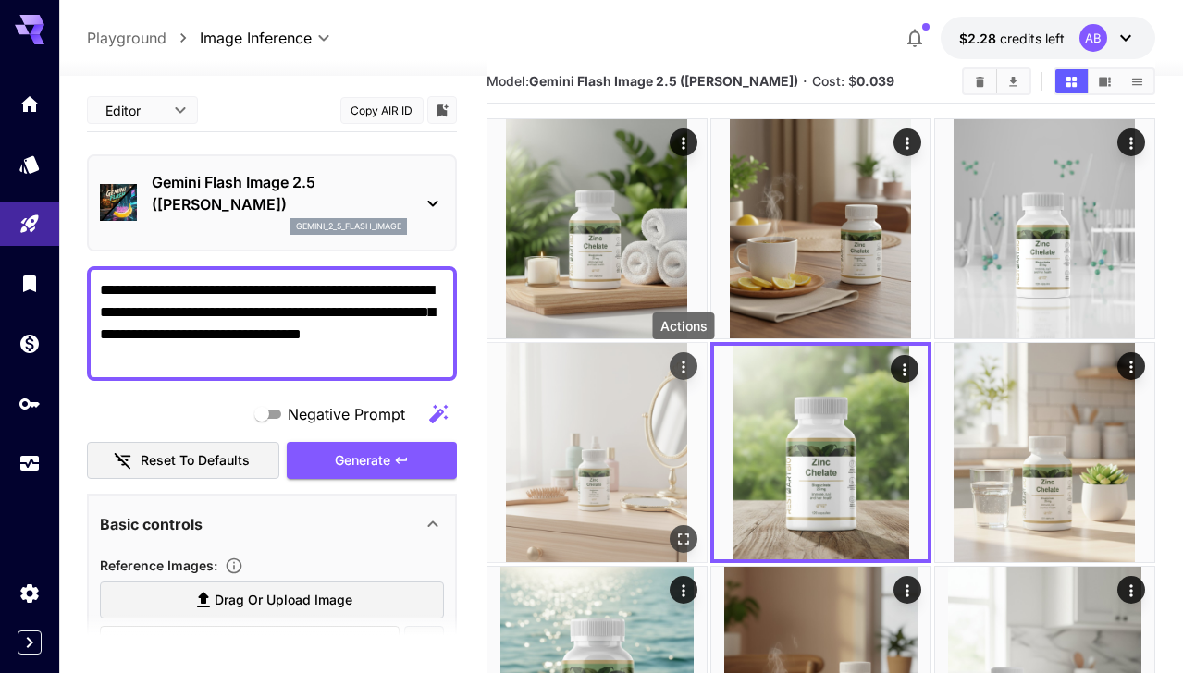
click at [684, 363] on icon "Actions" at bounding box center [683, 367] width 18 height 18
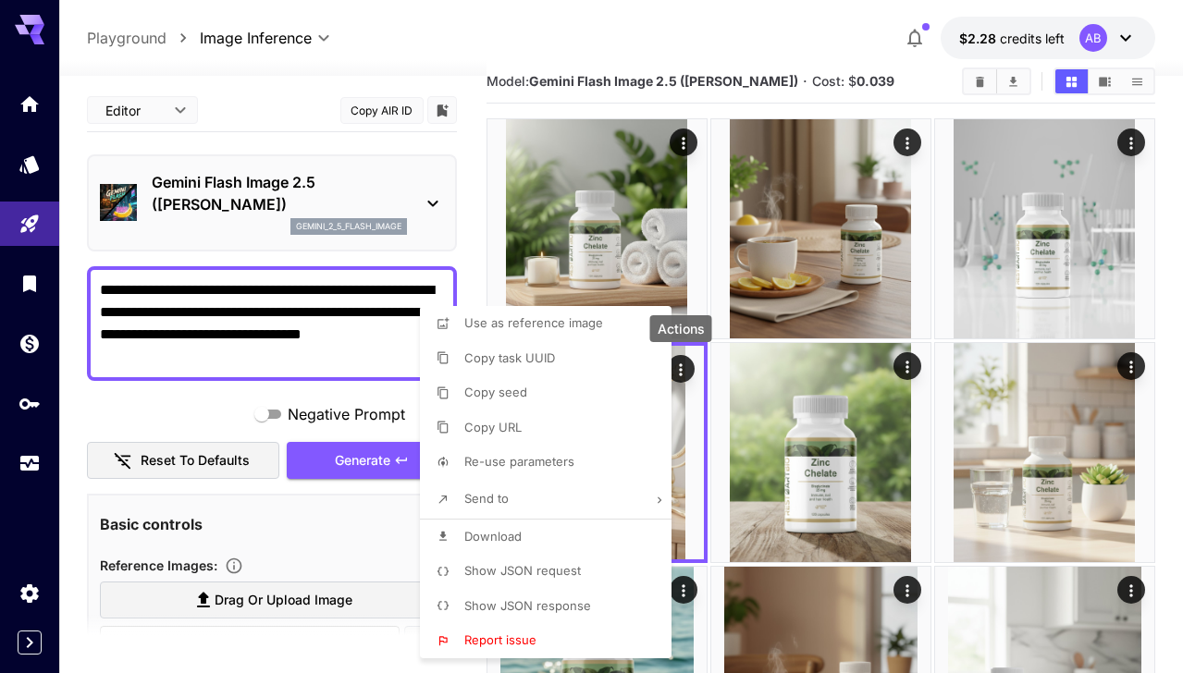
click at [588, 434] on li "Copy URL" at bounding box center [551, 428] width 263 height 35
click at [1127, 140] on div at bounding box center [591, 336] width 1183 height 673
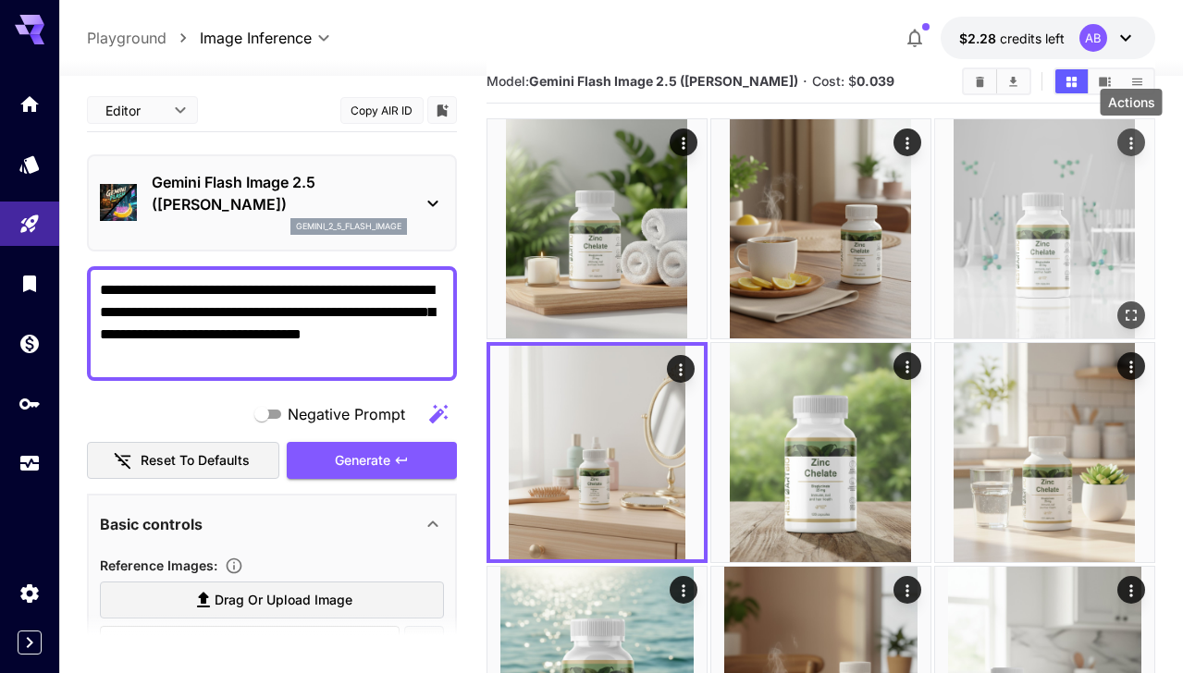
click at [1126, 143] on icon "Actions" at bounding box center [1131, 143] width 18 height 18
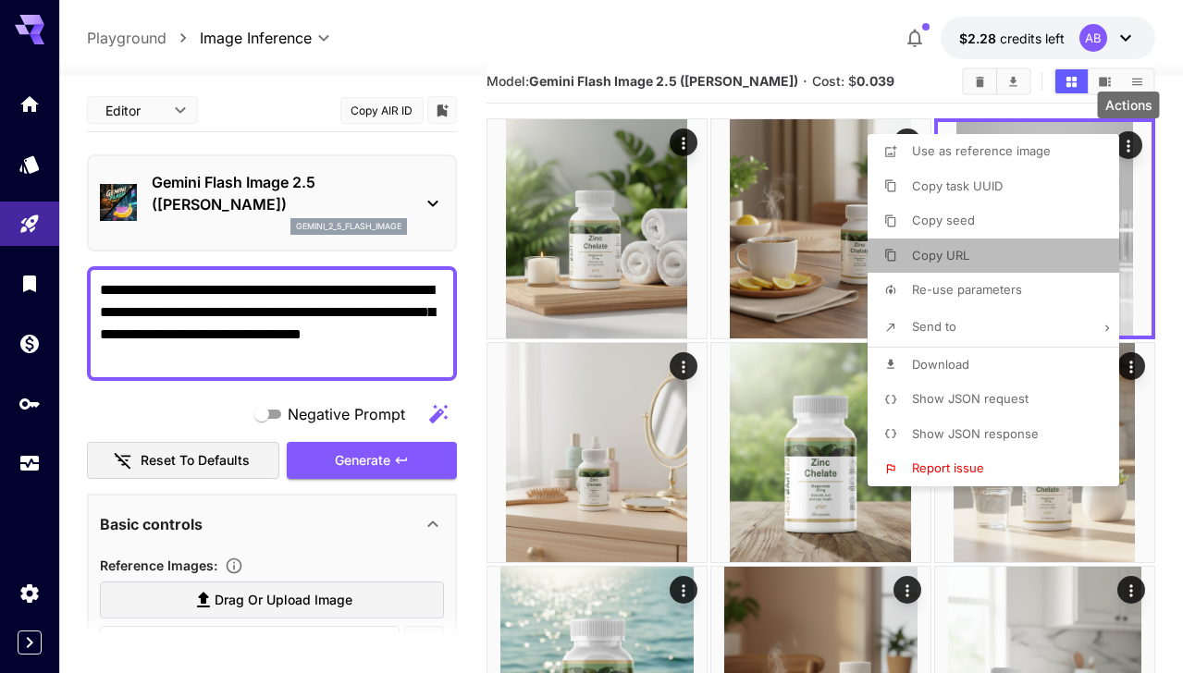
click at [1018, 251] on li "Copy URL" at bounding box center [998, 256] width 263 height 35
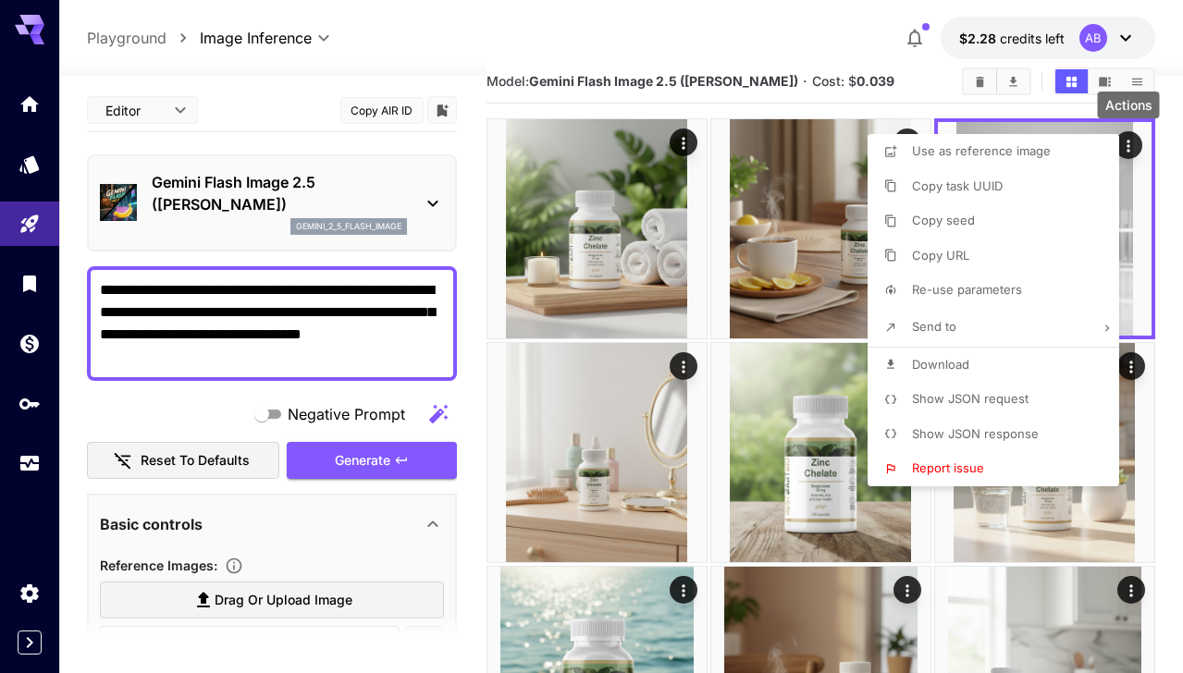
click at [685, 139] on div at bounding box center [591, 336] width 1183 height 673
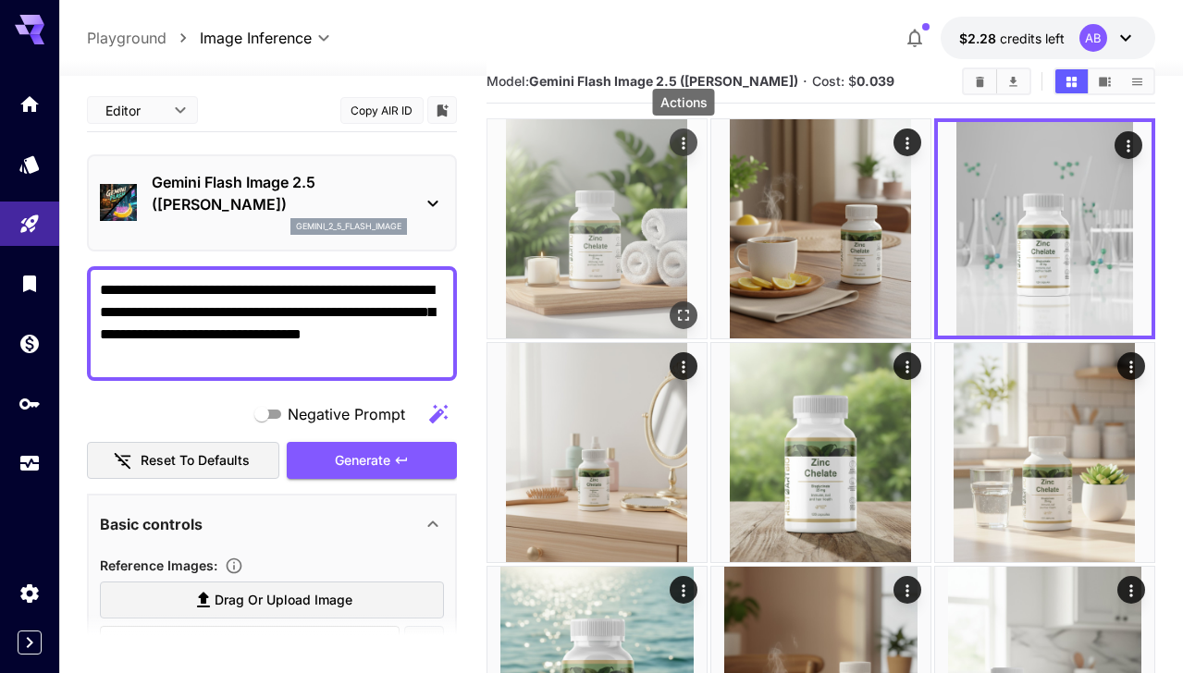
click at [681, 140] on icon "Actions" at bounding box center [683, 143] width 18 height 18
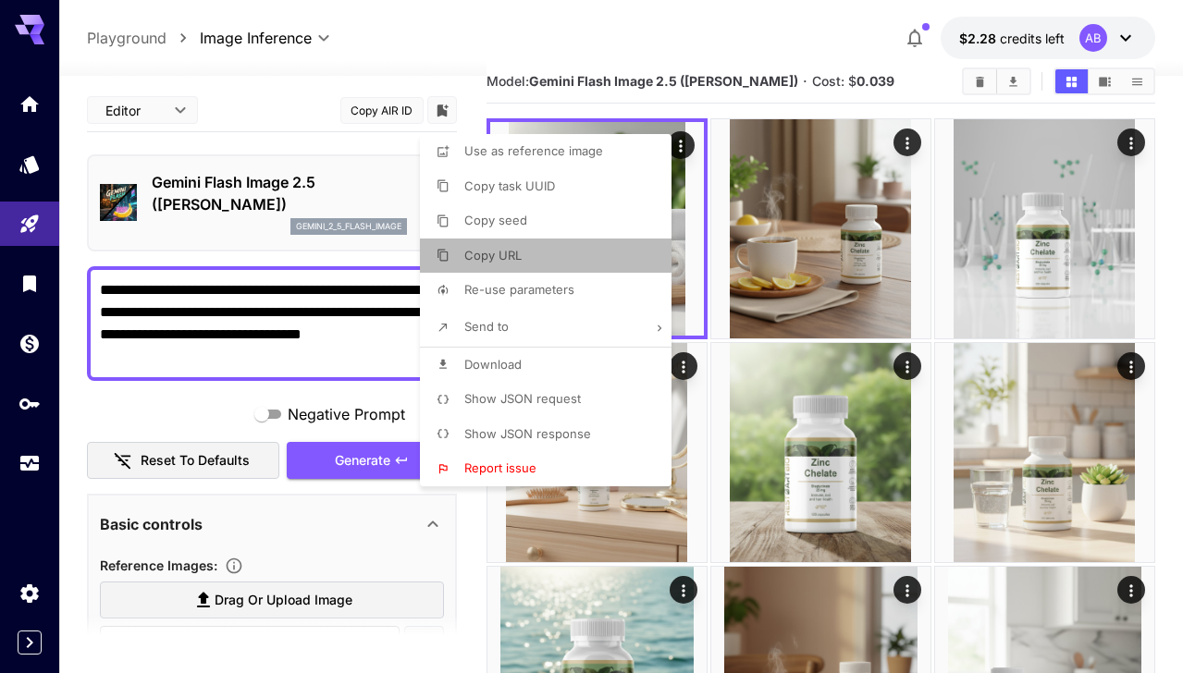
click at [600, 246] on li "Copy URL" at bounding box center [551, 256] width 263 height 35
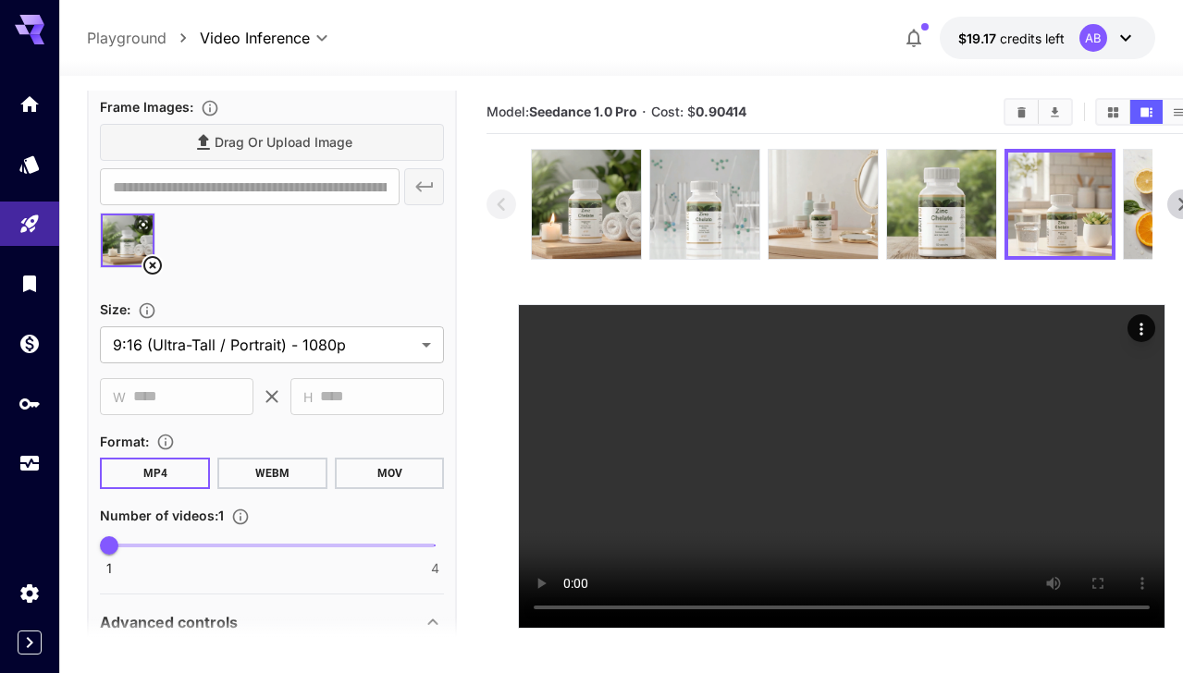
scroll to position [0, 14]
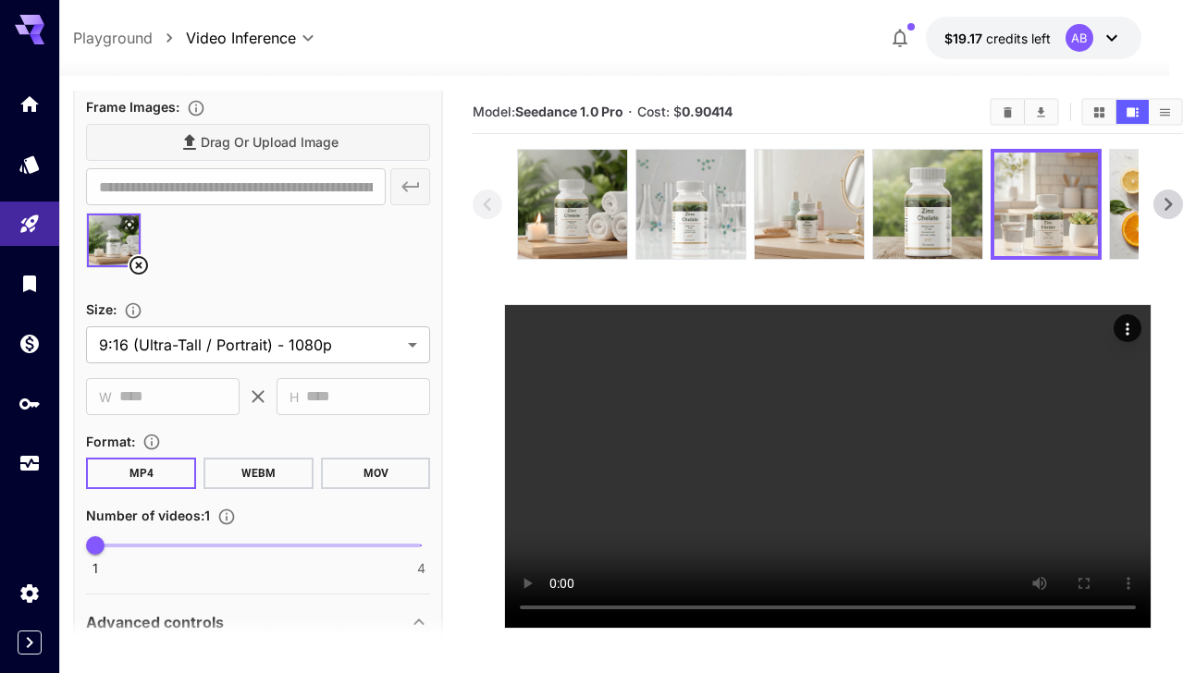
click at [1166, 204] on icon at bounding box center [1168, 204] width 28 height 28
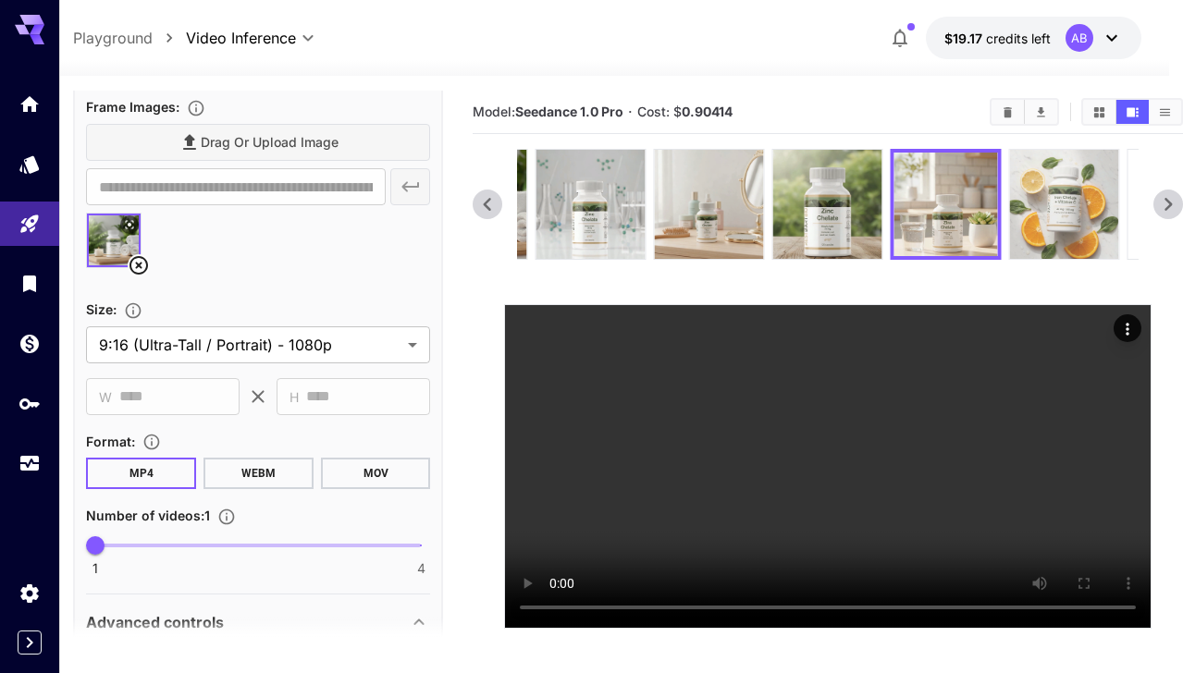
click at [1063, 212] on img at bounding box center [1064, 204] width 109 height 109
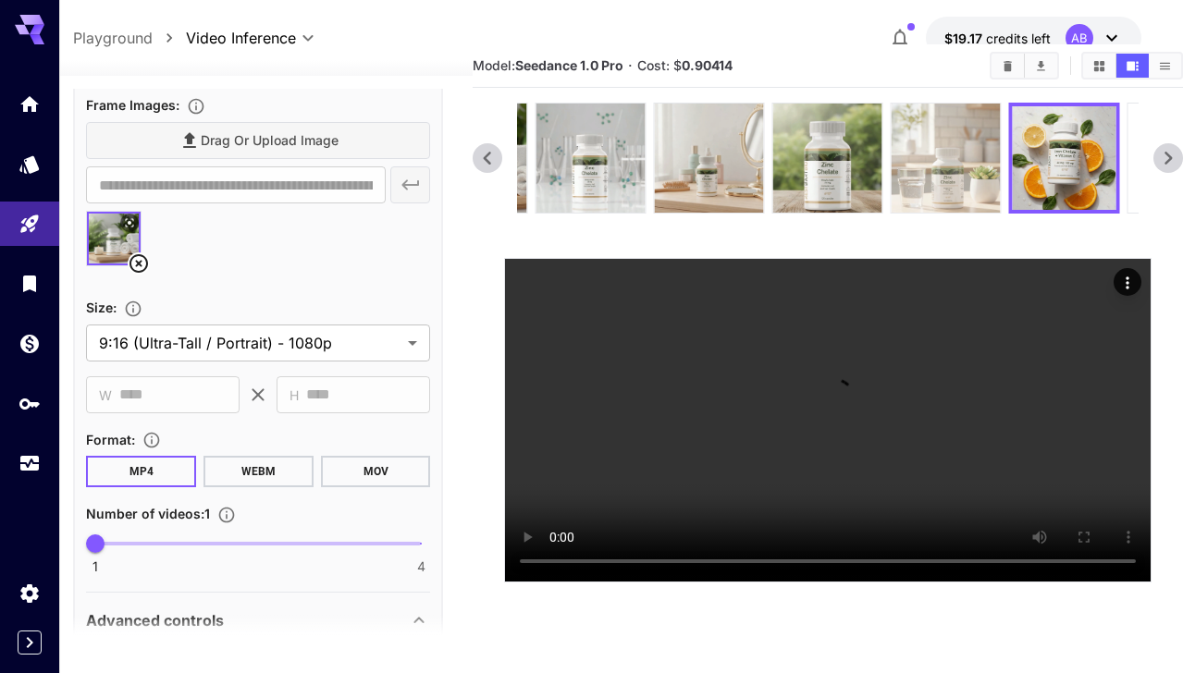
scroll to position [46, 0]
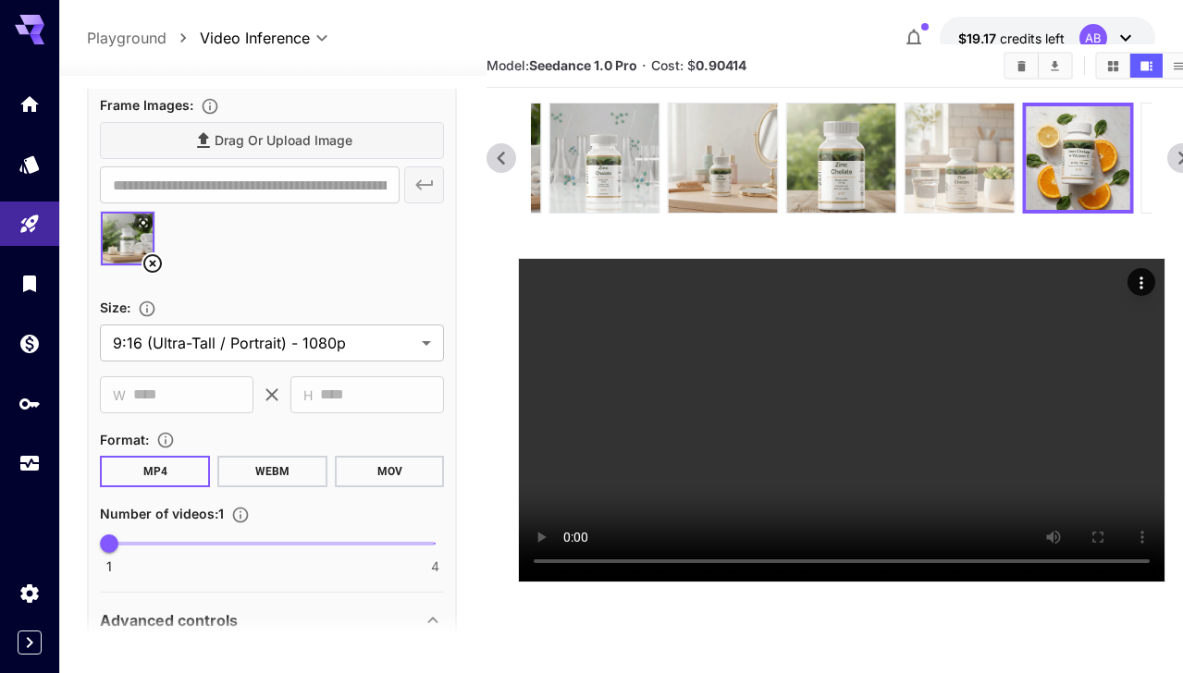
click at [908, 175] on img at bounding box center [959, 158] width 109 height 109
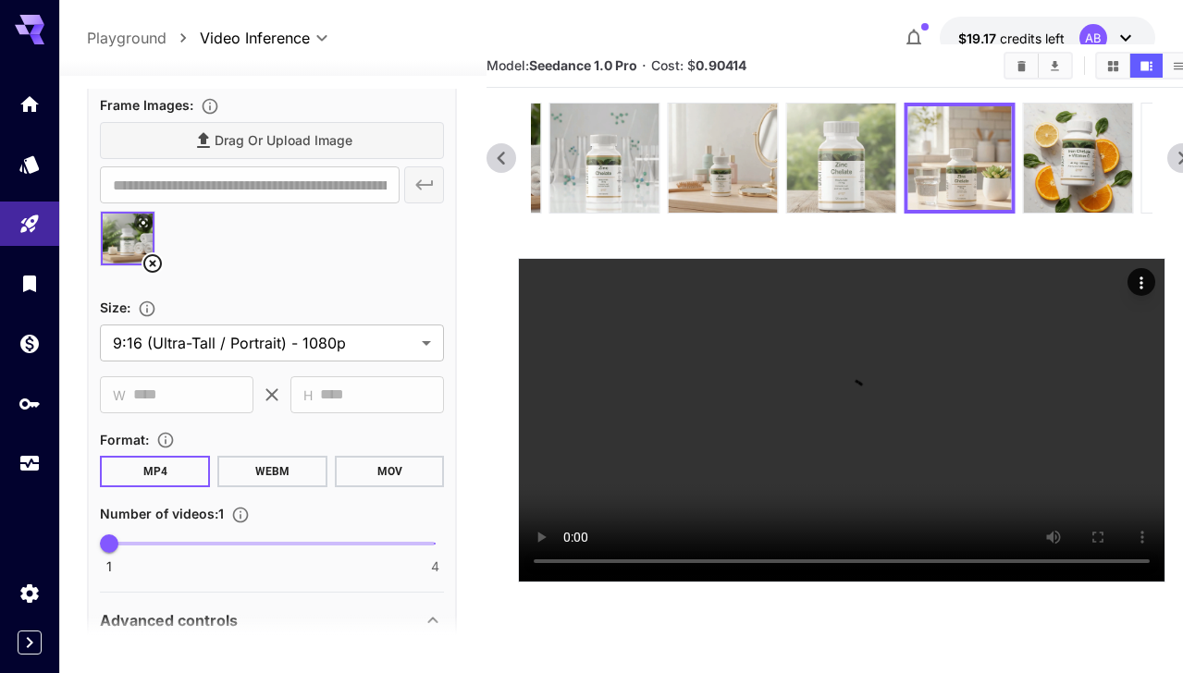
click at [843, 170] on img at bounding box center [841, 158] width 109 height 109
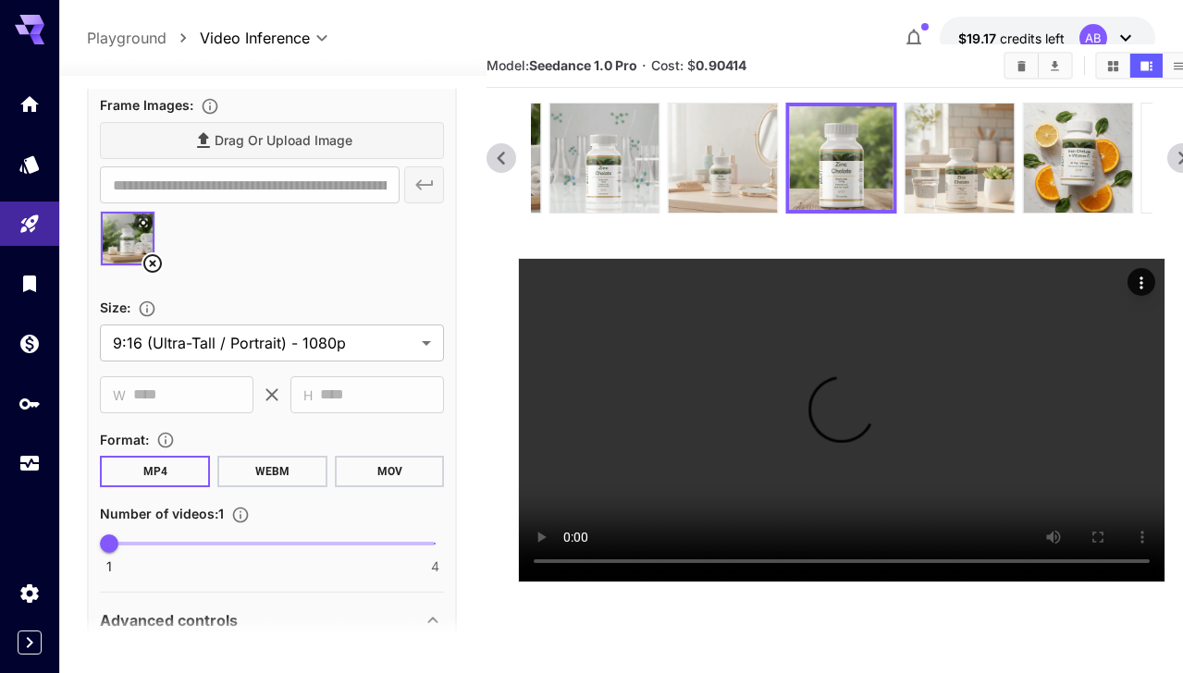
click at [732, 166] on img at bounding box center [722, 158] width 109 height 109
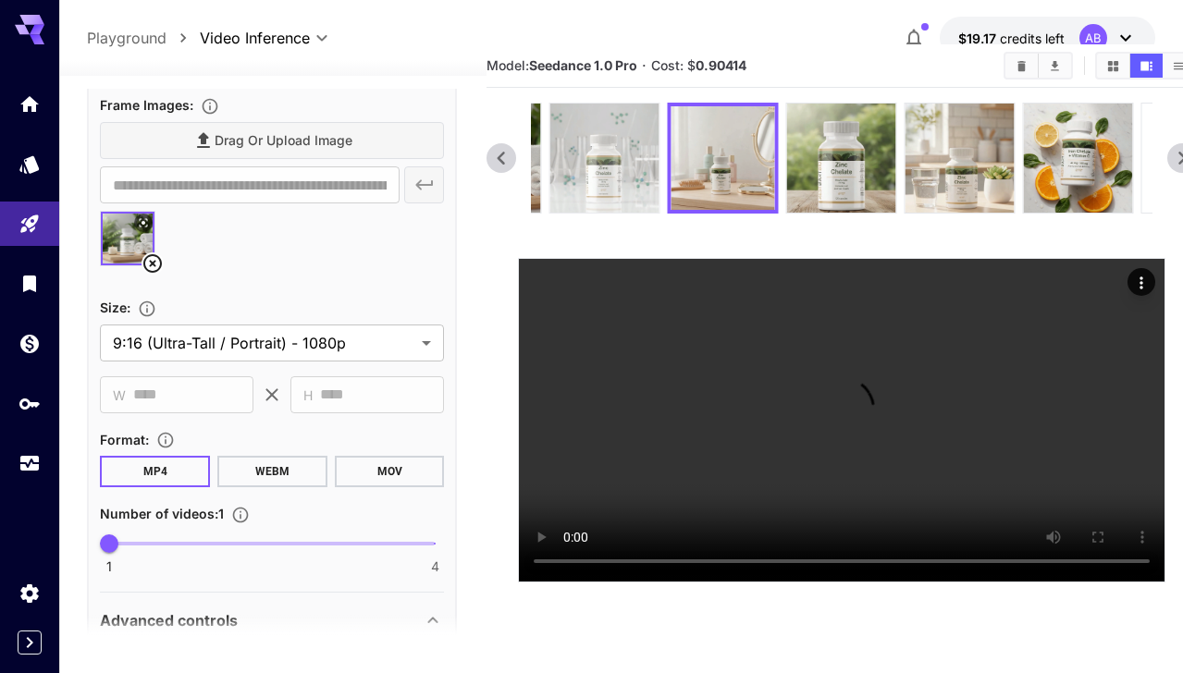
click at [619, 158] on img at bounding box center [604, 158] width 109 height 109
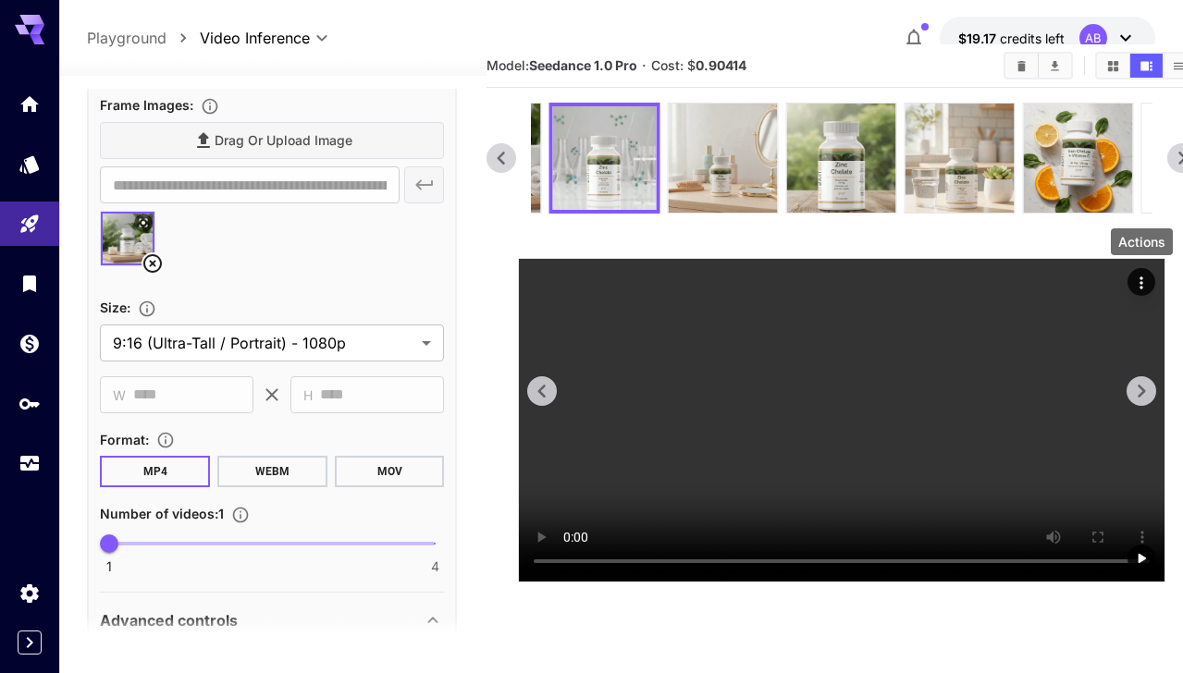
click at [1135, 277] on icon "Actions" at bounding box center [1141, 283] width 18 height 18
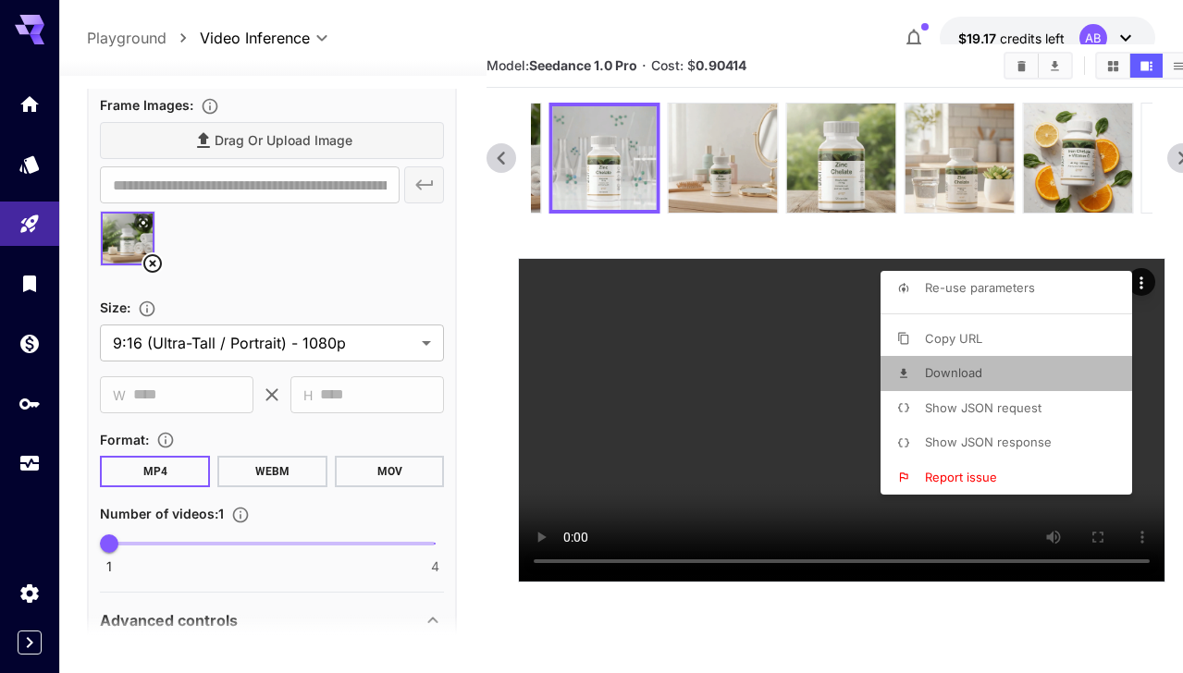
click at [1027, 374] on li "Download" at bounding box center [1011, 373] width 263 height 35
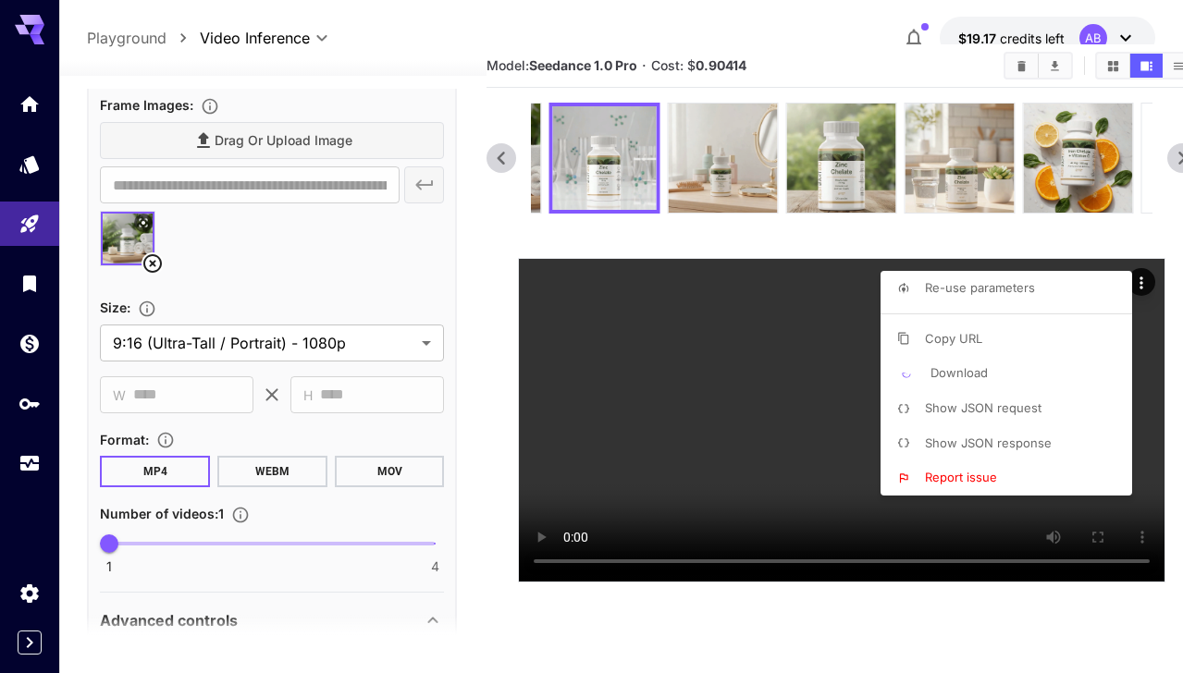
click at [785, 491] on div at bounding box center [591, 336] width 1183 height 673
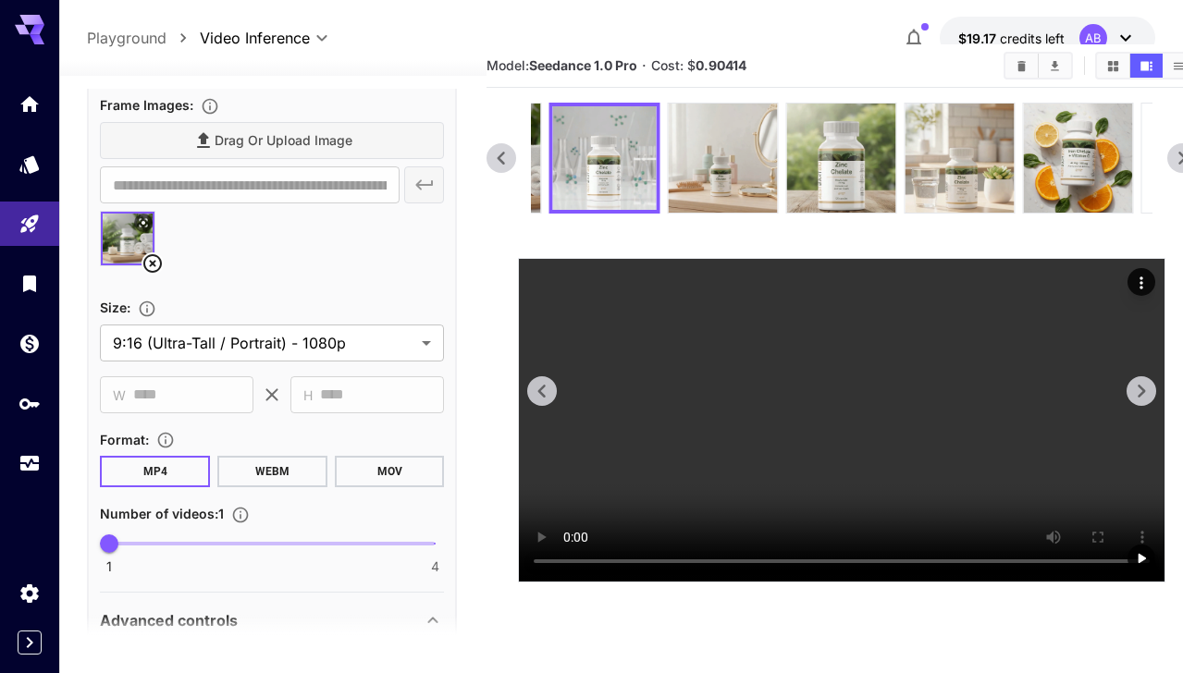
click at [785, 492] on video at bounding box center [841, 420] width 645 height 323
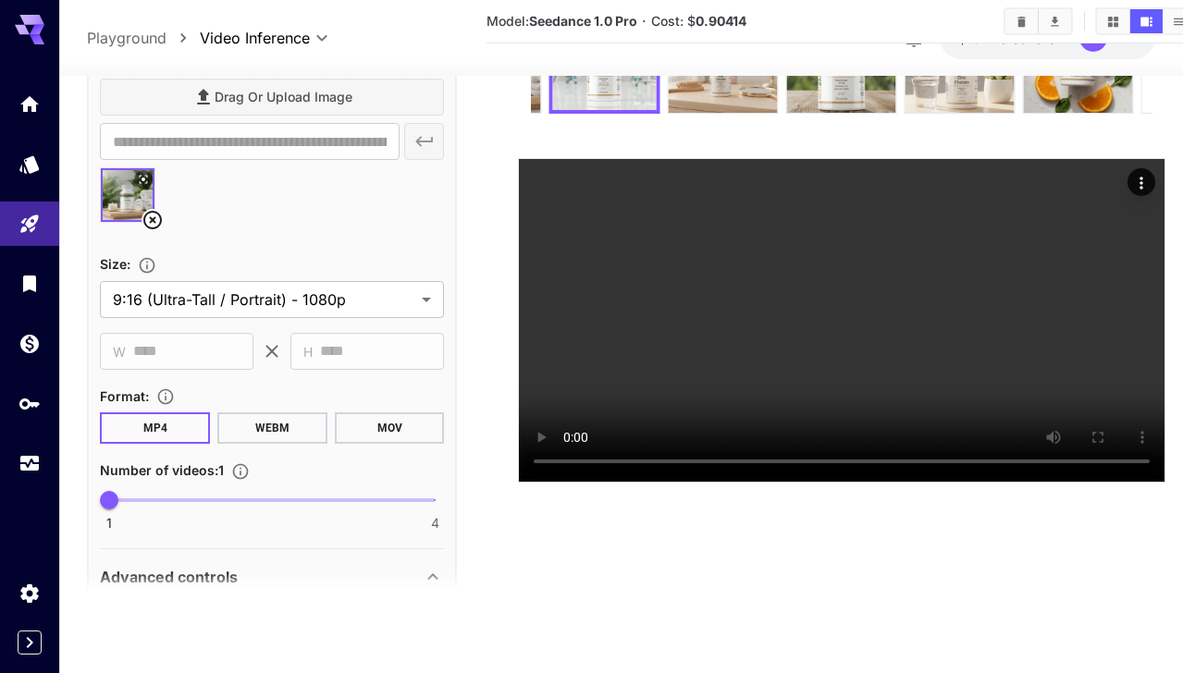
scroll to position [0, 0]
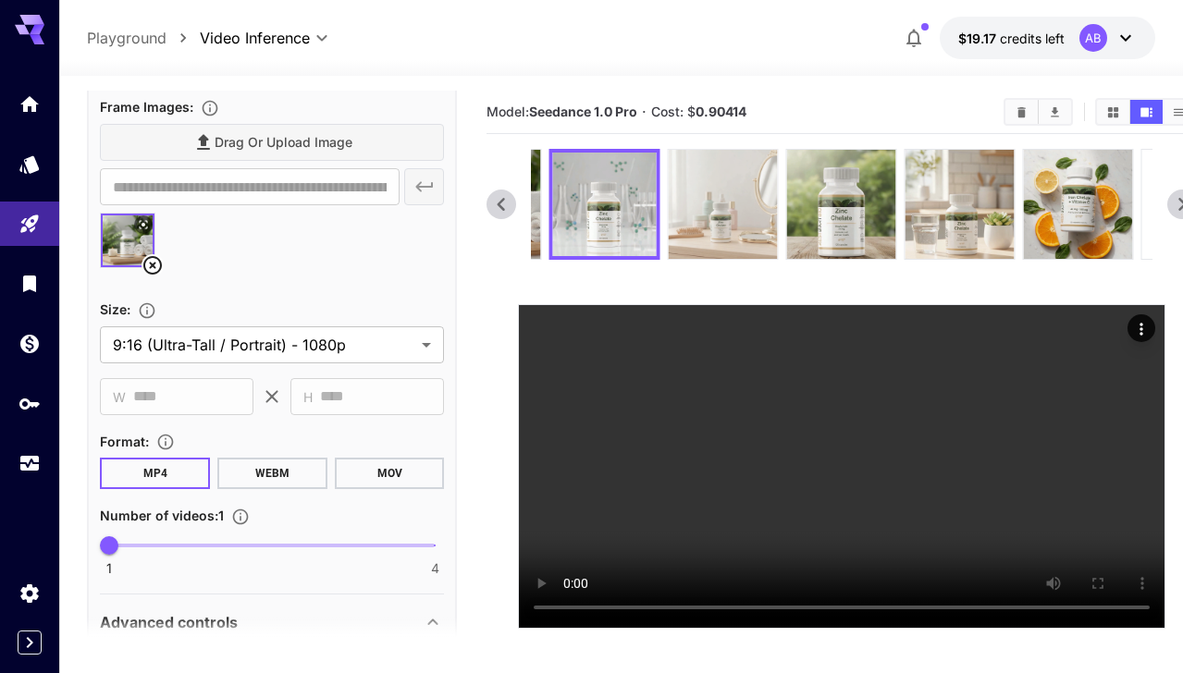
click at [727, 192] on img at bounding box center [722, 204] width 109 height 109
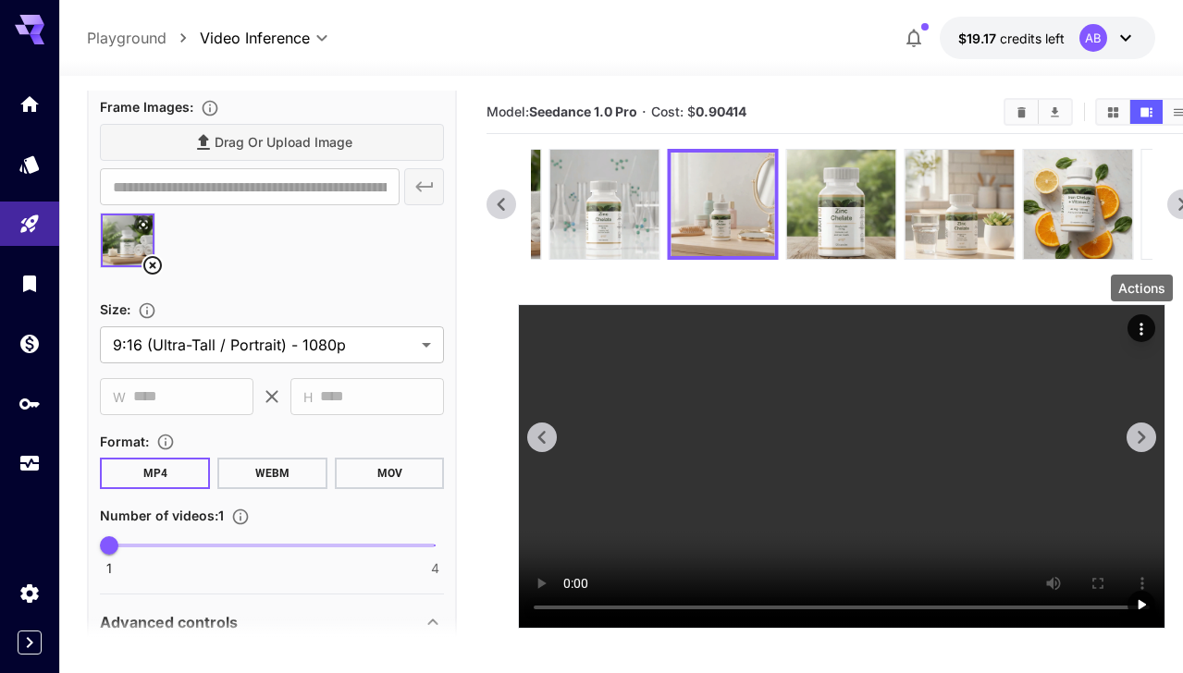
click at [1139, 326] on icon "Actions" at bounding box center [1141, 329] width 18 height 18
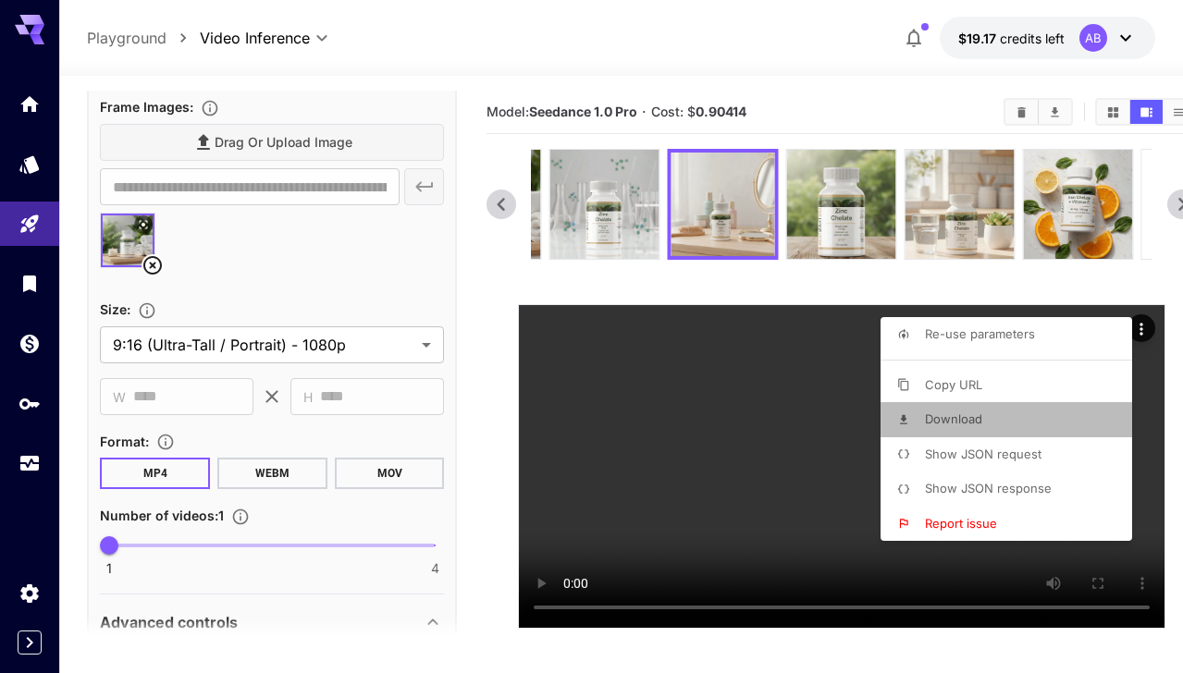
click at [1040, 411] on li "Download" at bounding box center [1011, 419] width 263 height 35
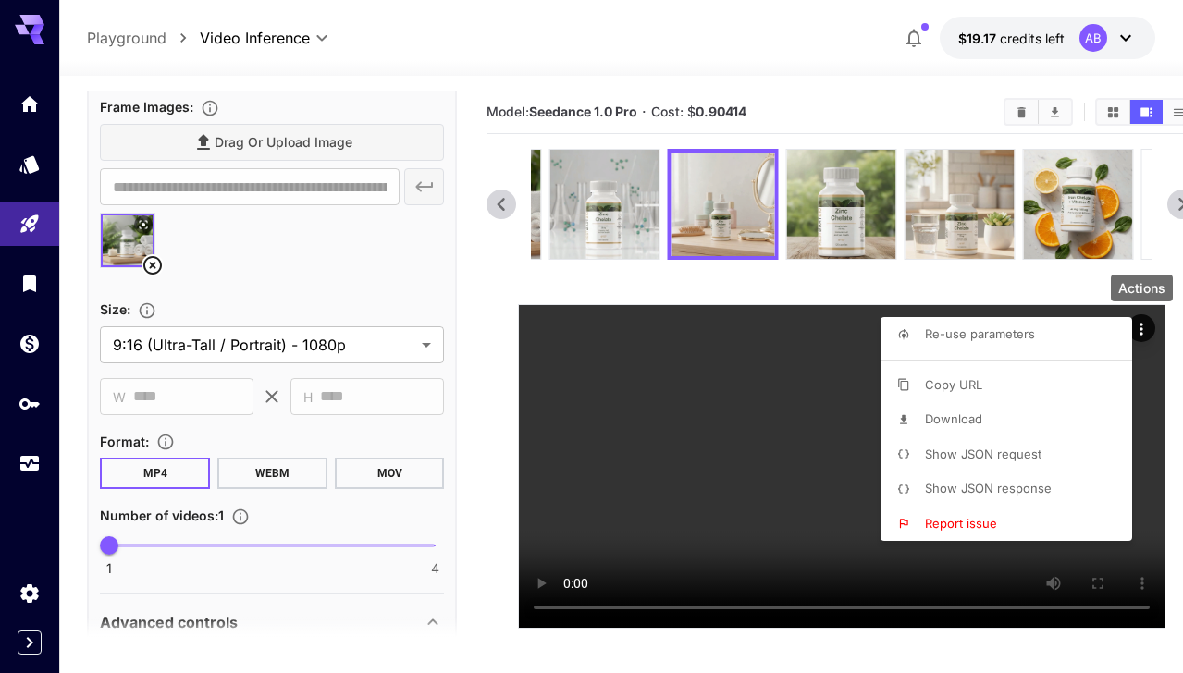
click at [505, 204] on div at bounding box center [591, 336] width 1183 height 673
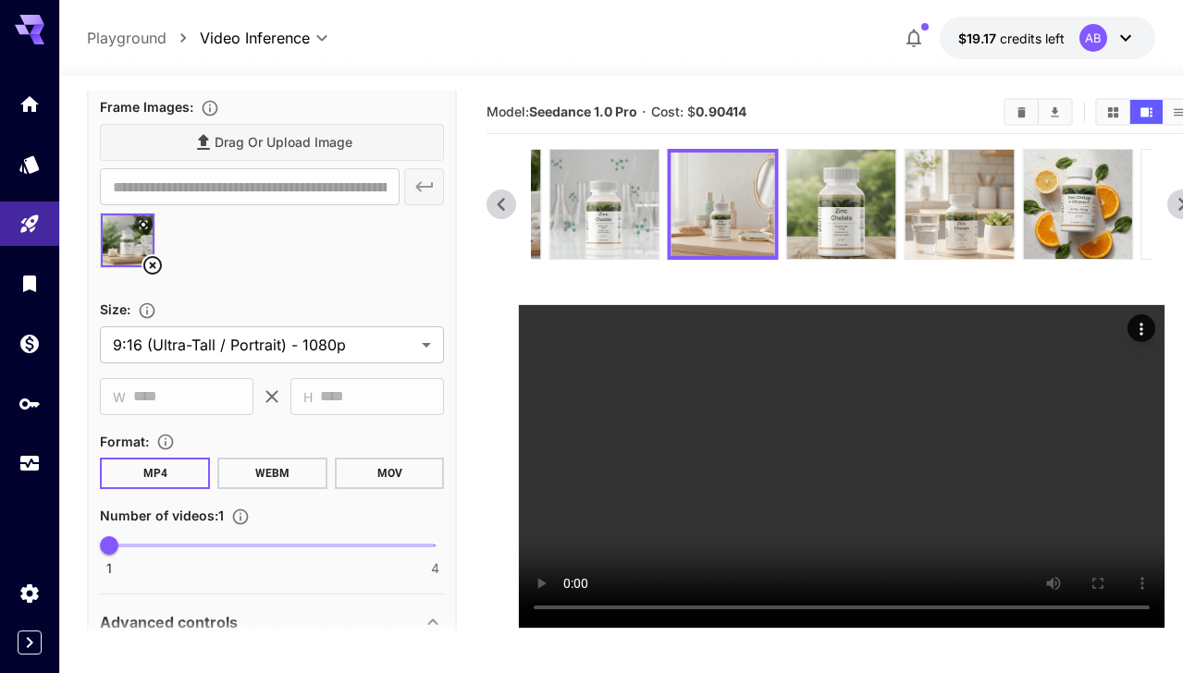
click at [501, 204] on icon at bounding box center [501, 204] width 28 height 28
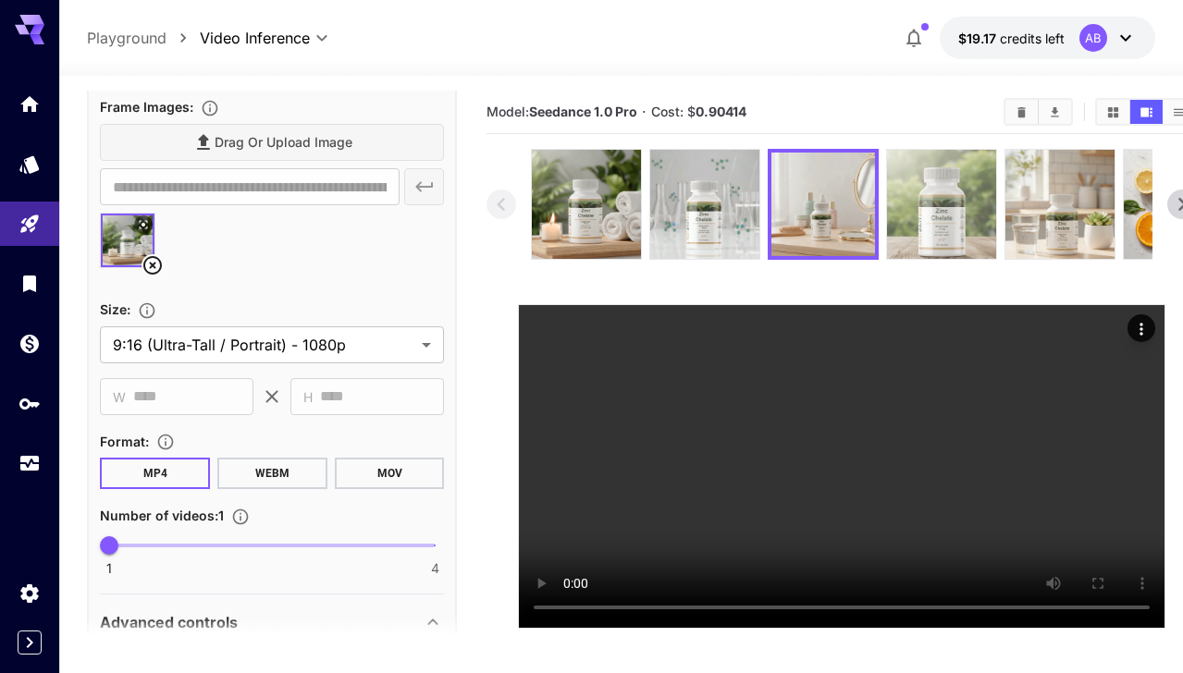
click at [914, 208] on img at bounding box center [941, 204] width 109 height 109
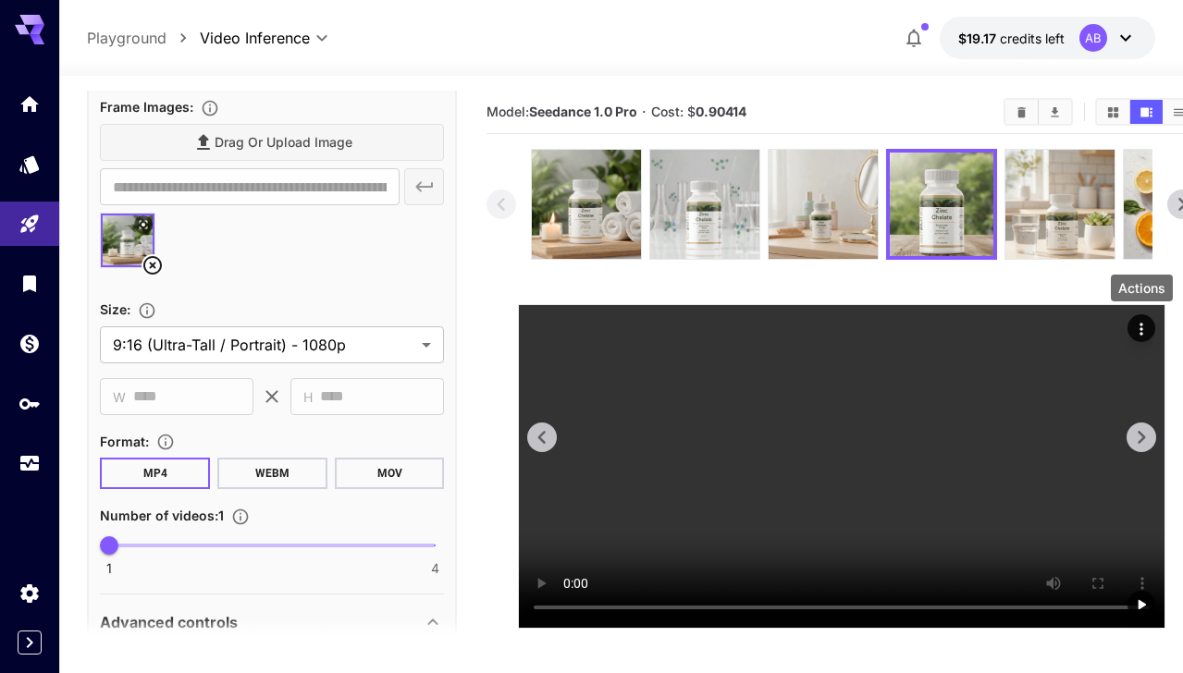
click at [1140, 329] on icon "Actions" at bounding box center [1140, 329] width 3 height 12
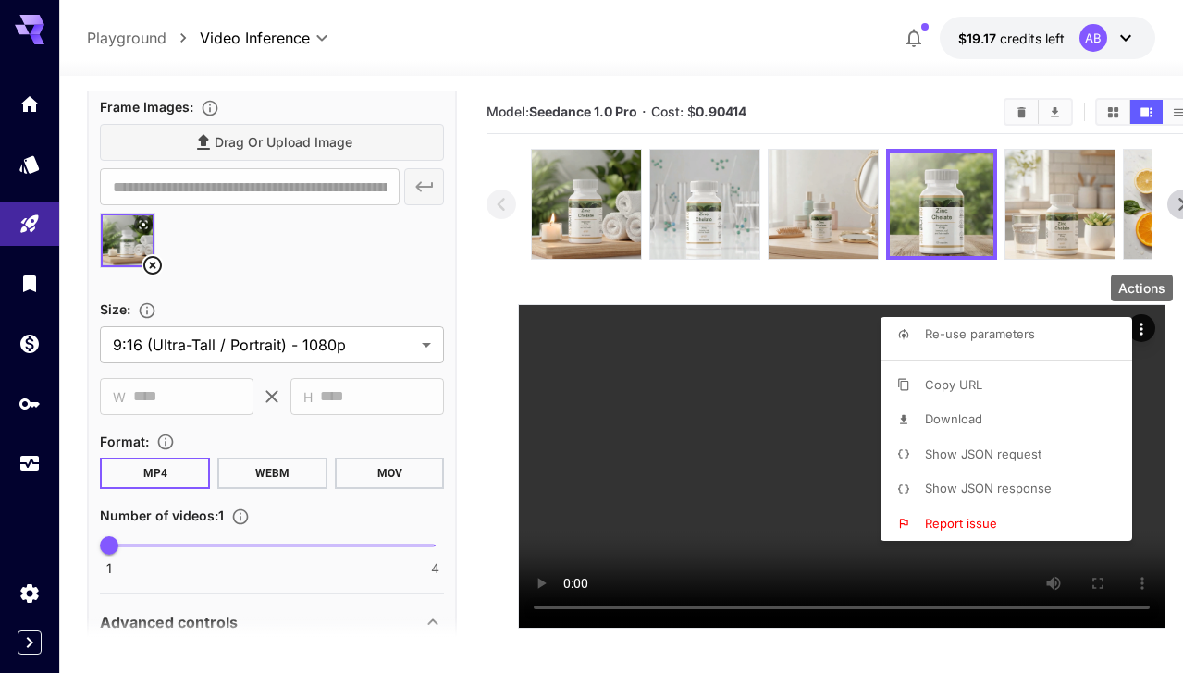
click at [1028, 422] on li "Download" at bounding box center [1011, 419] width 263 height 35
click at [587, 207] on div at bounding box center [591, 336] width 1183 height 673
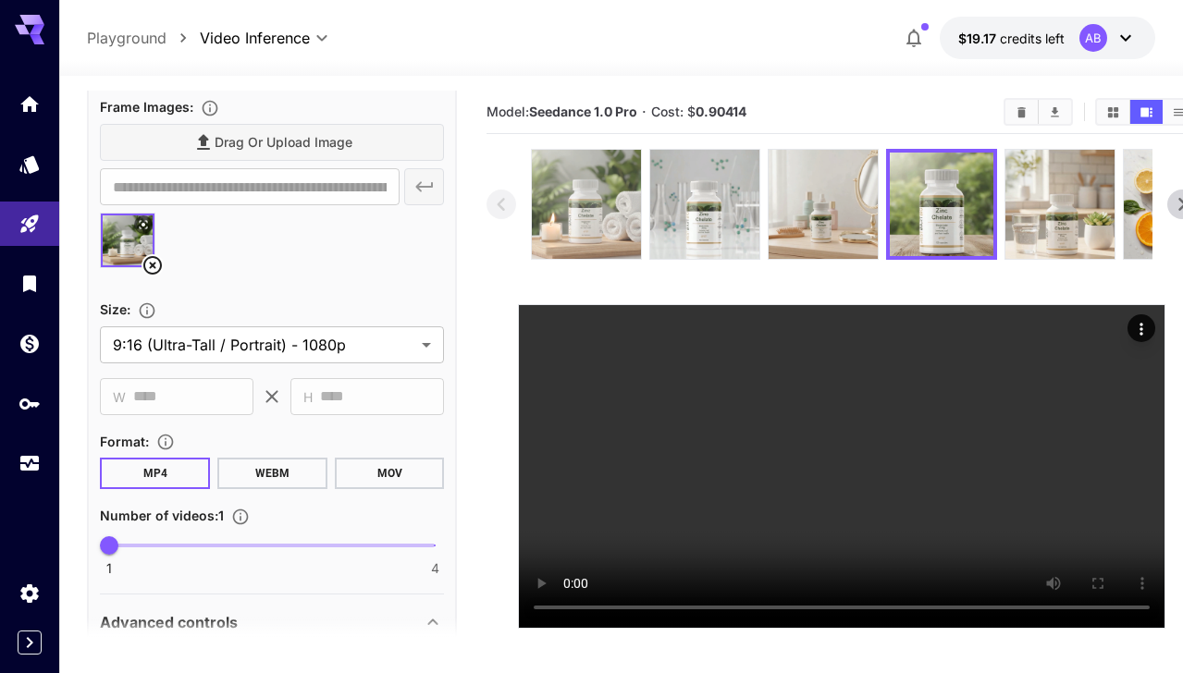
click at [577, 208] on img at bounding box center [586, 204] width 109 height 109
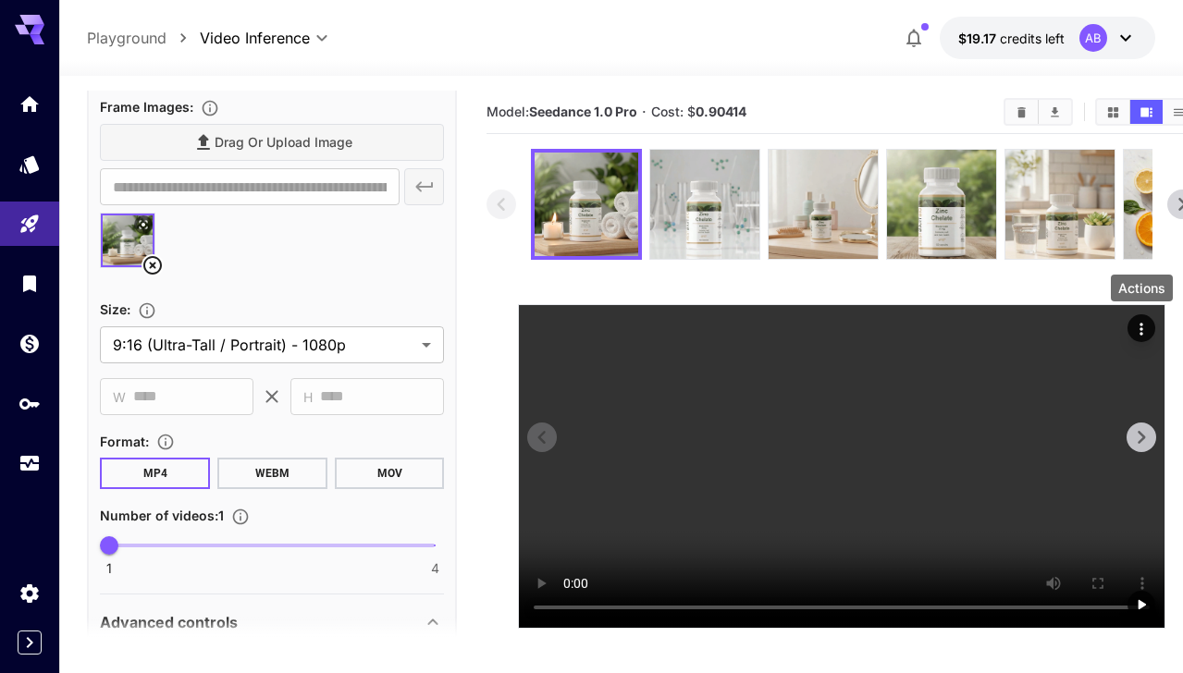
click at [1143, 324] on icon "Actions" at bounding box center [1141, 329] width 18 height 18
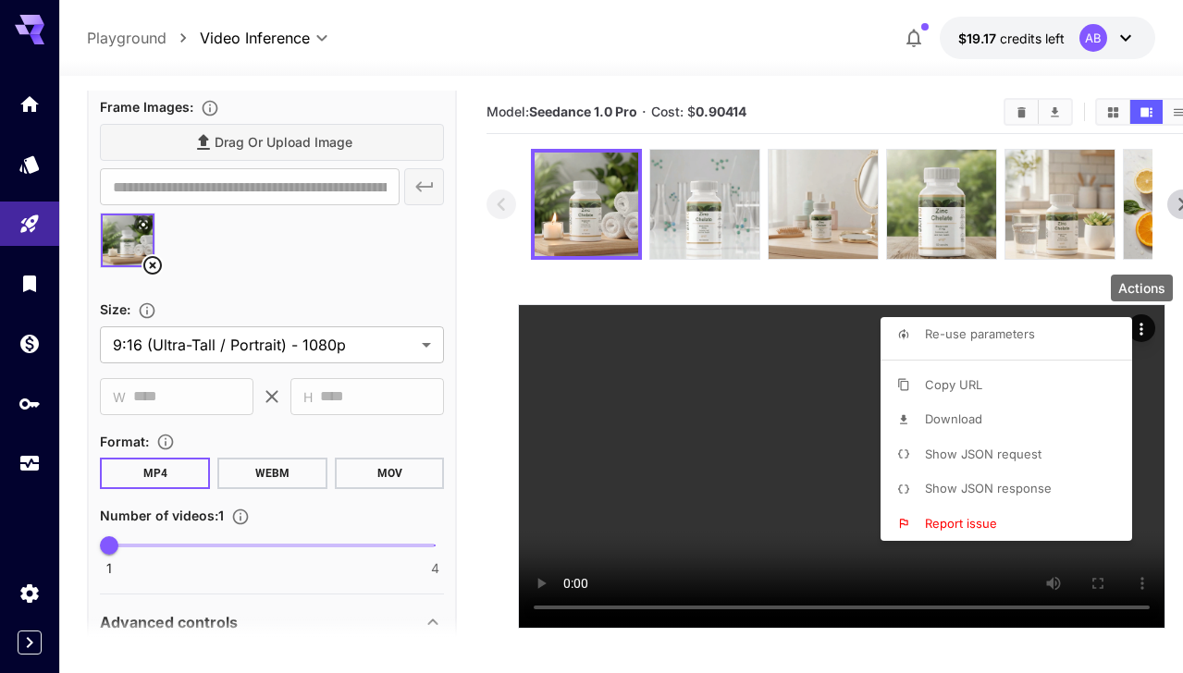
click at [1033, 414] on li "Download" at bounding box center [1011, 419] width 263 height 35
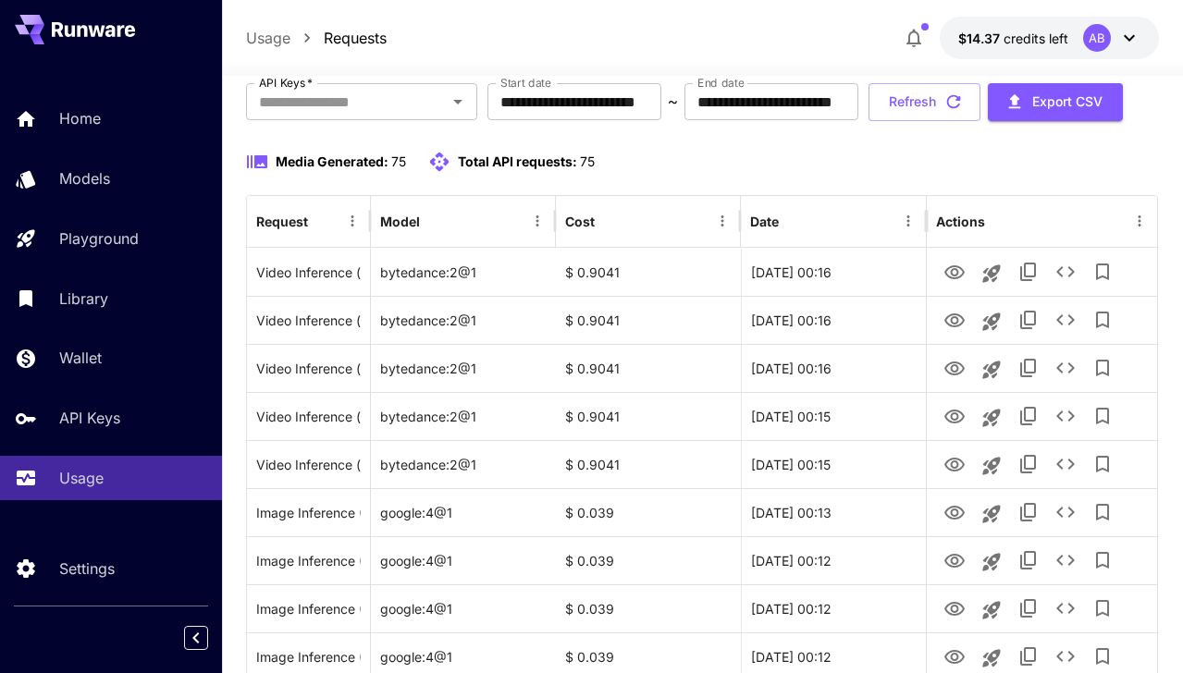
scroll to position [186, 0]
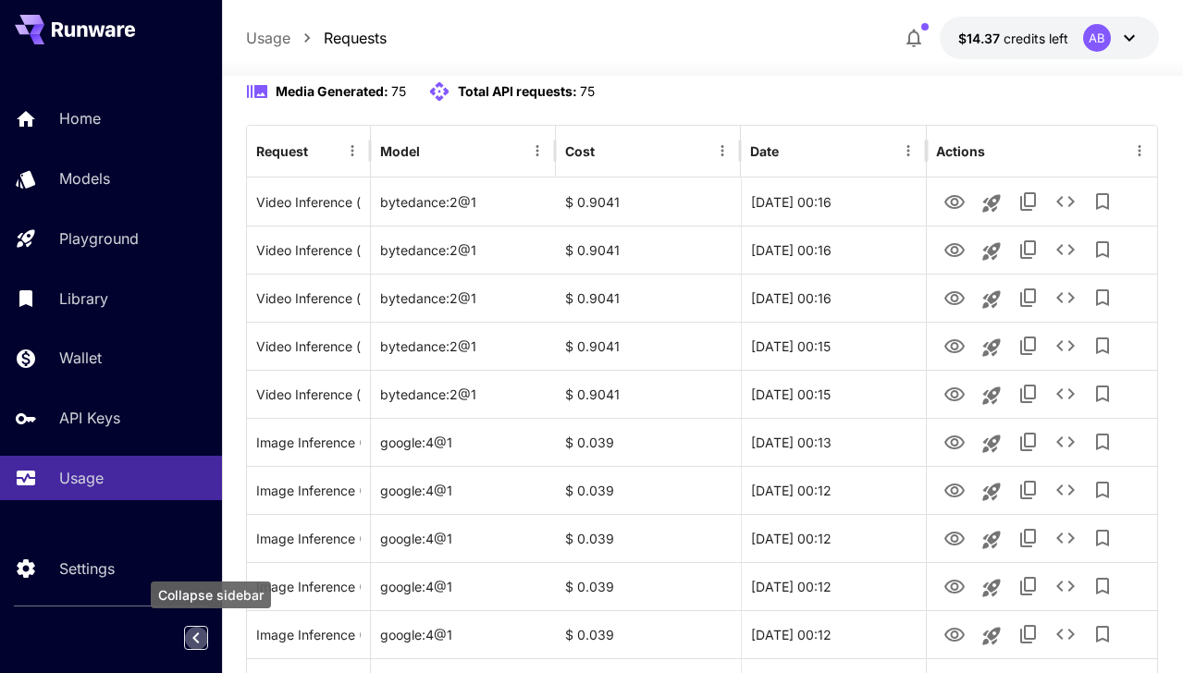
click at [199, 632] on icon "Collapse sidebar" at bounding box center [196, 638] width 22 height 22
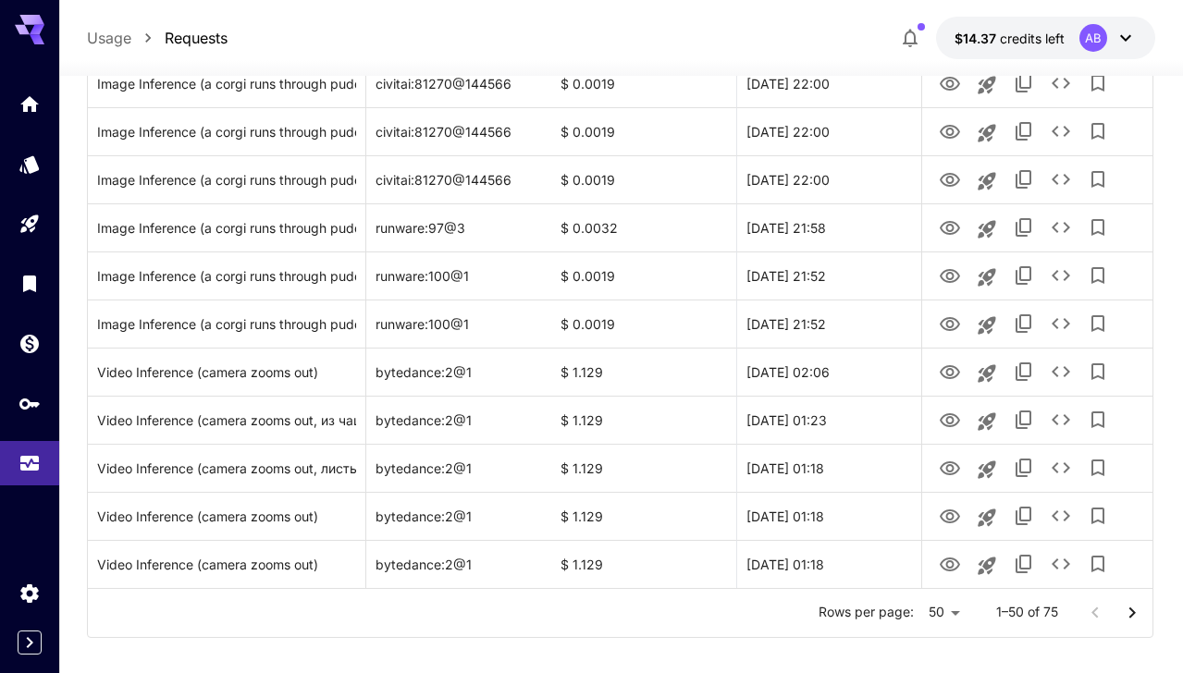
scroll to position [2199, 0]
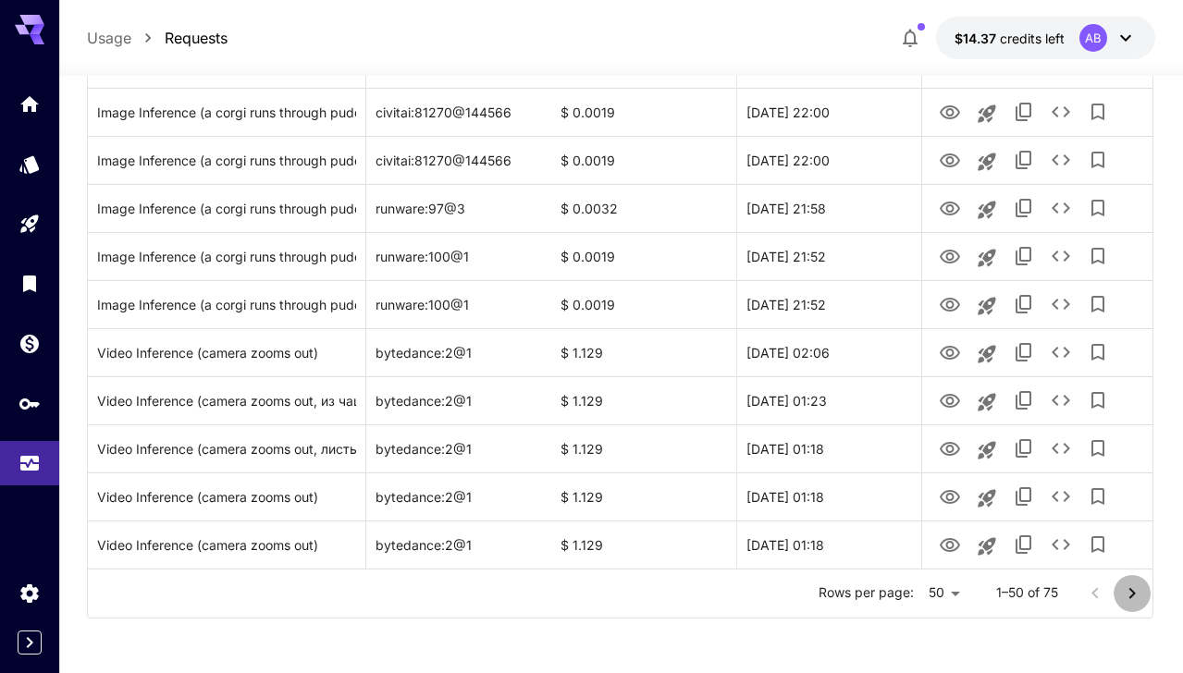
click at [1133, 595] on icon "Go to next page" at bounding box center [1132, 592] width 6 height 11
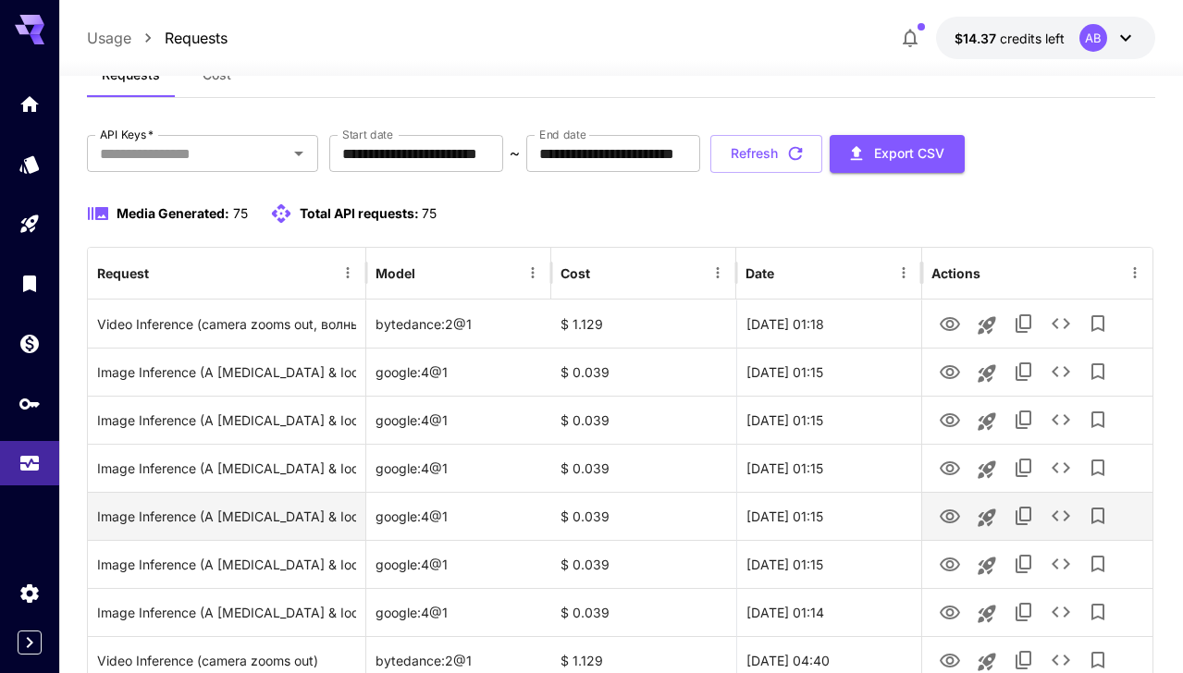
scroll to position [0, 0]
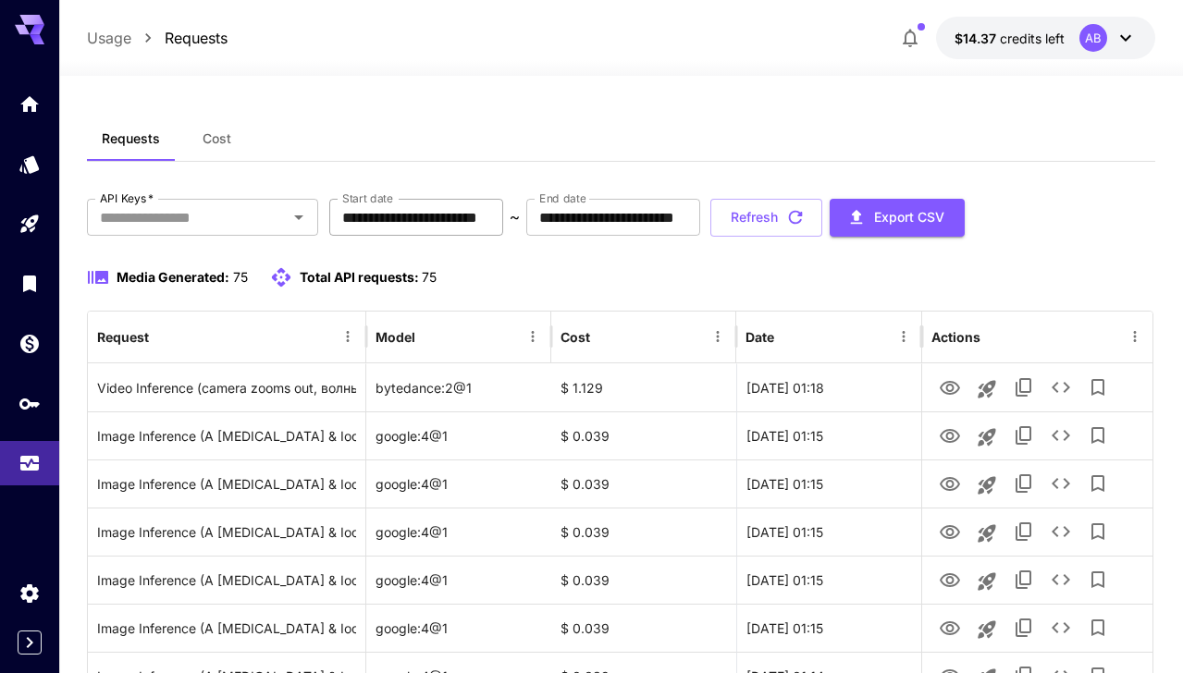
click at [448, 235] on input "**********" at bounding box center [416, 217] width 174 height 37
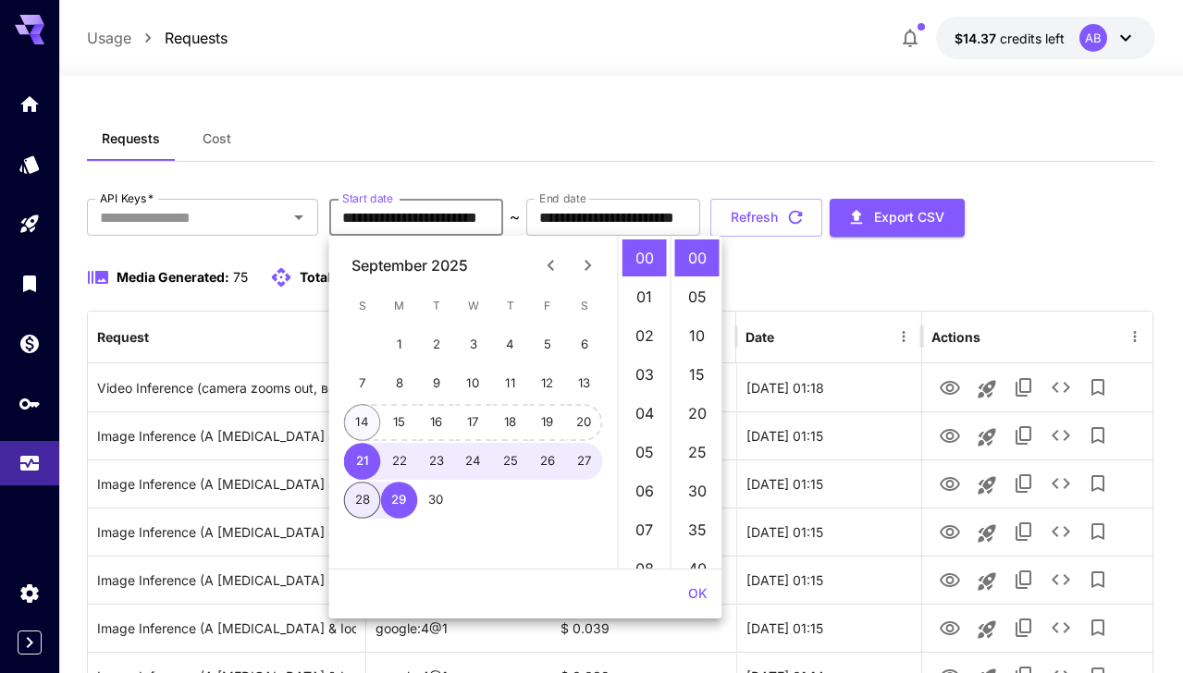
click at [355, 408] on button "14" at bounding box center [362, 422] width 37 height 37
type input "**********"
click at [705, 591] on button "OK" at bounding box center [698, 594] width 34 height 34
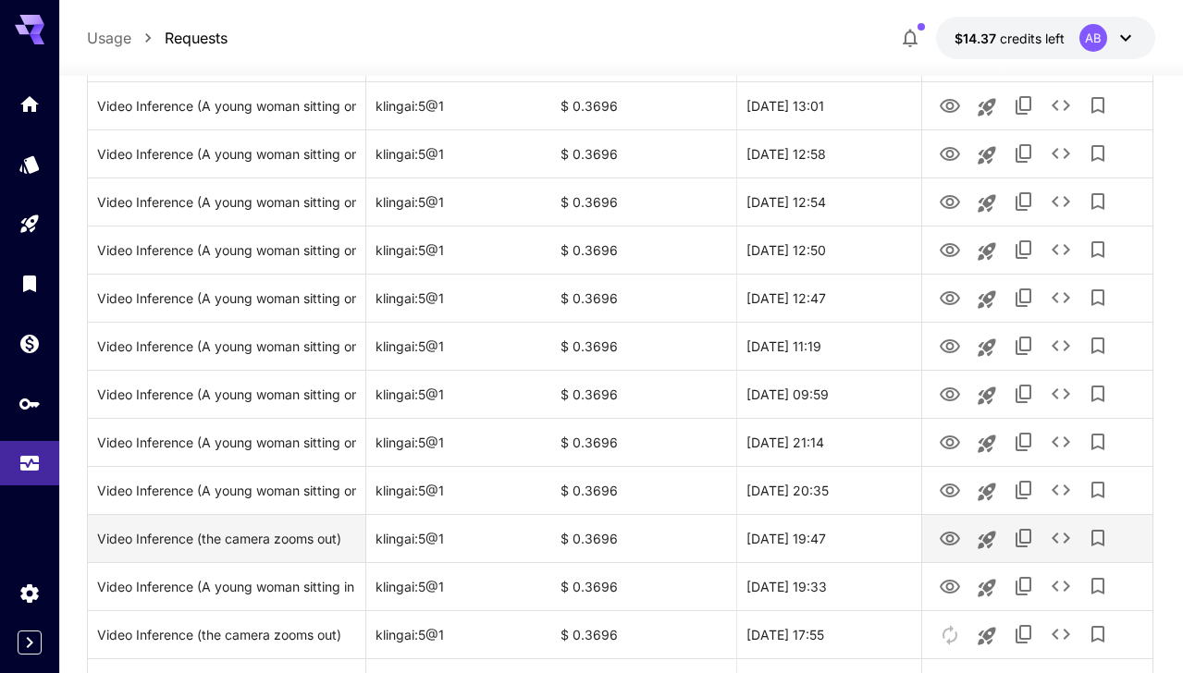
scroll to position [1679, 0]
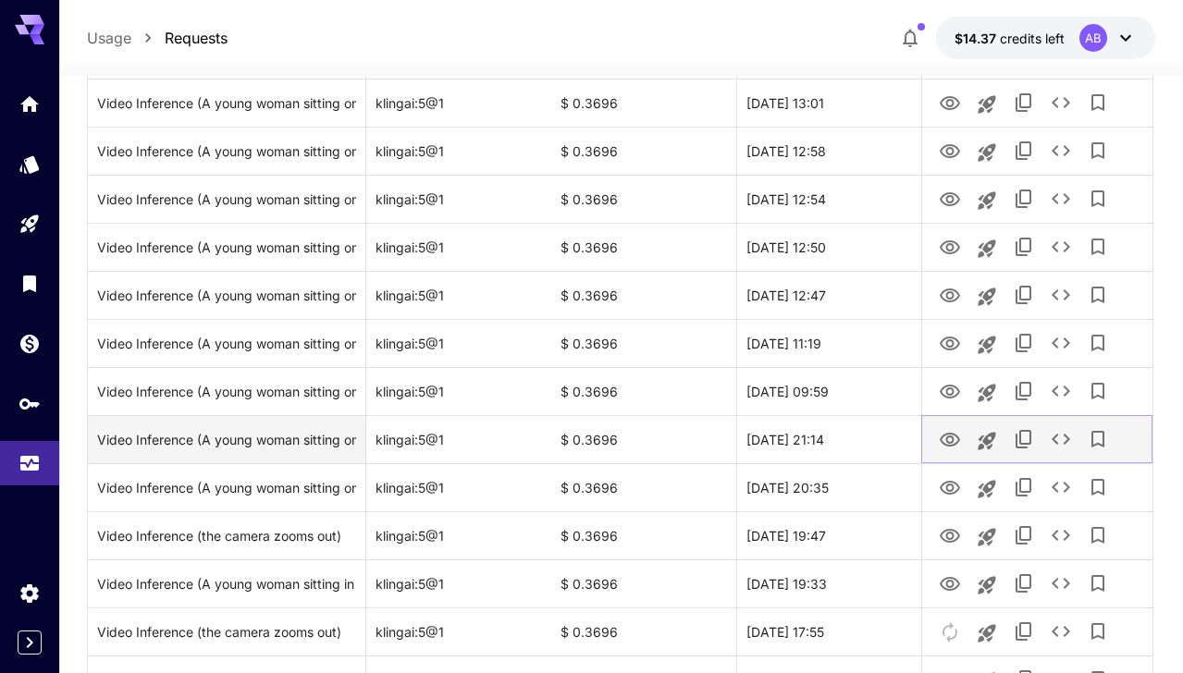
click at [950, 440] on icon "View" at bounding box center [949, 440] width 22 height 22
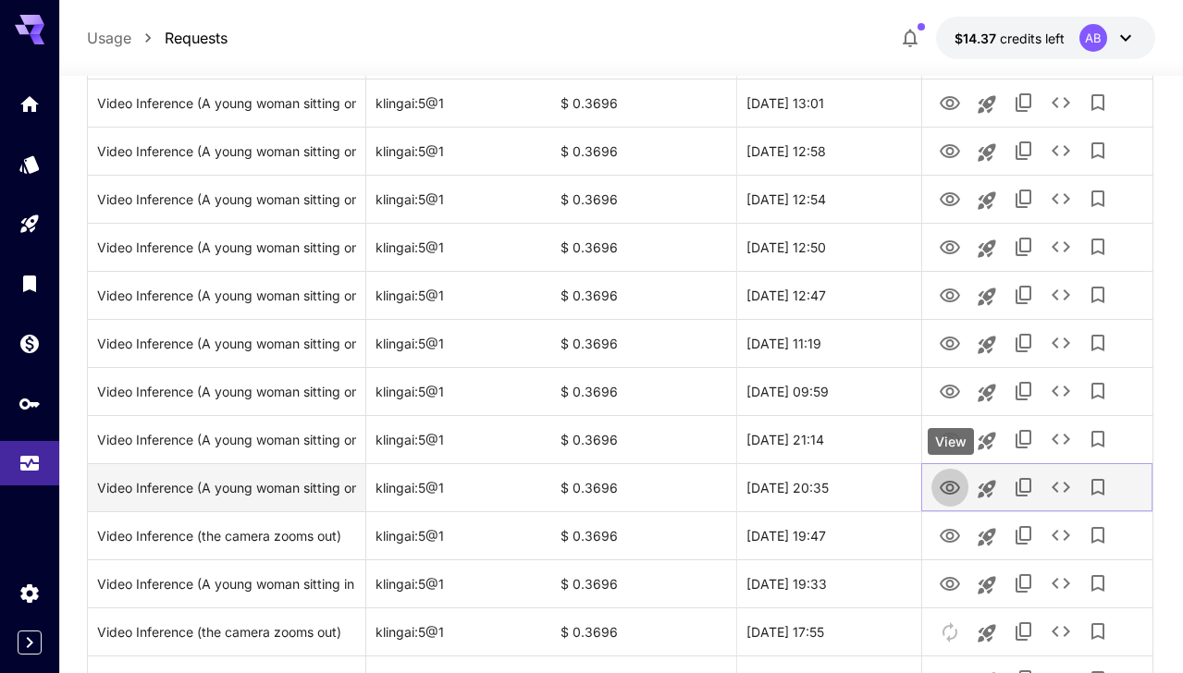
click at [938, 491] on icon "View" at bounding box center [949, 488] width 22 height 22
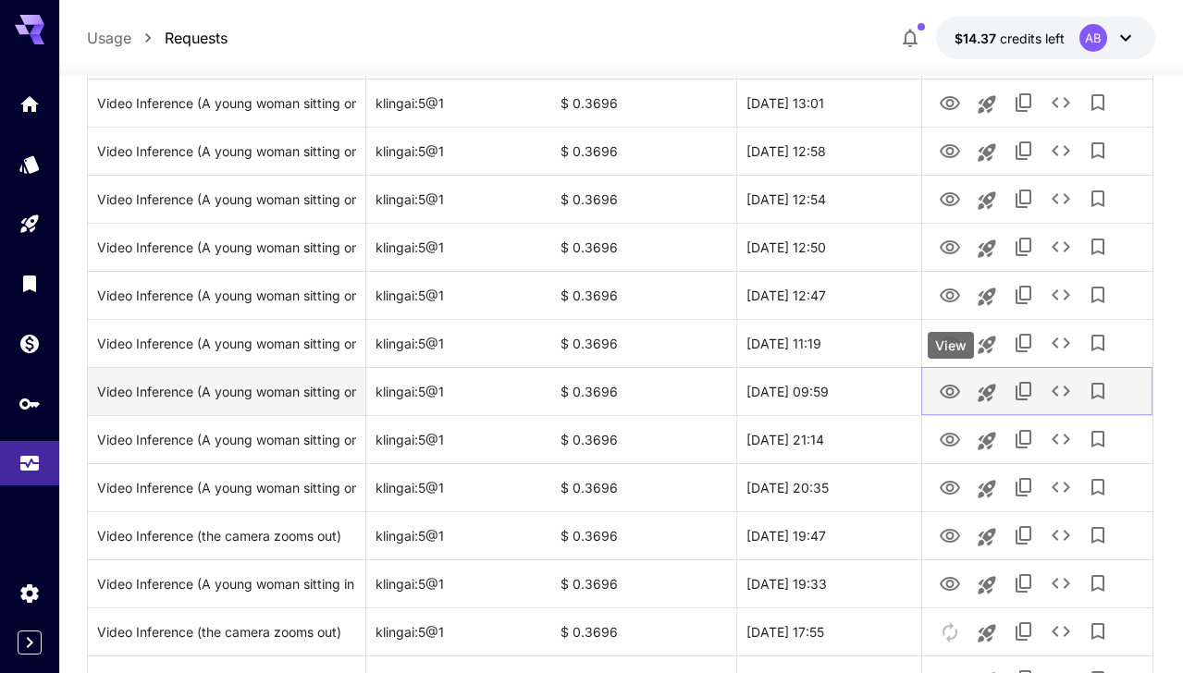
click at [949, 383] on icon "View" at bounding box center [949, 392] width 22 height 22
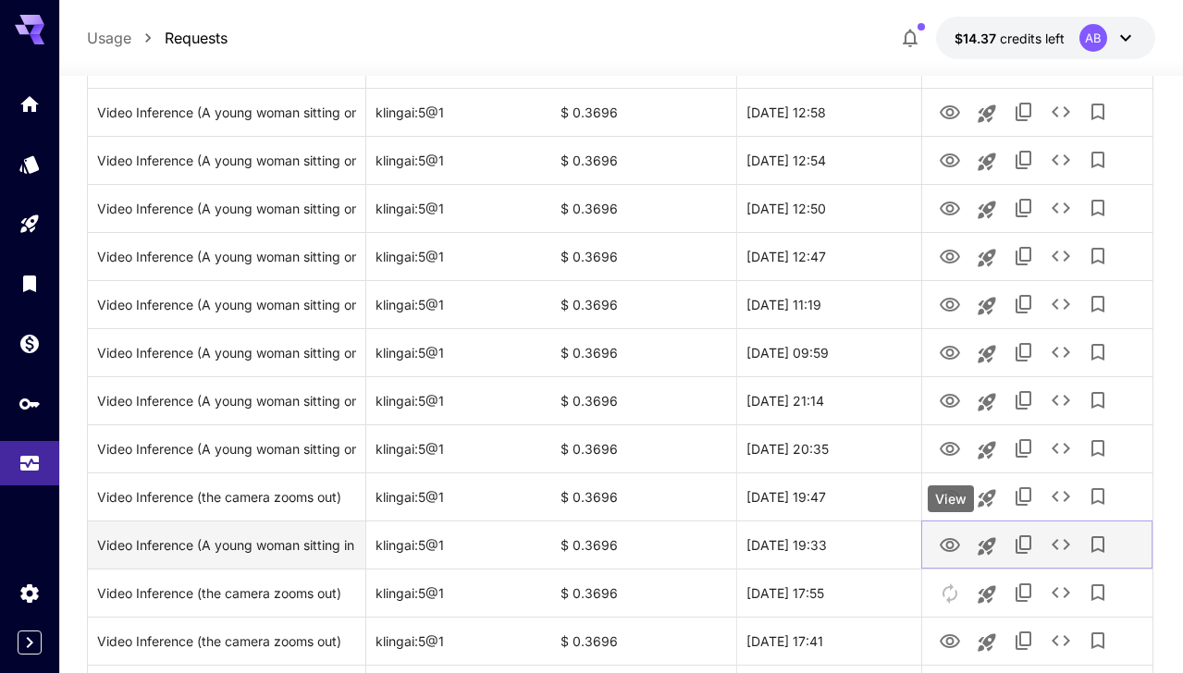
click at [944, 541] on icon "View" at bounding box center [949, 545] width 22 height 22
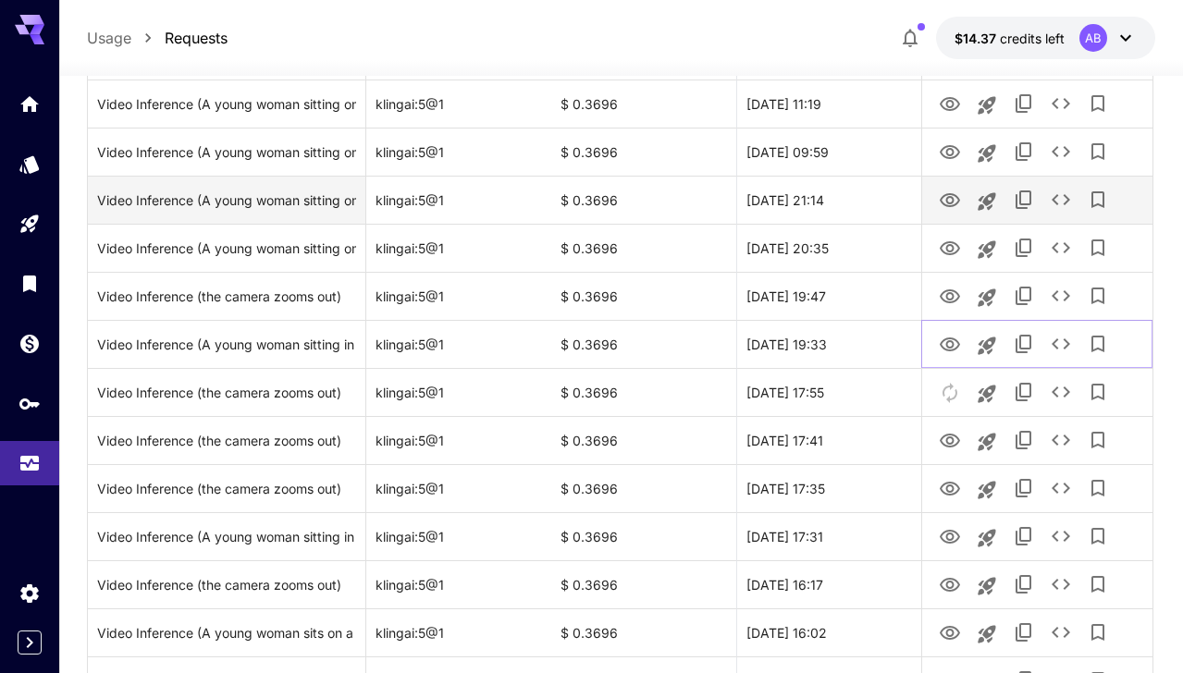
scroll to position [1922, 0]
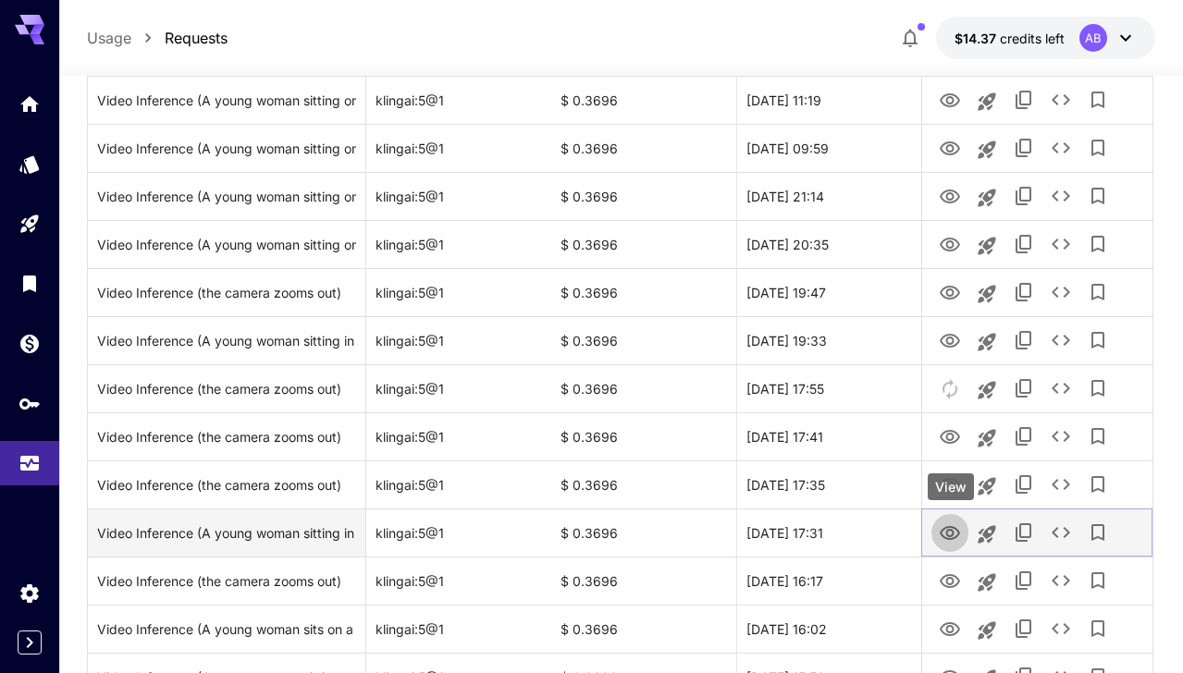
click at [945, 533] on icon "View" at bounding box center [949, 533] width 22 height 22
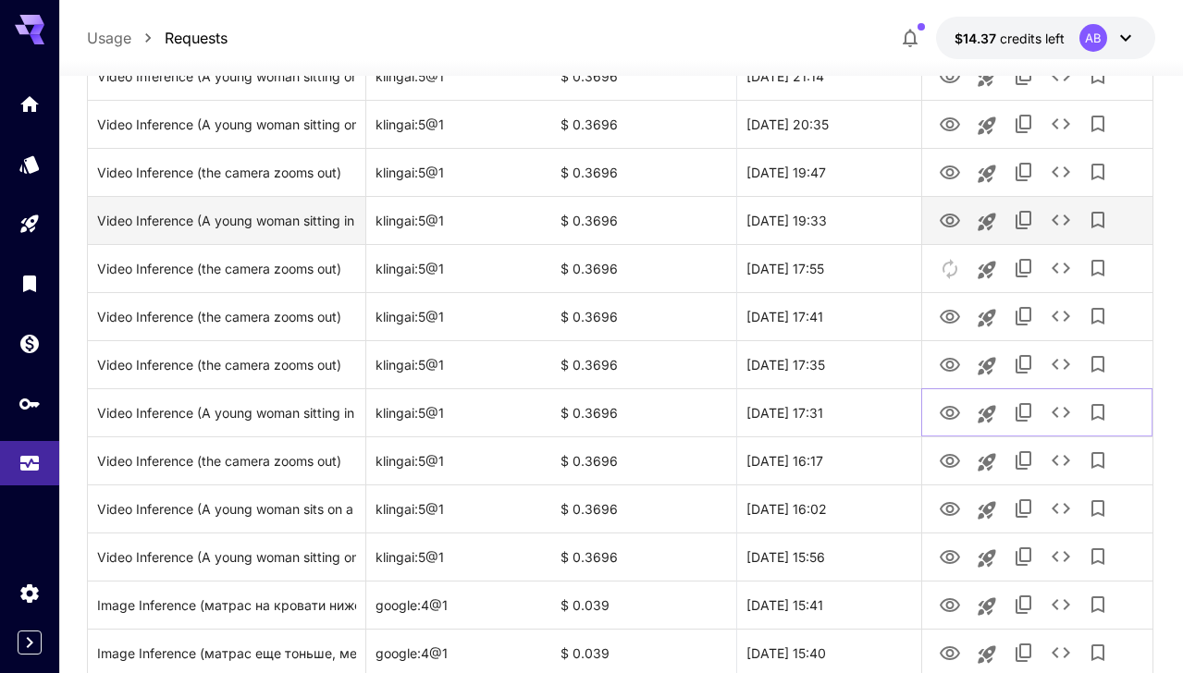
scroll to position [2080, 0]
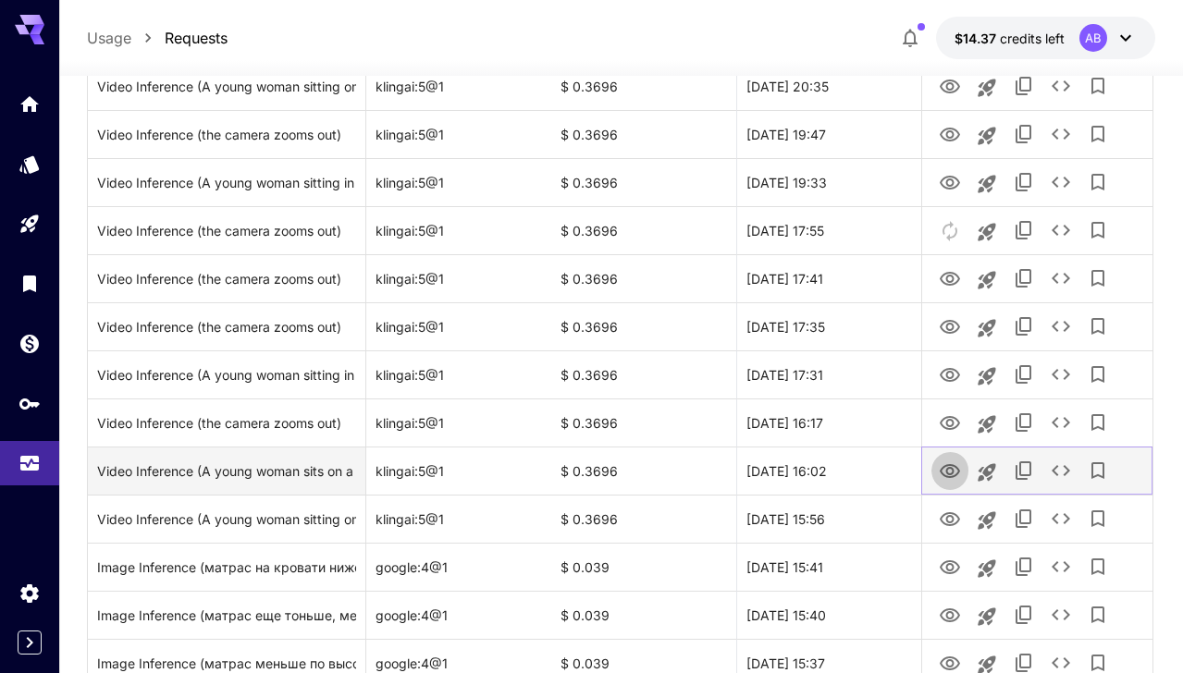
click at [945, 471] on icon "View" at bounding box center [949, 471] width 22 height 22
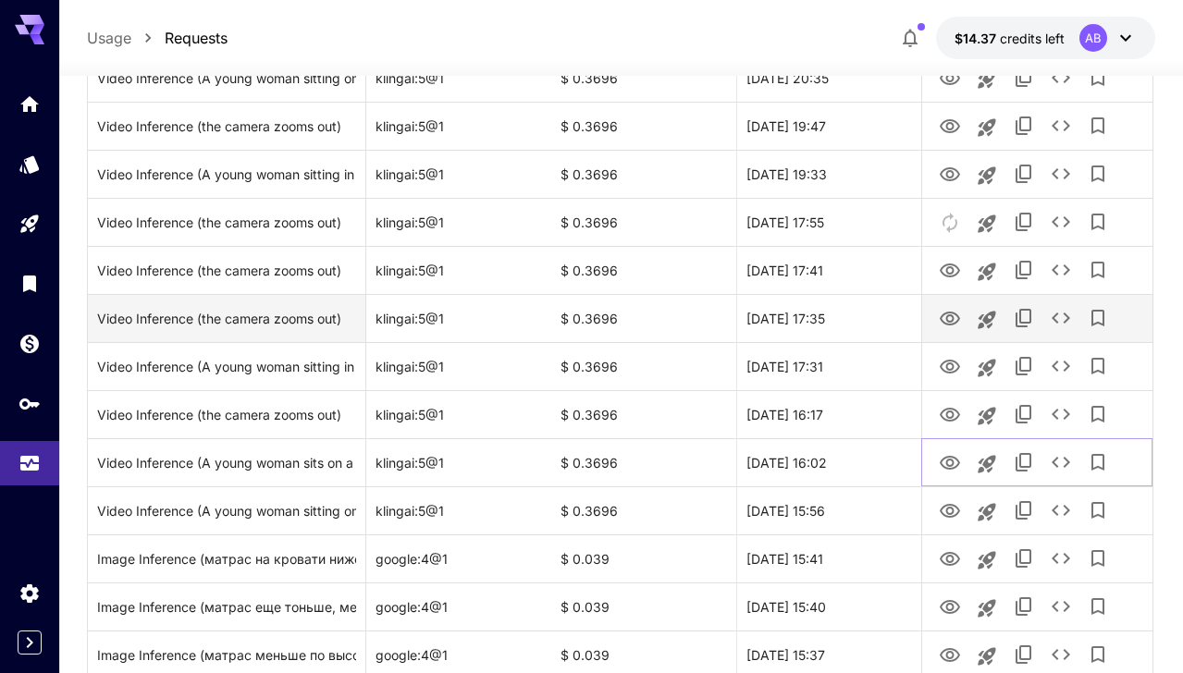
scroll to position [2150, 0]
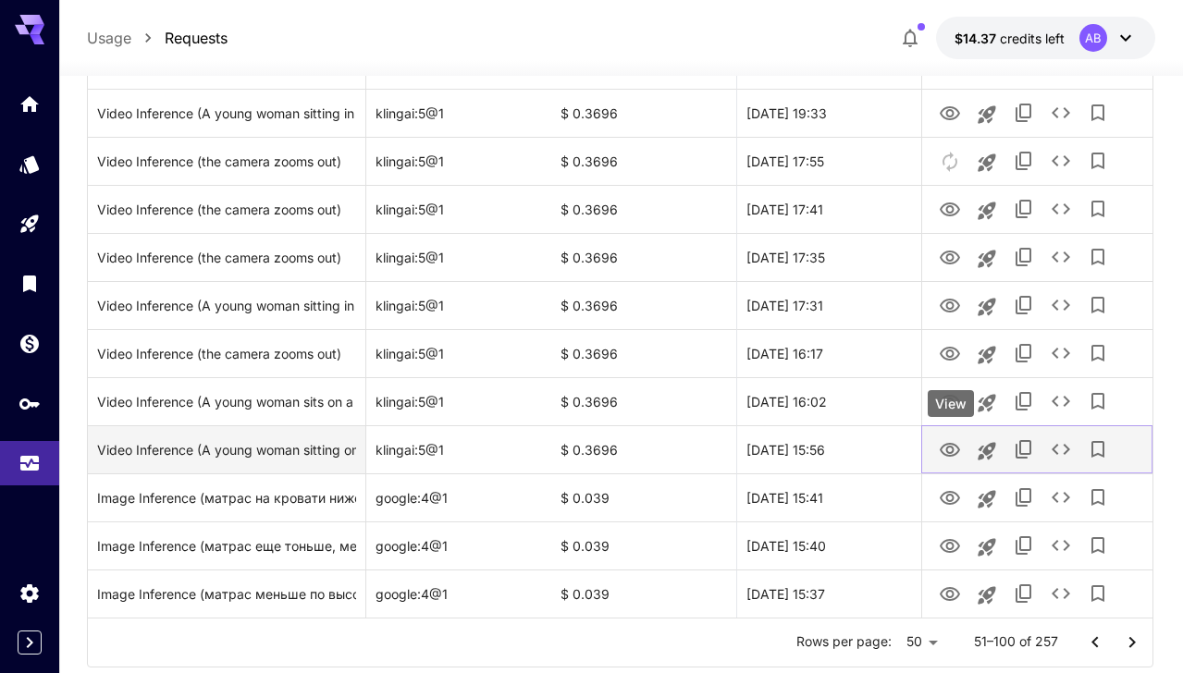
click at [948, 449] on icon "View" at bounding box center [949, 450] width 22 height 22
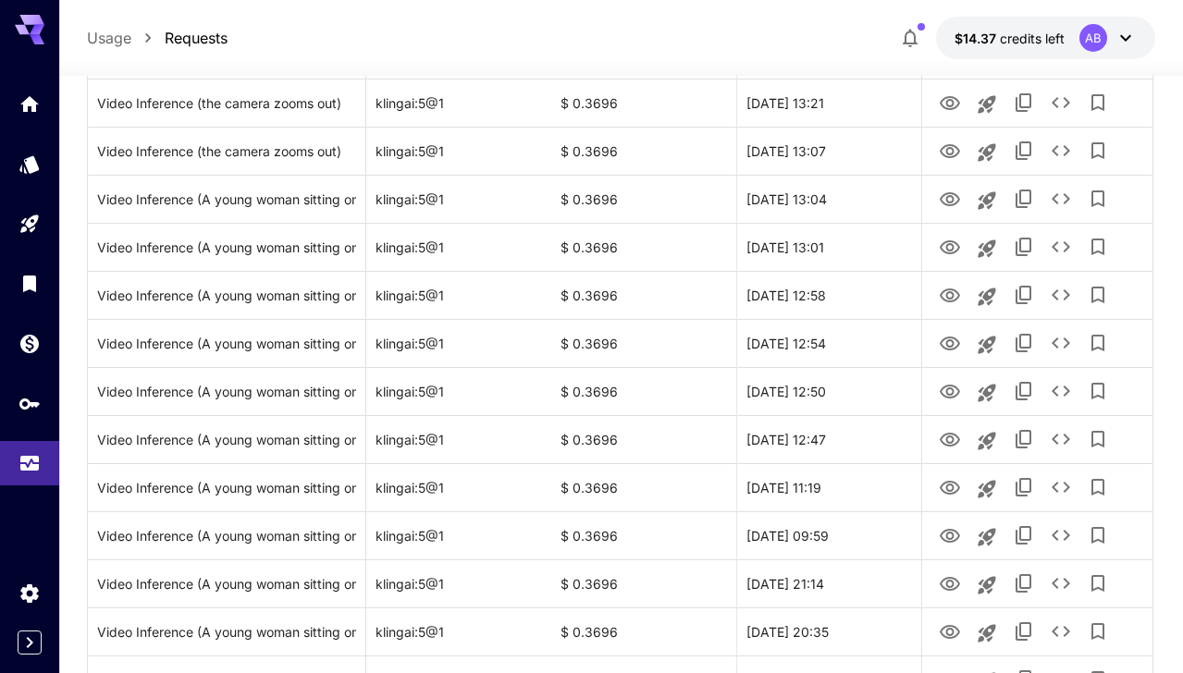
scroll to position [1522, 0]
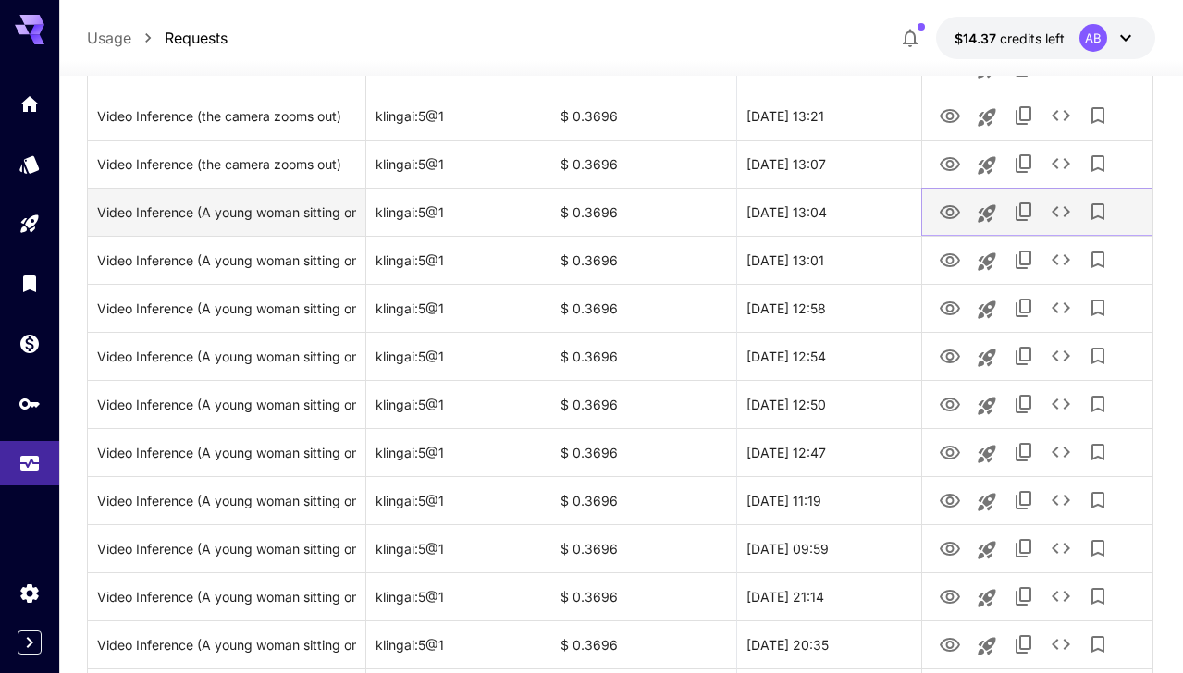
click at [944, 217] on icon "View" at bounding box center [949, 213] width 22 height 22
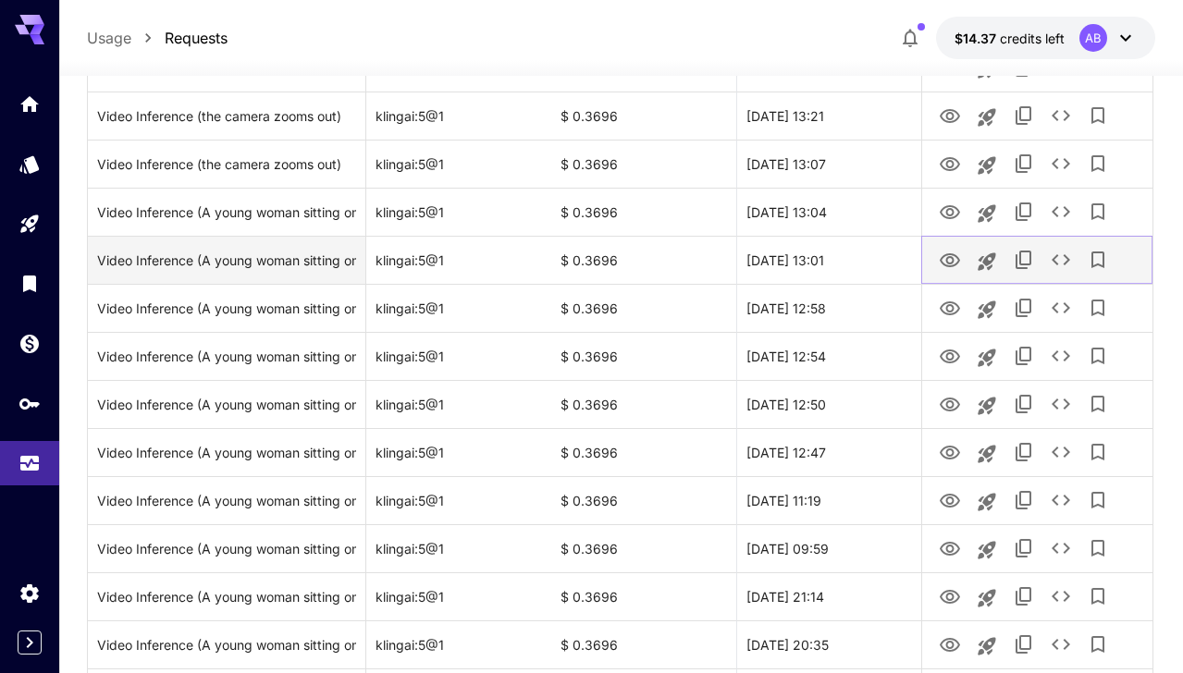
click at [951, 262] on icon "View" at bounding box center [949, 261] width 22 height 22
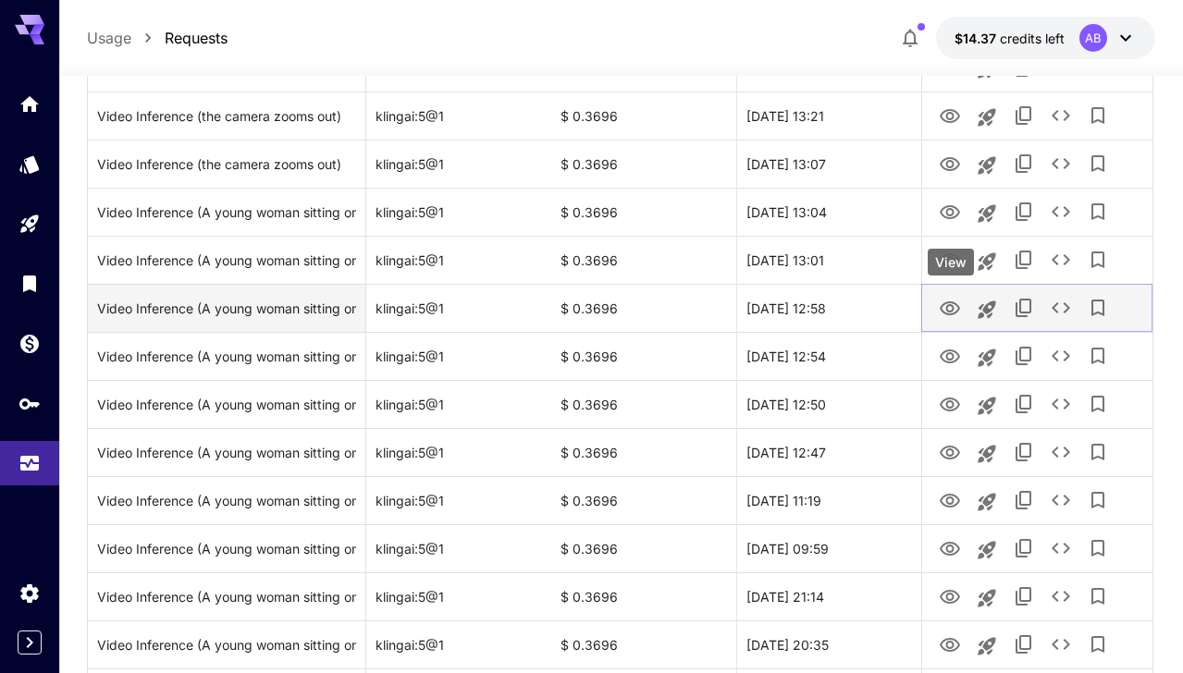
click at [950, 313] on icon "View" at bounding box center [949, 308] width 20 height 14
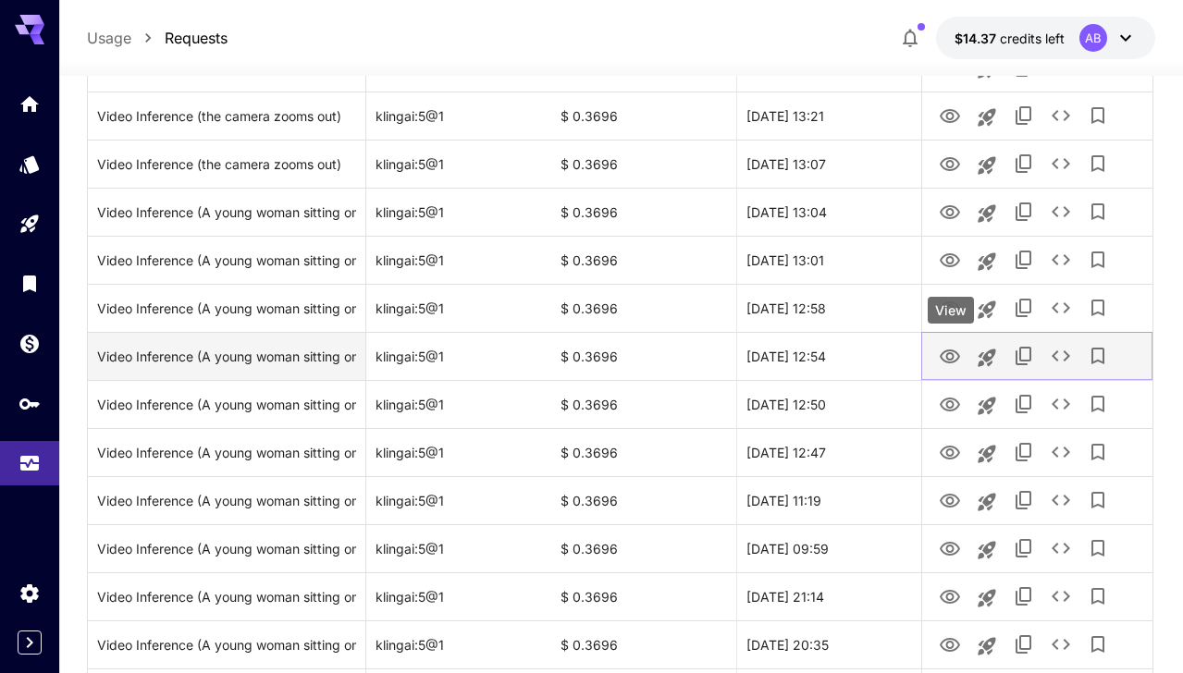
click at [948, 353] on icon "View" at bounding box center [949, 357] width 20 height 14
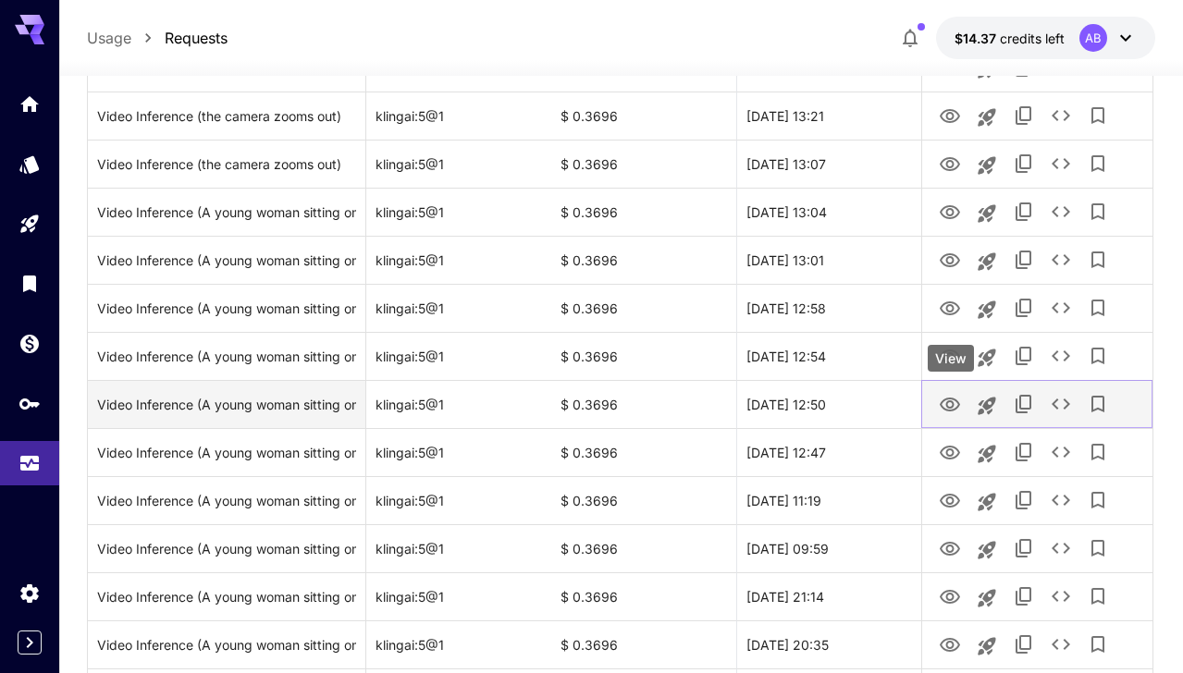
click at [952, 409] on icon "View" at bounding box center [949, 405] width 20 height 14
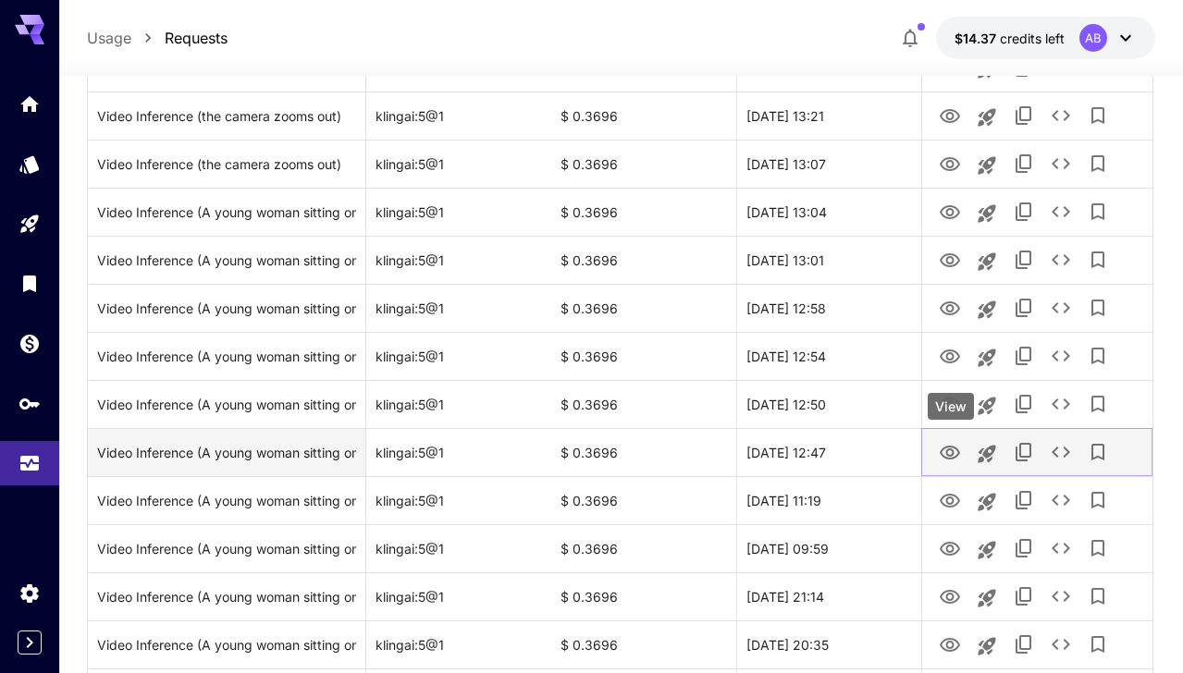
click at [951, 455] on icon "View" at bounding box center [949, 453] width 20 height 14
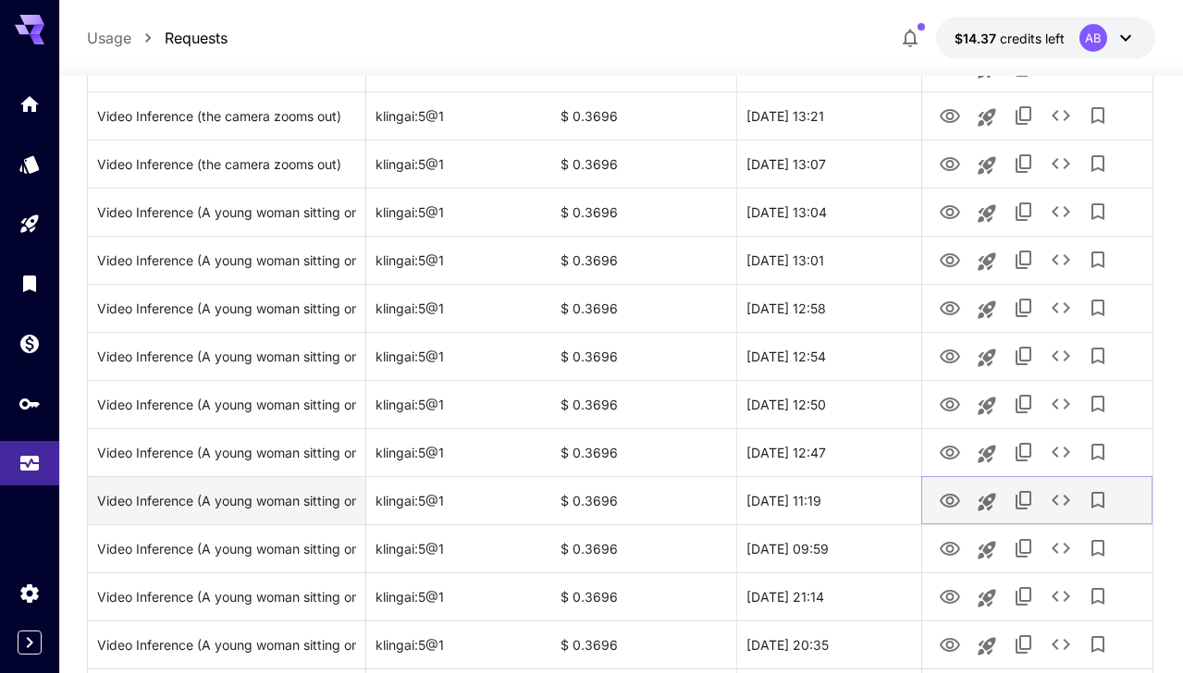
click at [950, 491] on icon "View" at bounding box center [949, 501] width 22 height 22
